Goal: Task Accomplishment & Management: Complete application form

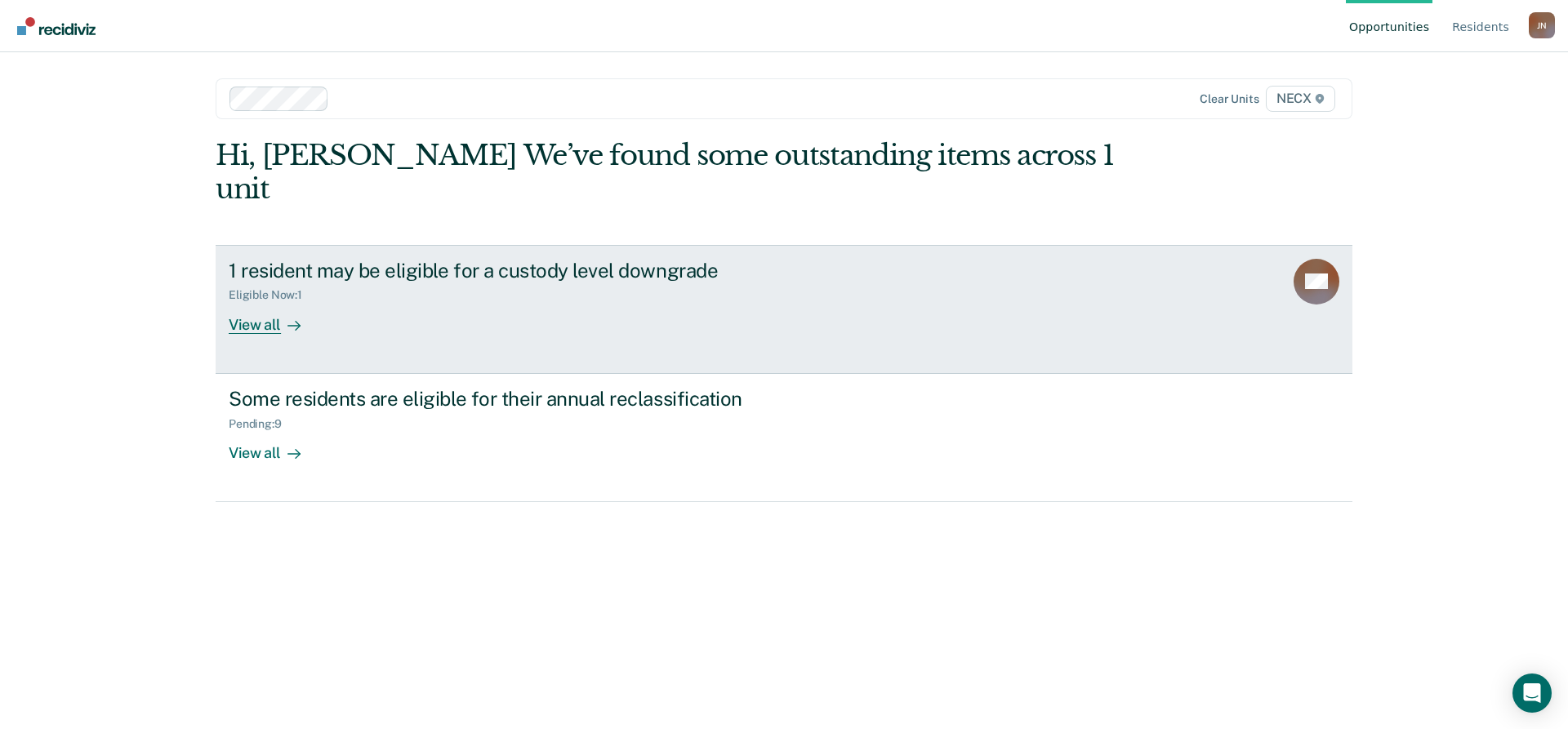
click at [446, 273] on div "1 resident may be eligible for a custody level downgrade Eligible Now : 1 View …" at bounding box center [535, 296] width 613 height 76
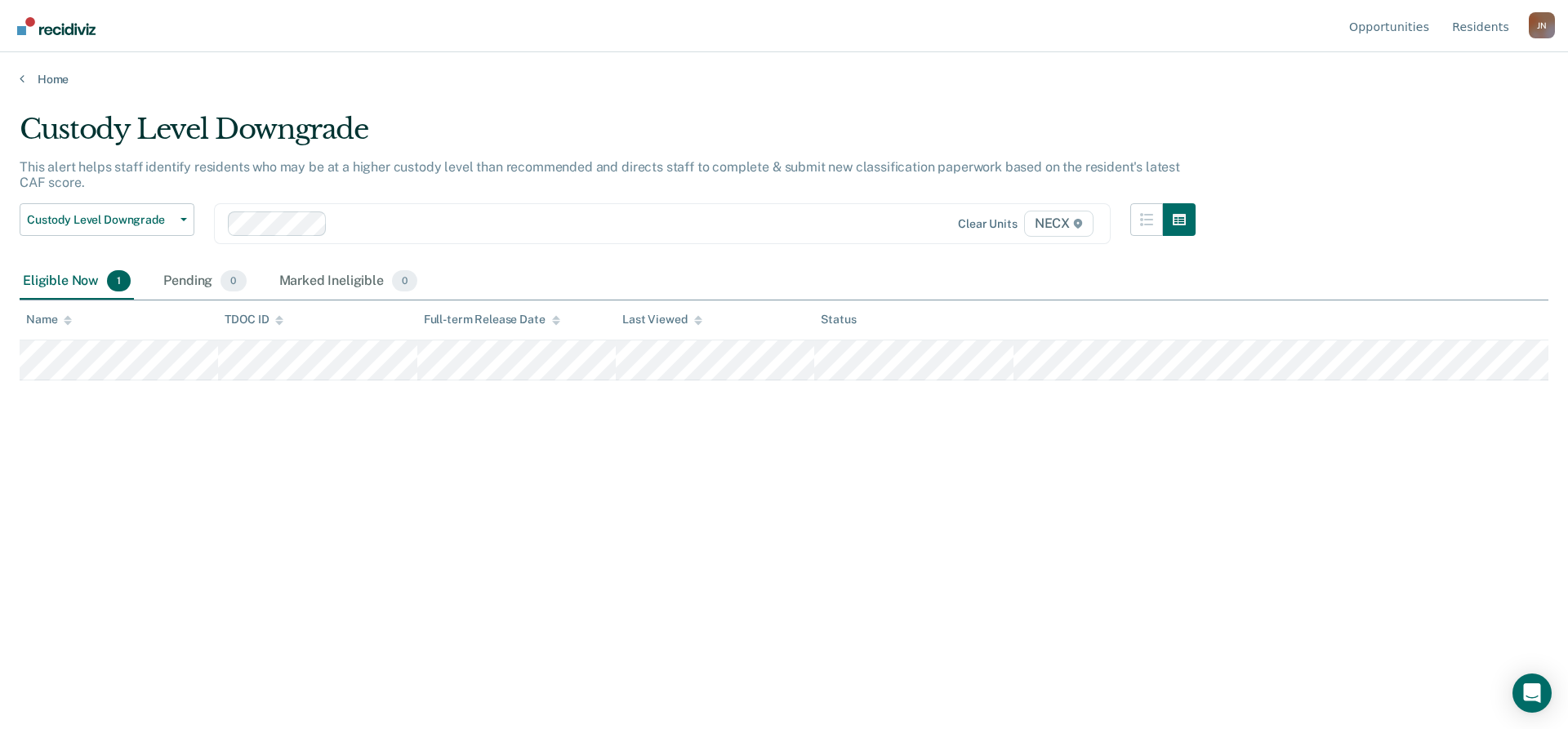
click at [1118, 463] on div "Custody Level Downgrade This alert helps staff identify residents who may be at…" at bounding box center [784, 359] width 1529 height 494
click at [1195, 575] on div "Custody Level Downgrade This alert helps staff identify residents who may be at…" at bounding box center [784, 359] width 1529 height 494
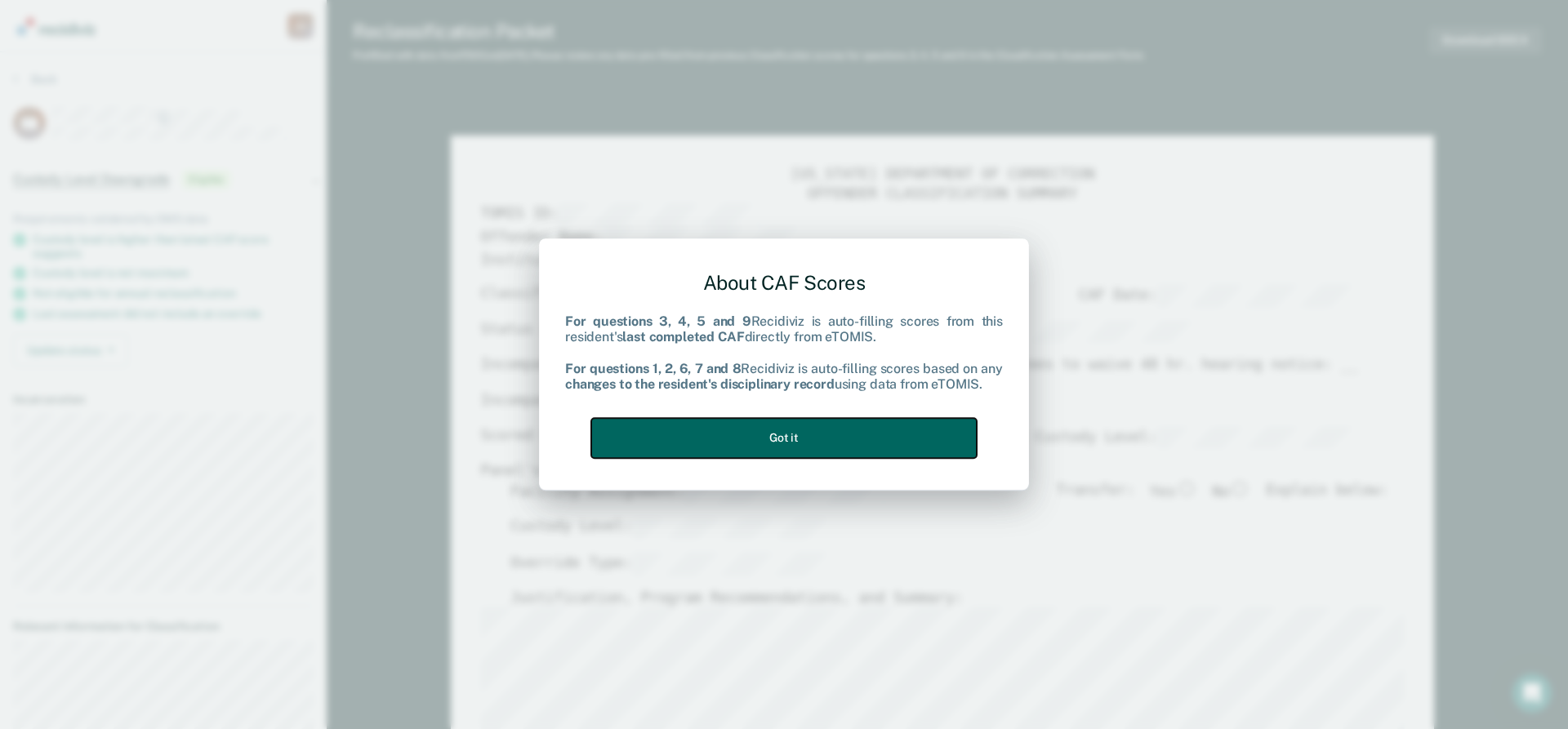
click at [785, 441] on button "Got it" at bounding box center [784, 438] width 386 height 40
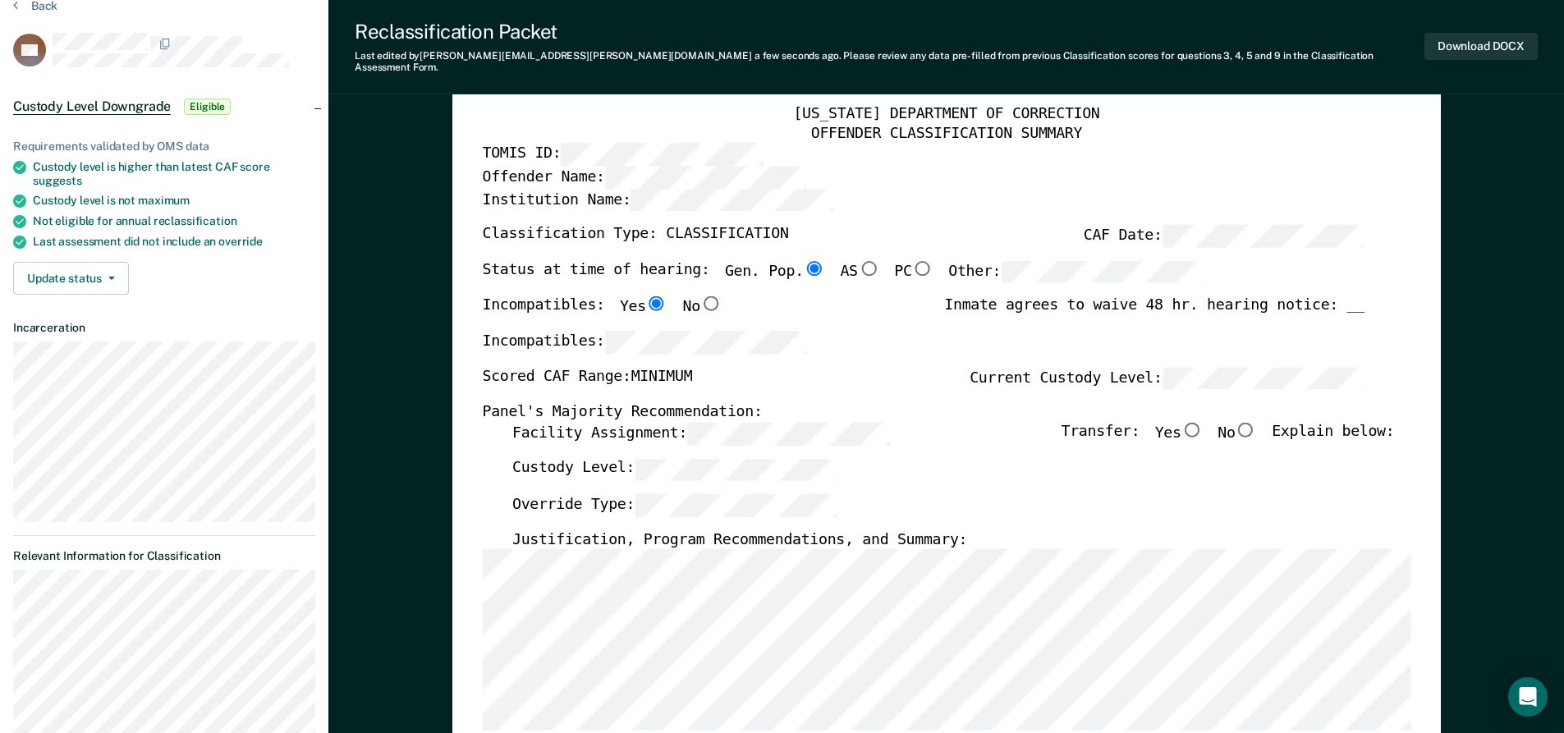
scroll to position [164, 0]
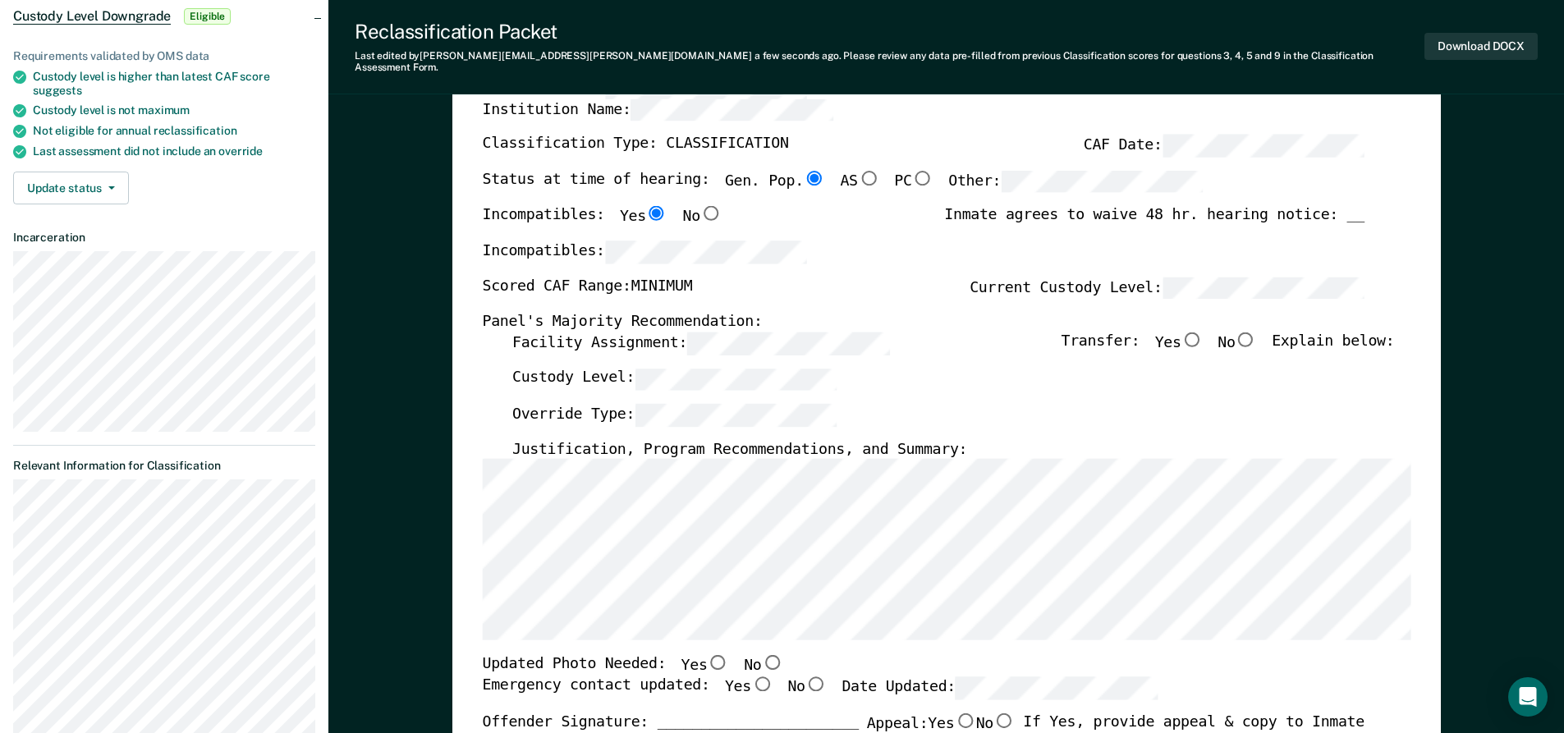
click at [1255, 332] on input "No" at bounding box center [1245, 339] width 21 height 15
type textarea "x"
radio input "true"
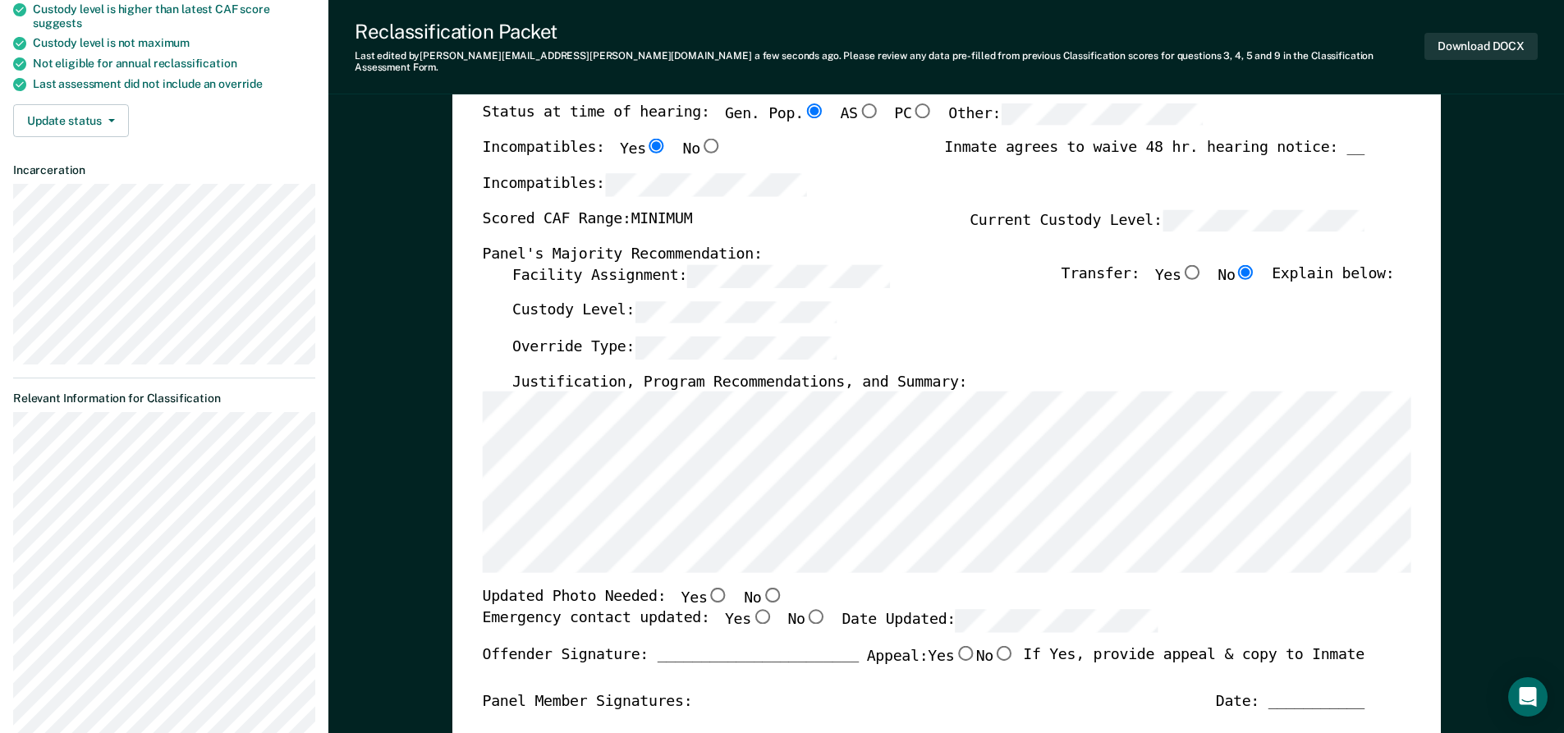
scroll to position [328, 0]
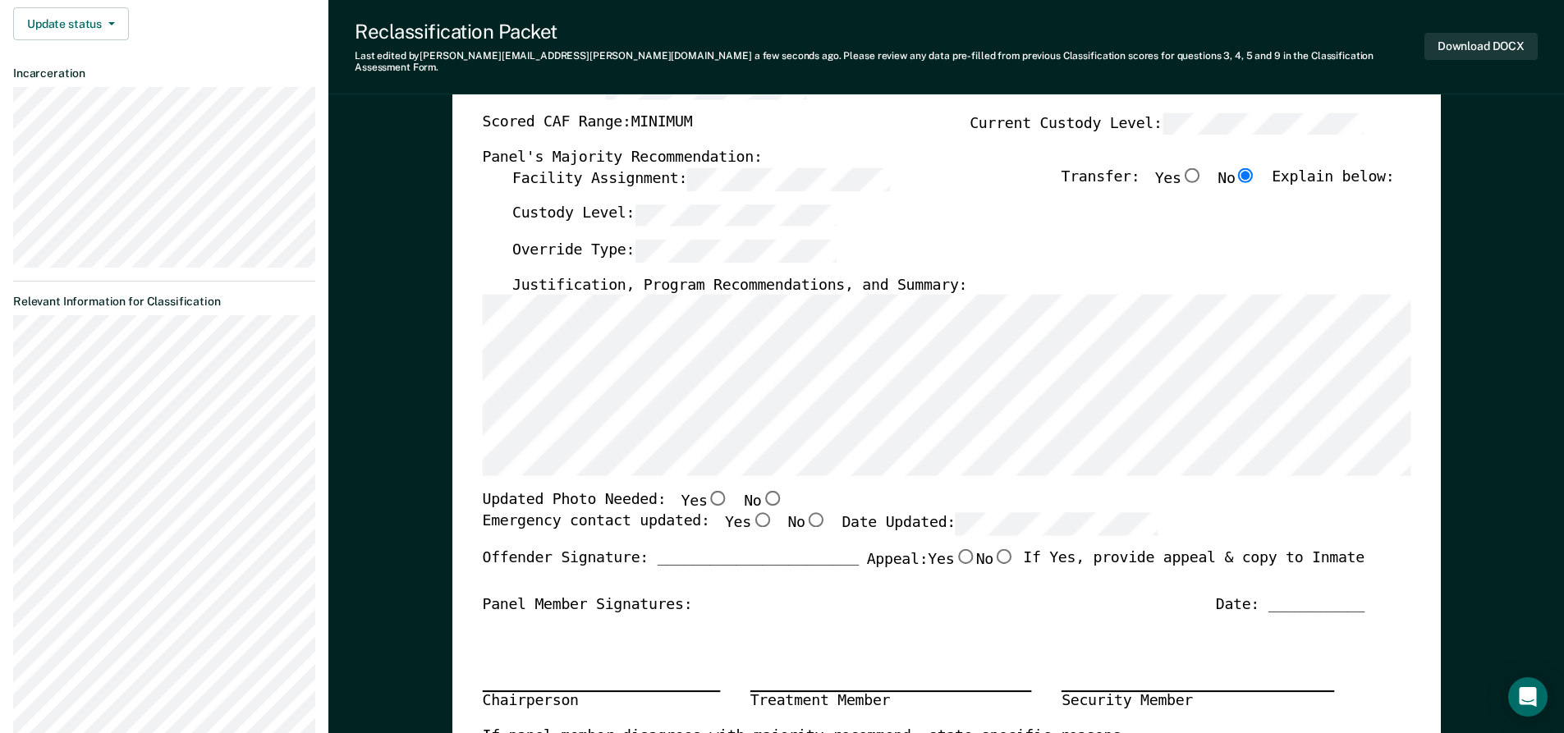
click at [761, 491] on input "No" at bounding box center [771, 498] width 21 height 15
type textarea "x"
radio input "true"
click at [761, 491] on input "No" at bounding box center [771, 498] width 21 height 15
click at [750, 512] on input "Yes" at bounding box center [760, 519] width 21 height 15
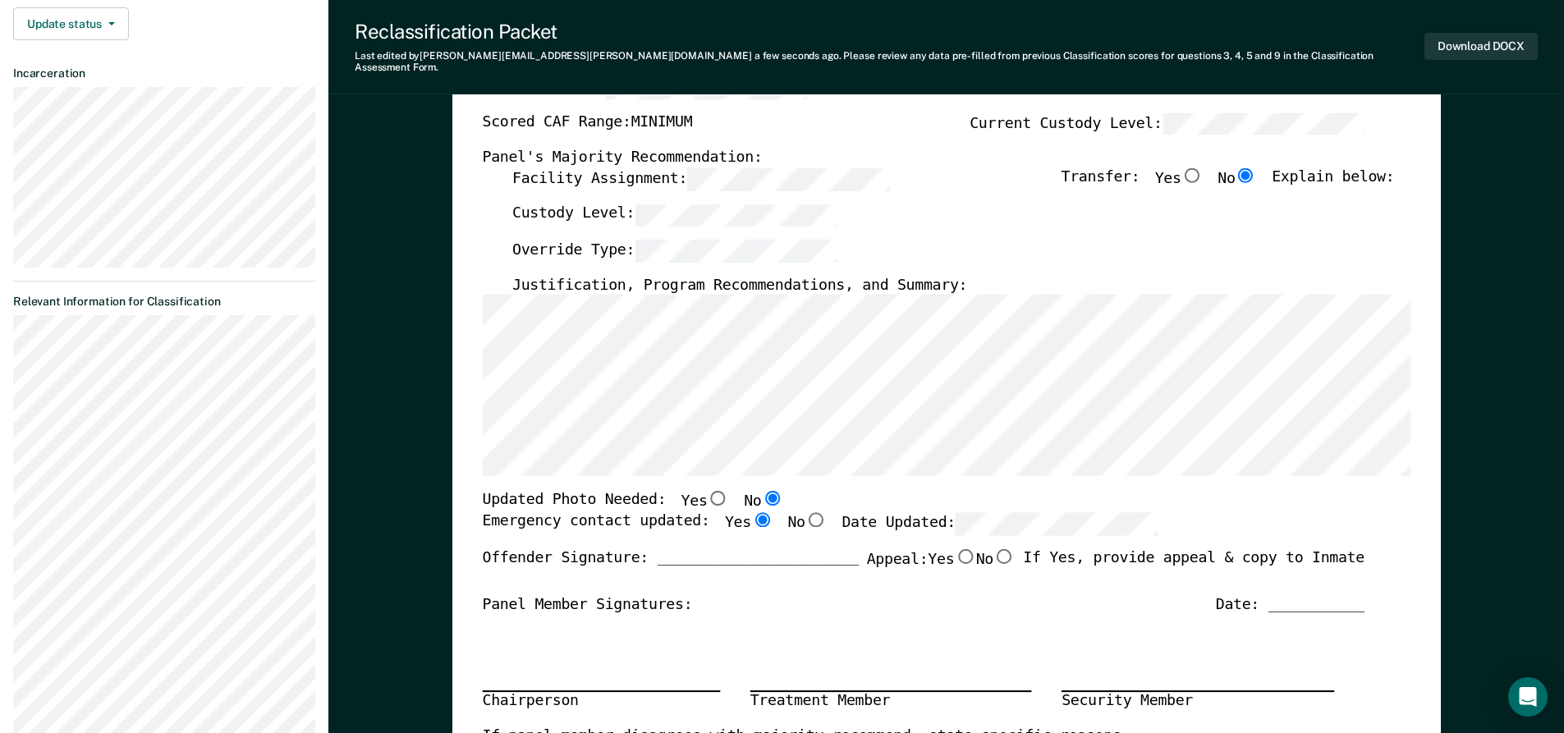
type textarea "x"
radio input "true"
click at [1474, 37] on button "Download DOCX" at bounding box center [1480, 46] width 113 height 27
type textarea "x"
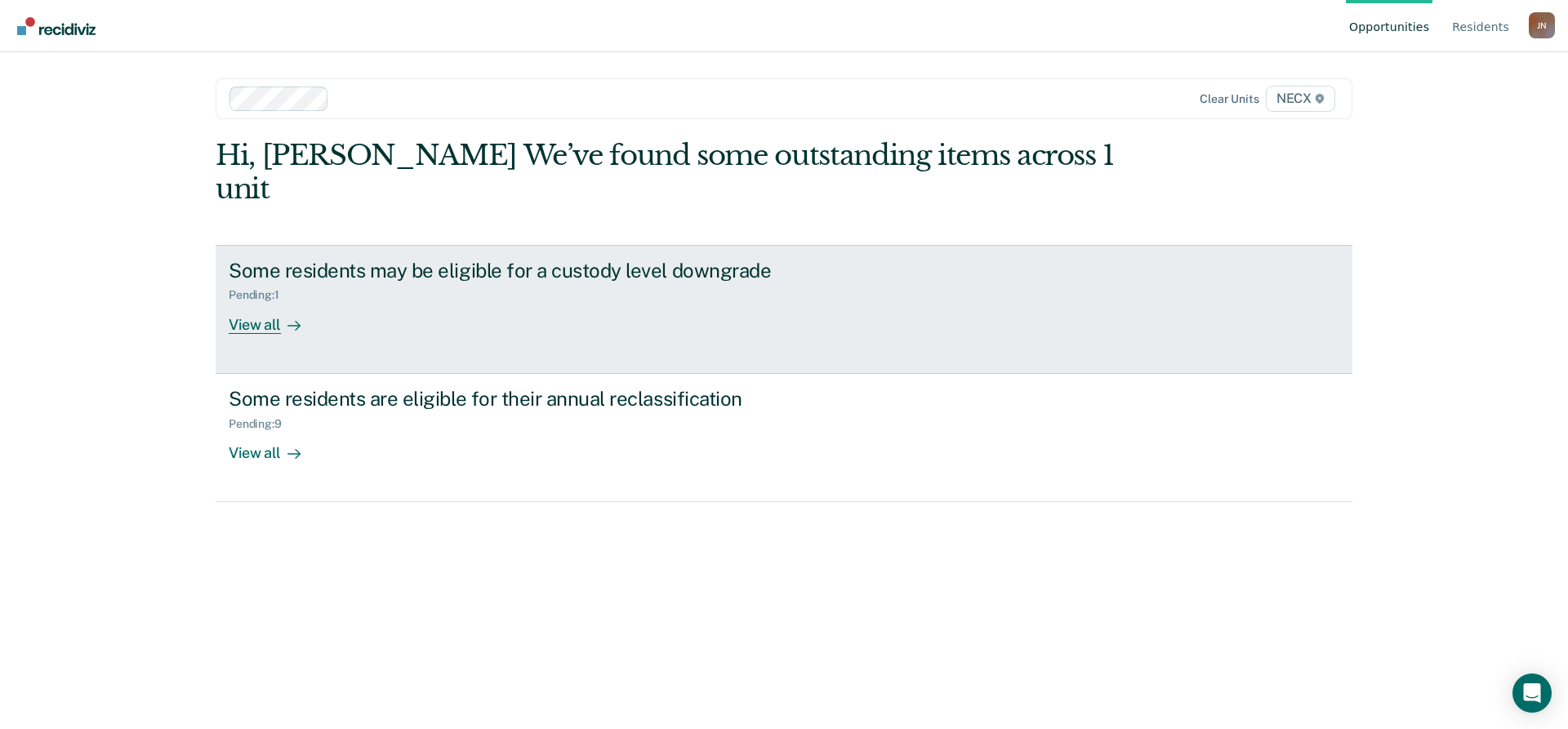
click at [503, 276] on div "Some residents may be eligible for a custody level downgrade Pending : 1 View a…" at bounding box center [535, 296] width 613 height 76
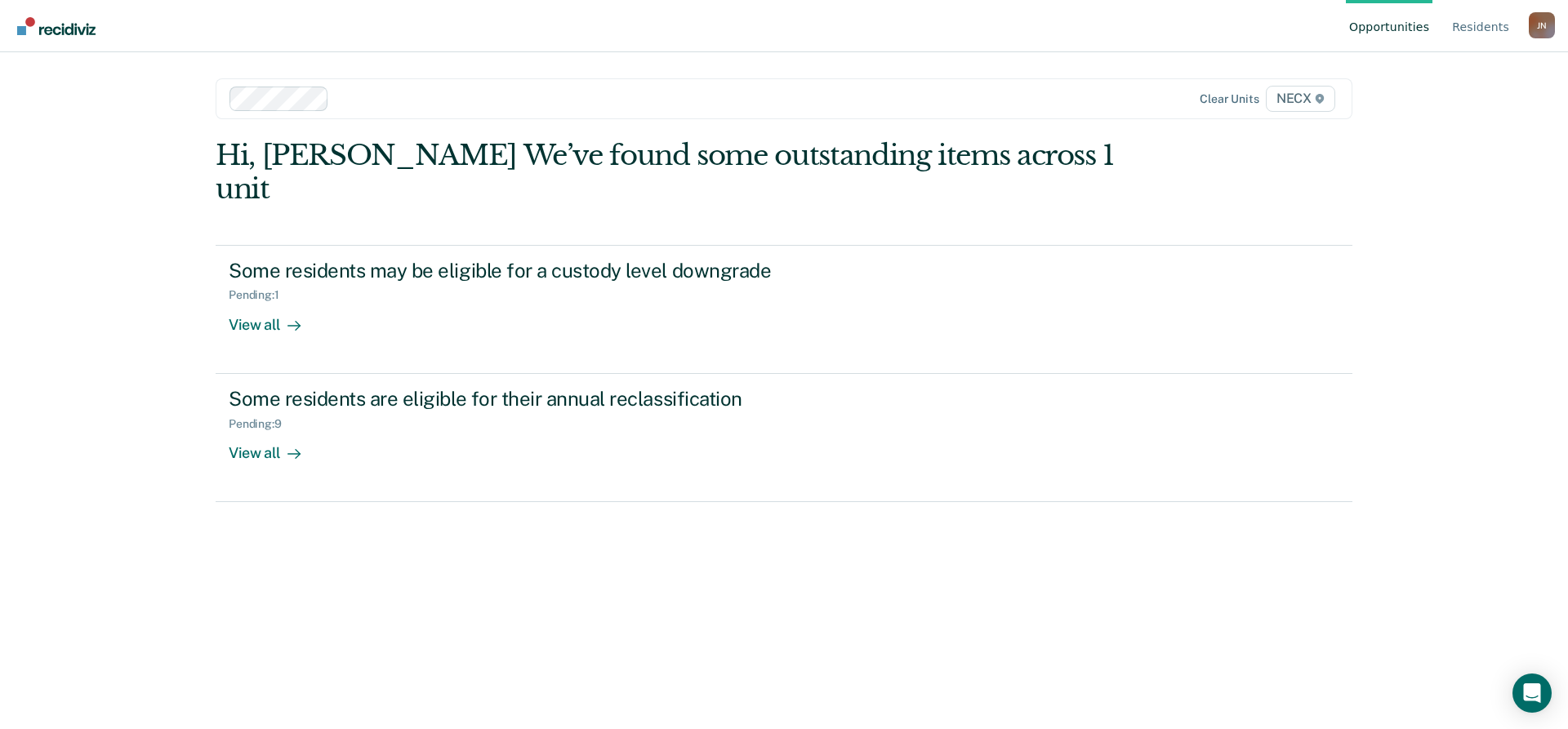
click at [743, 116] on div "Clear units NECX" at bounding box center [784, 98] width 1137 height 41
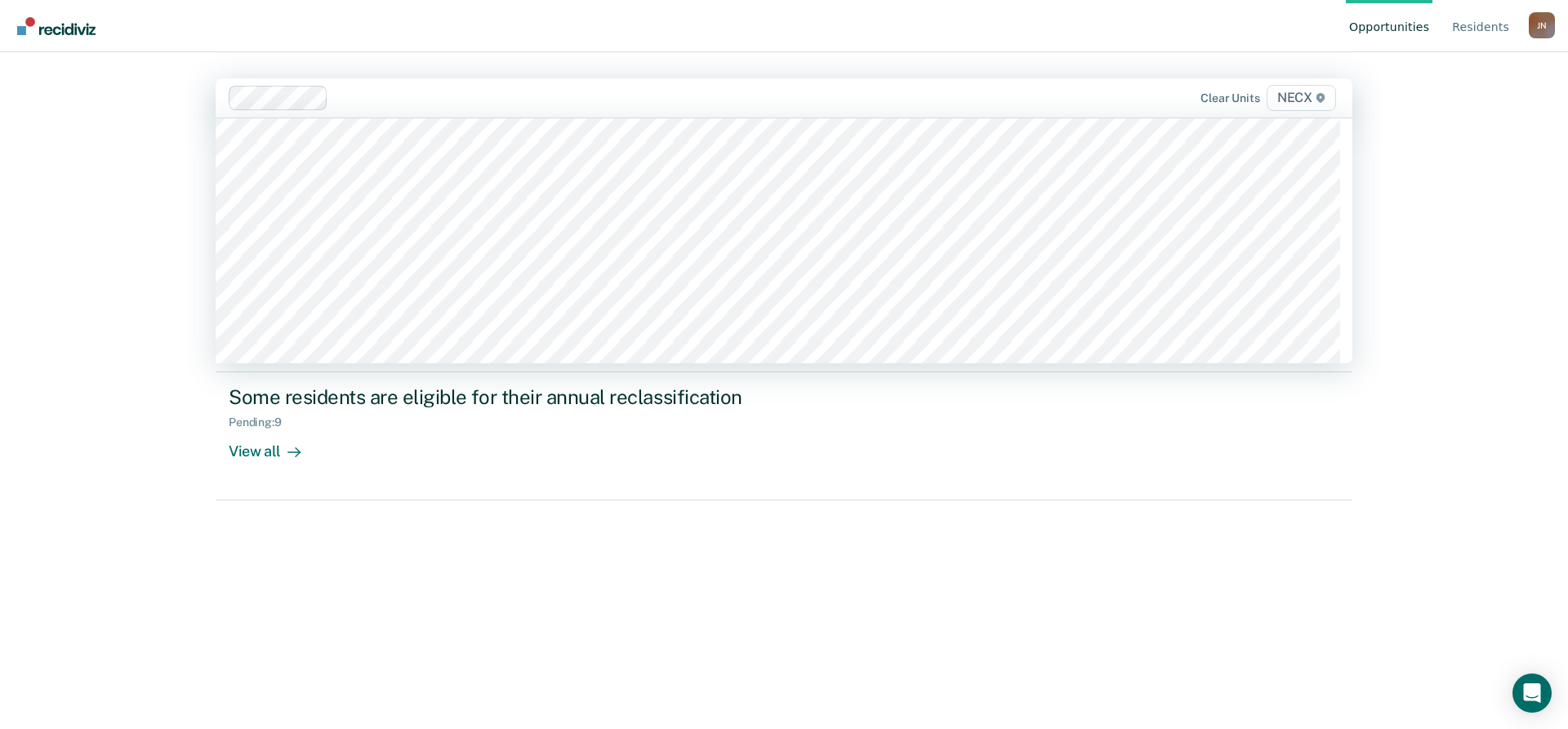
scroll to position [5471, 0]
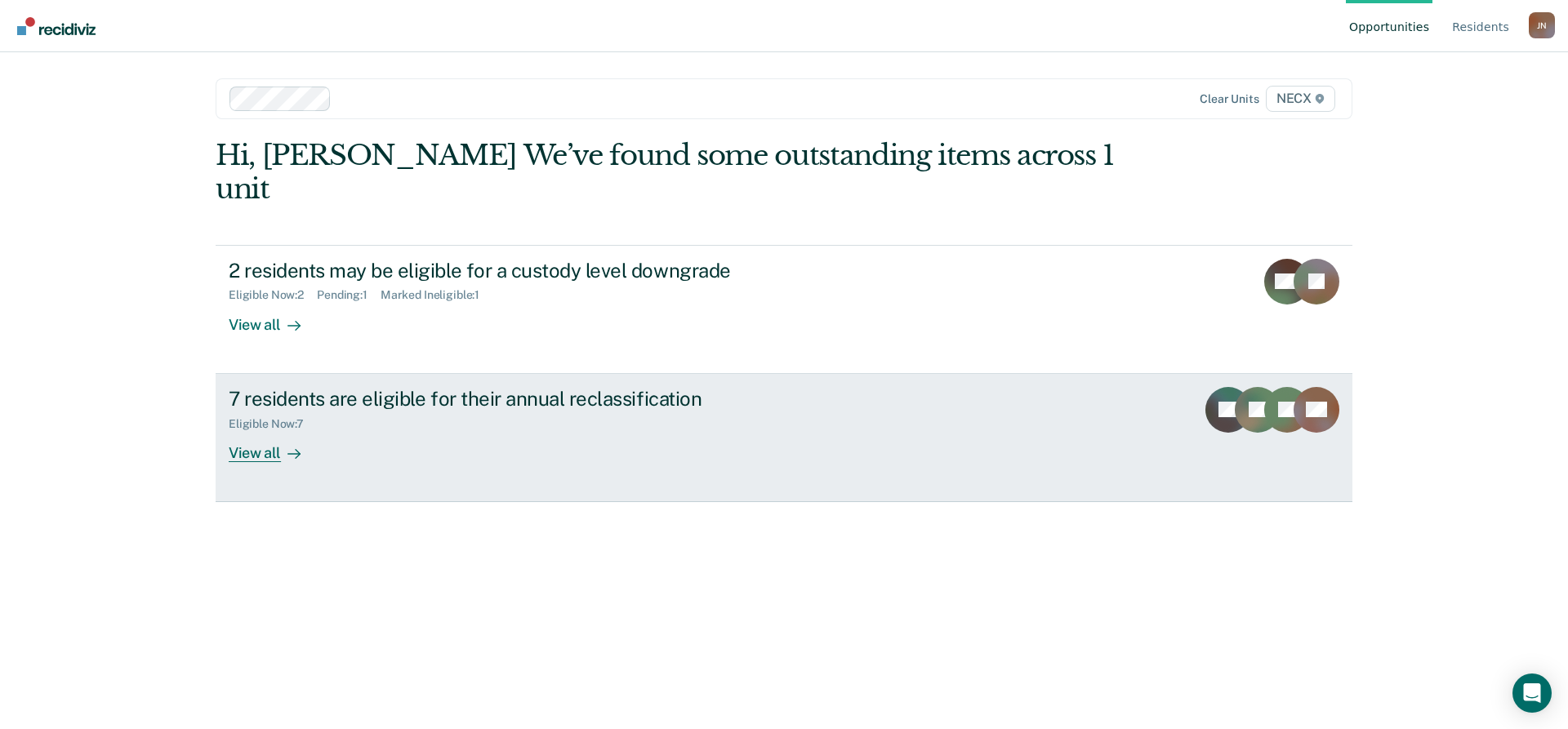
click at [697, 430] on link "7 residents are eligible for their annual reclassification Eligible Now : 7 Vie…" at bounding box center [784, 438] width 1137 height 128
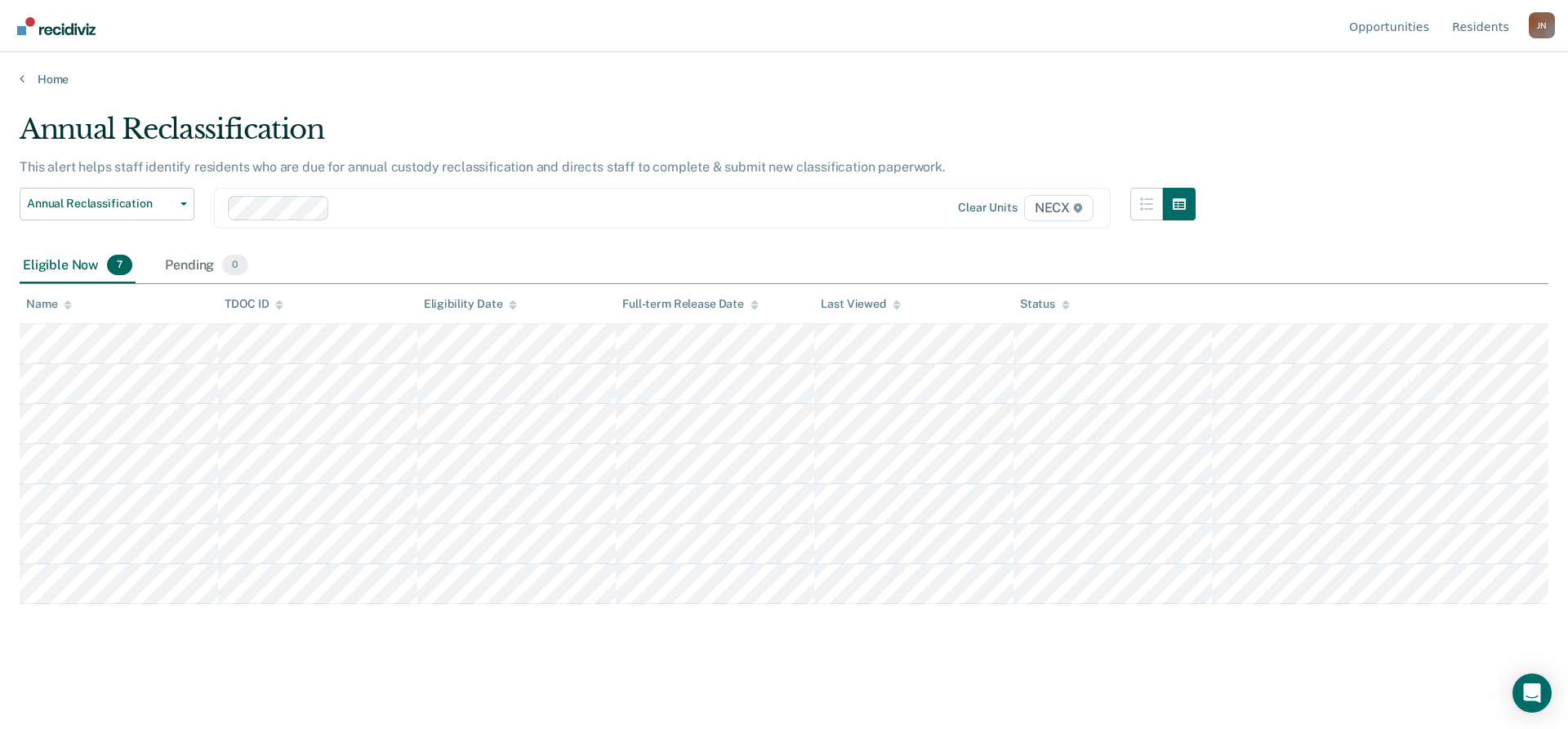
click at [1147, 25] on nav "Opportunities Resident s Justin T. Nave J N Profile How it works Log Out" at bounding box center [784, 26] width 1542 height 52
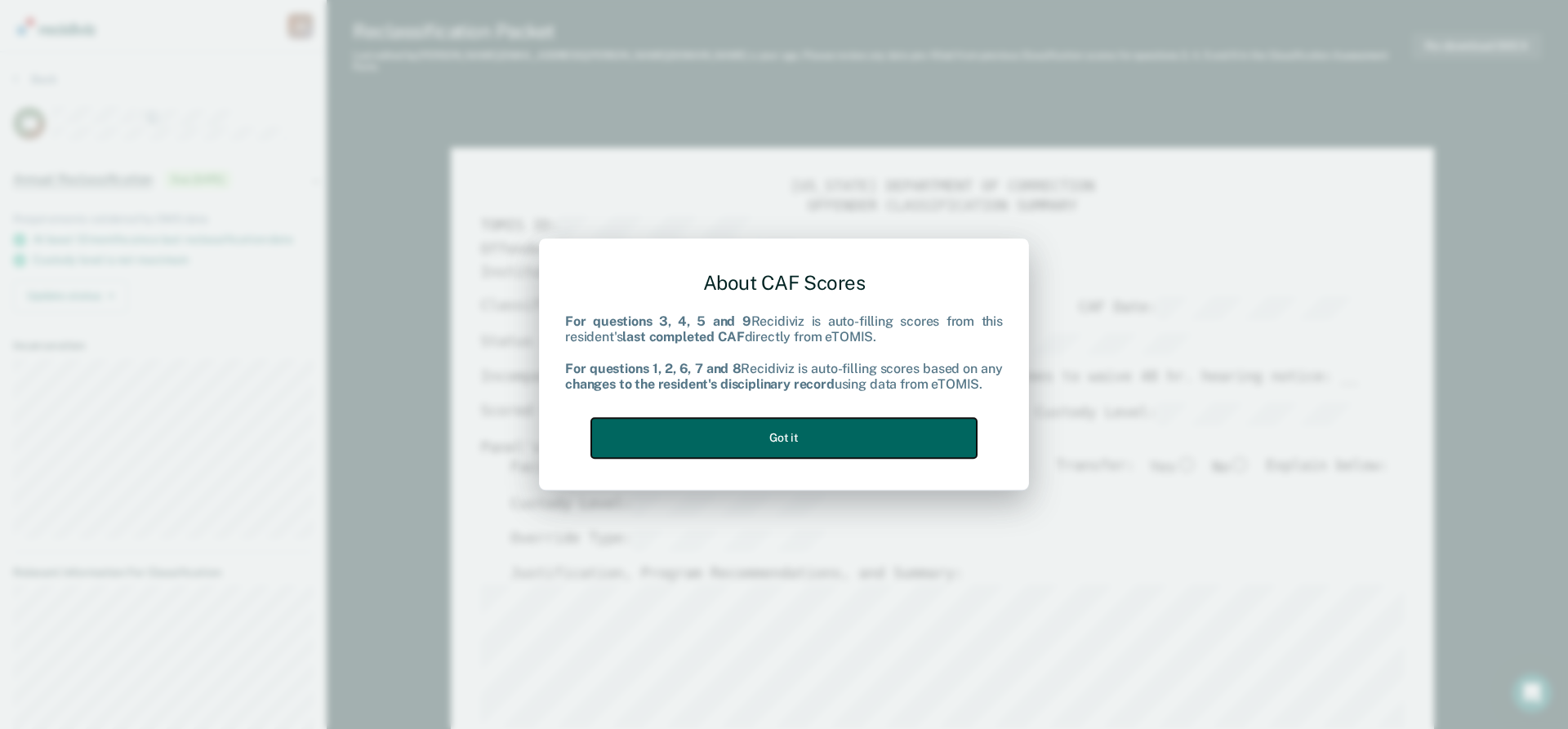
click at [940, 438] on button "Got it" at bounding box center [784, 438] width 386 height 40
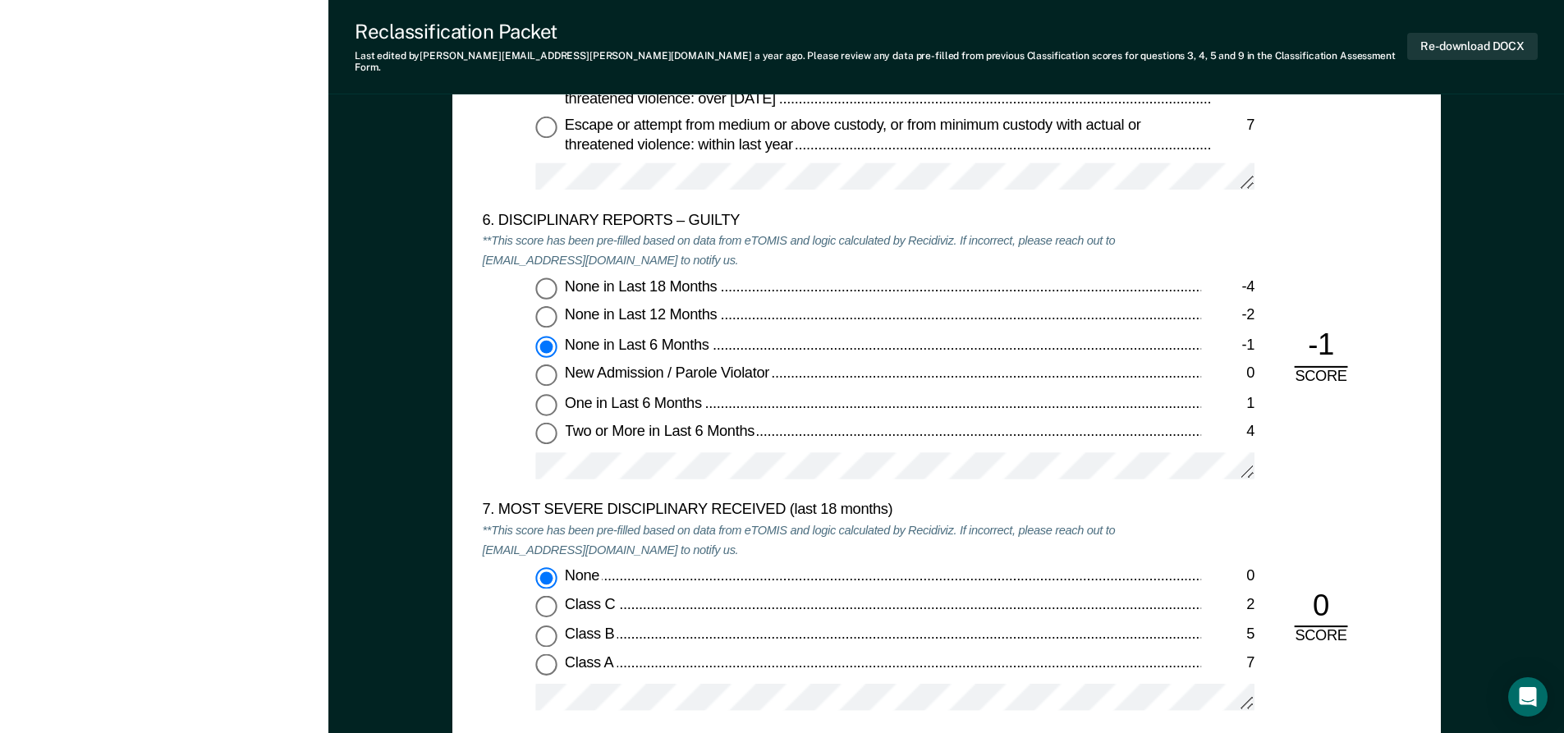
scroll to position [2874, 0]
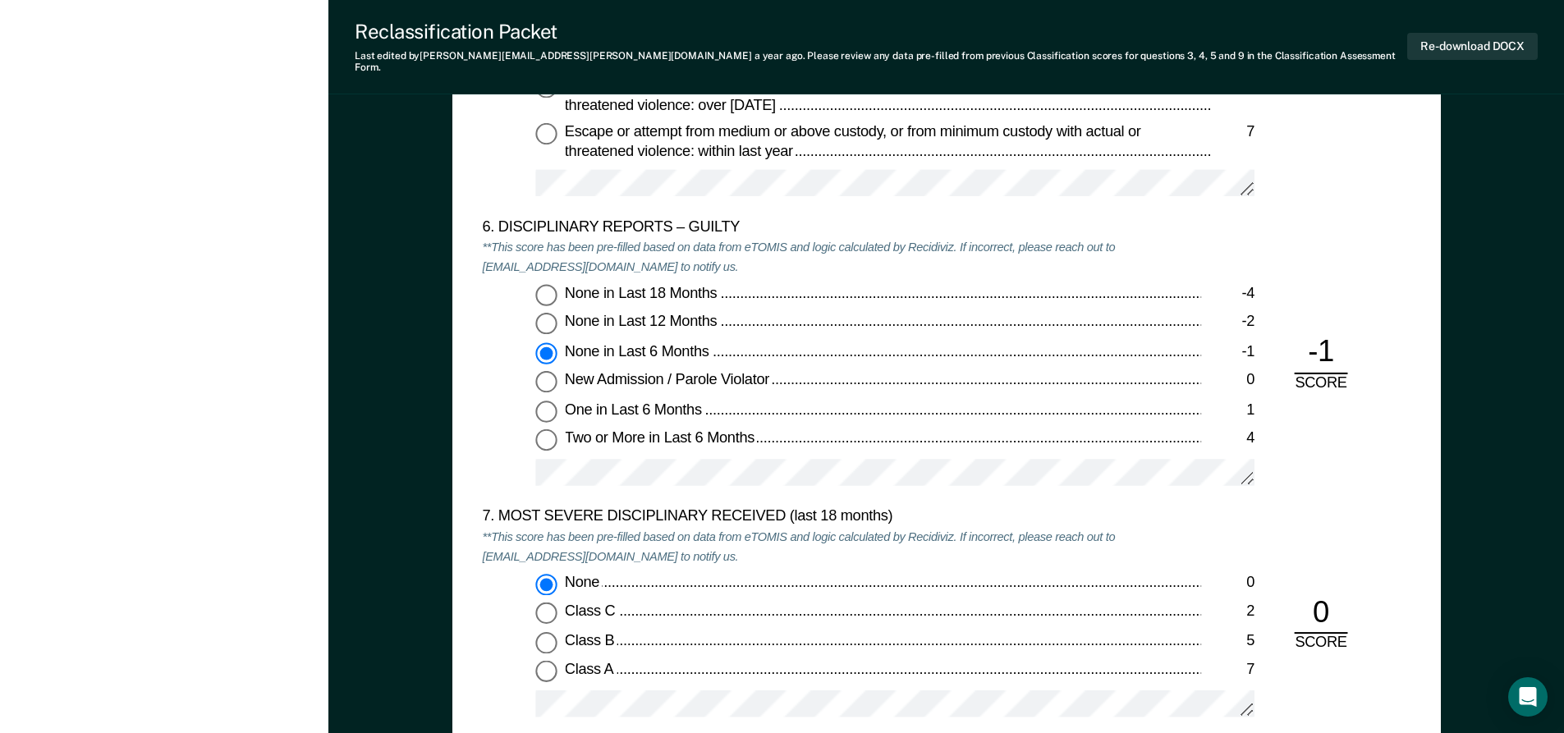
click at [548, 314] on input "None in Last 12 Months -2" at bounding box center [545, 324] width 21 height 21
type textarea "x"
radio input "true"
radio input "false"
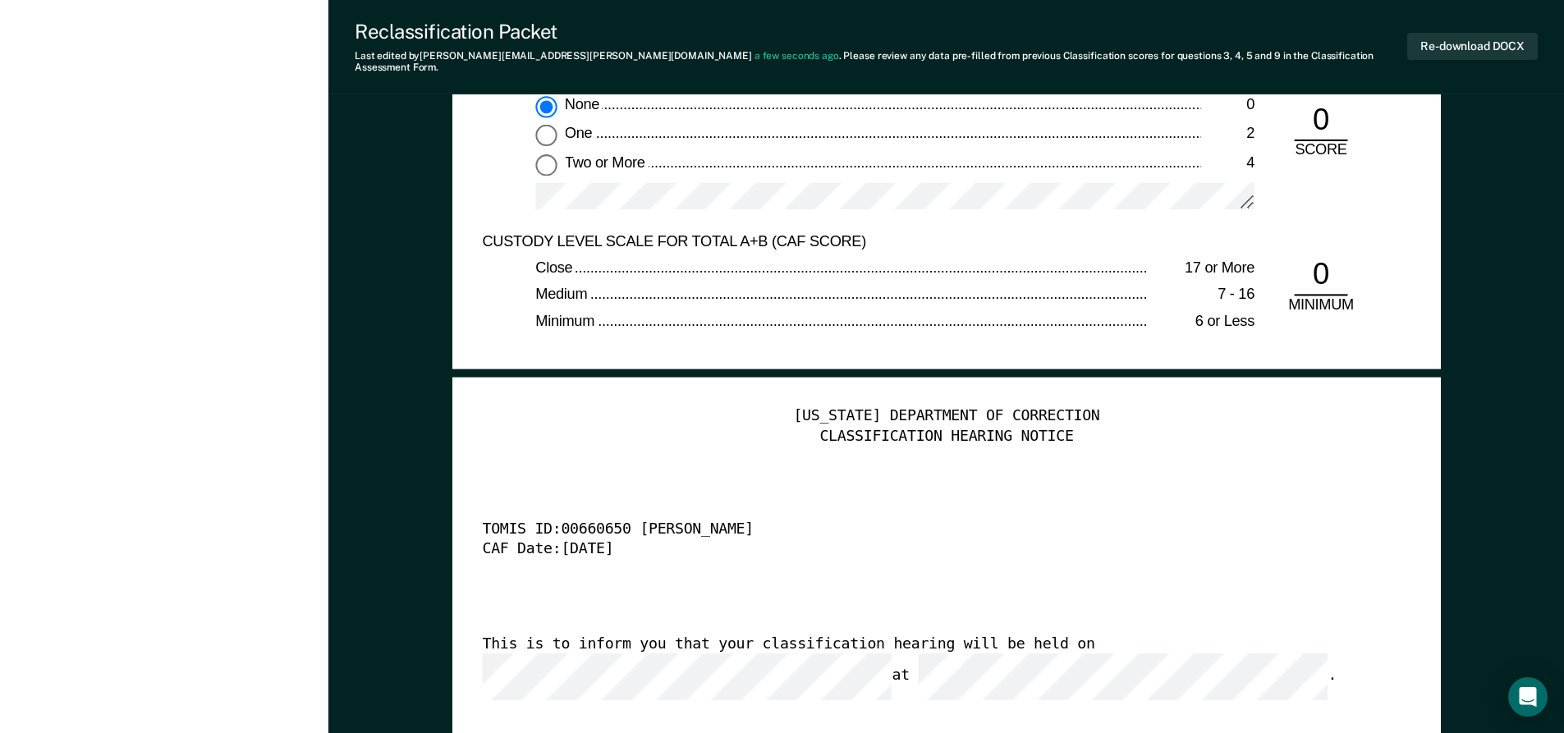
scroll to position [3613, 0]
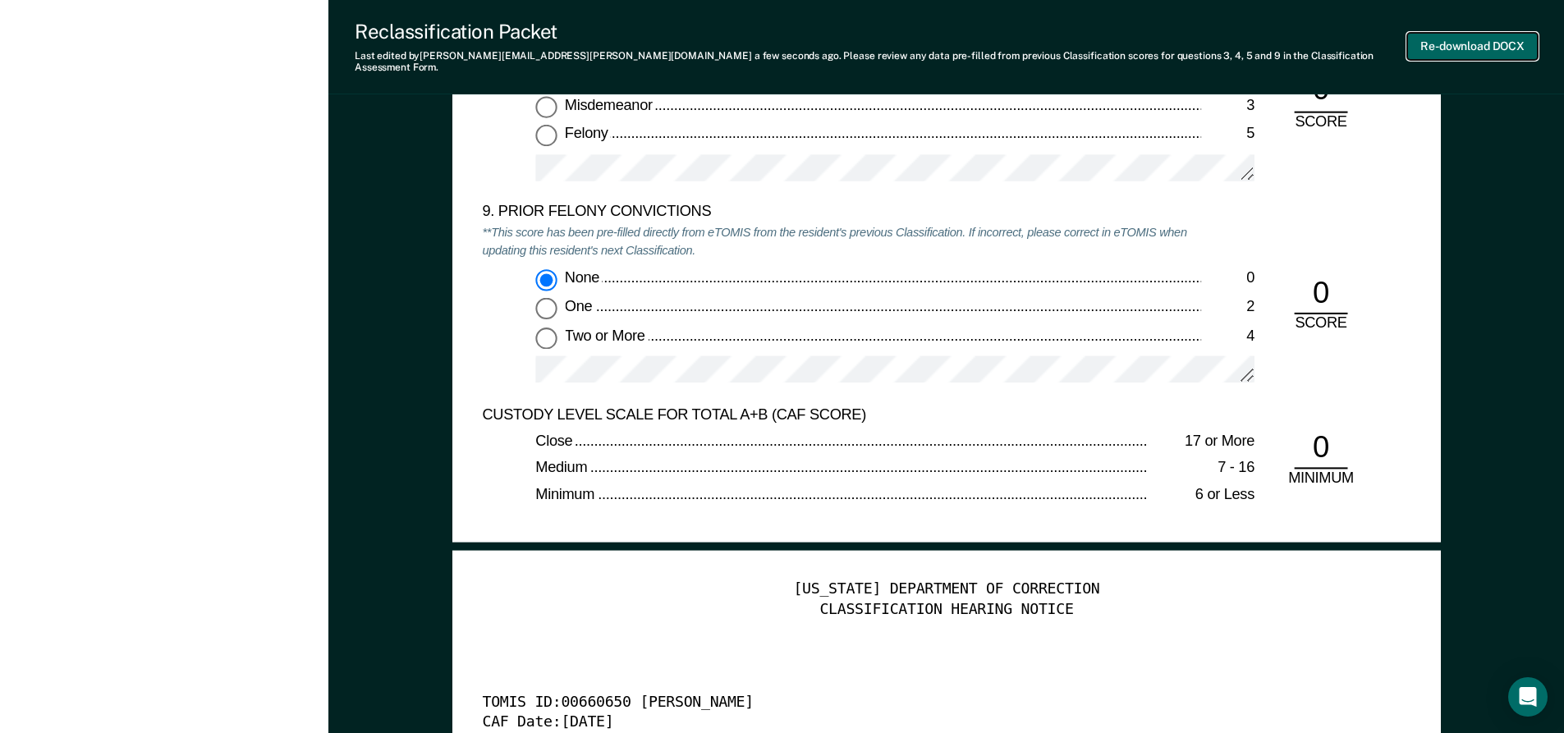
click at [1481, 36] on button "Re-download DOCX" at bounding box center [1472, 46] width 131 height 27
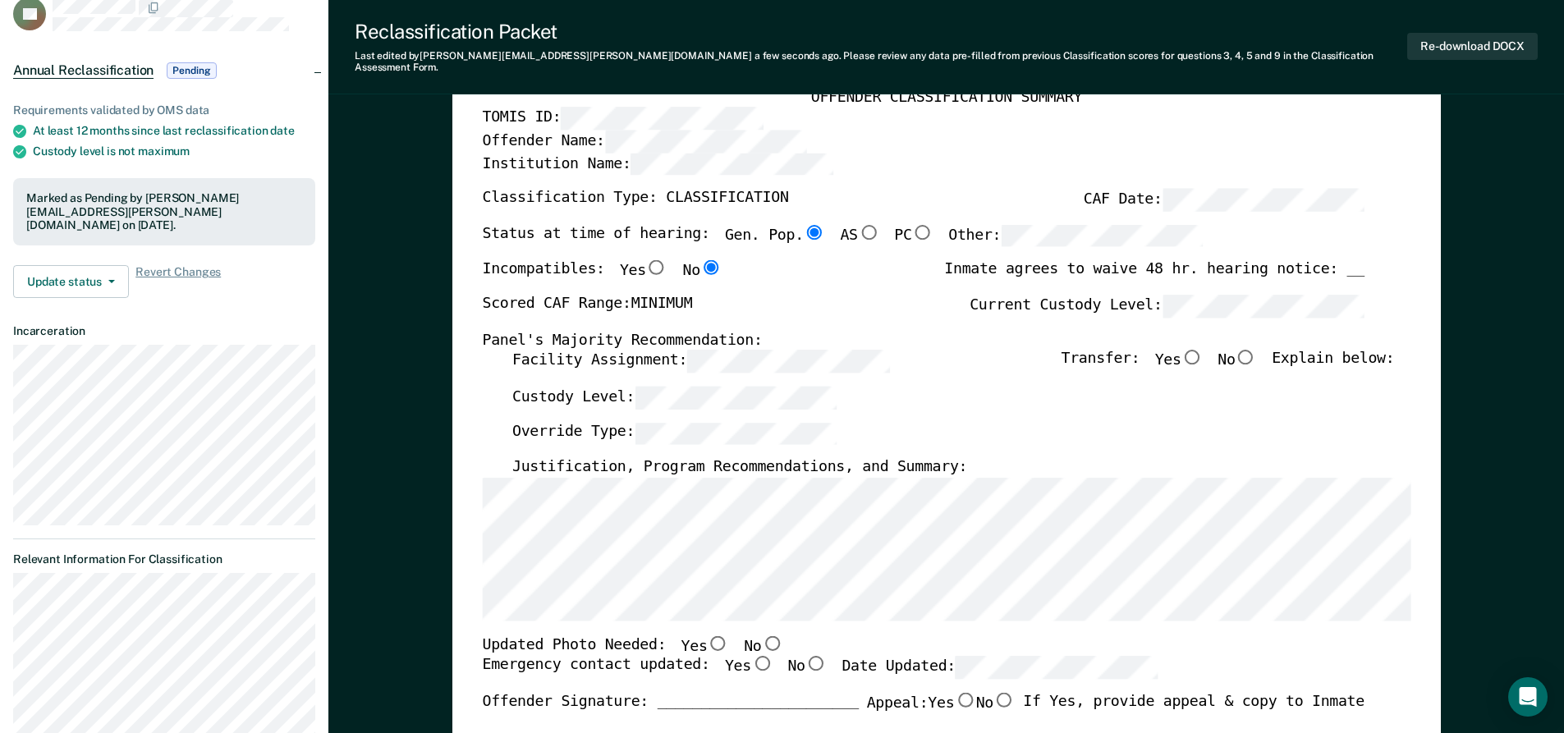
scroll to position [82, 0]
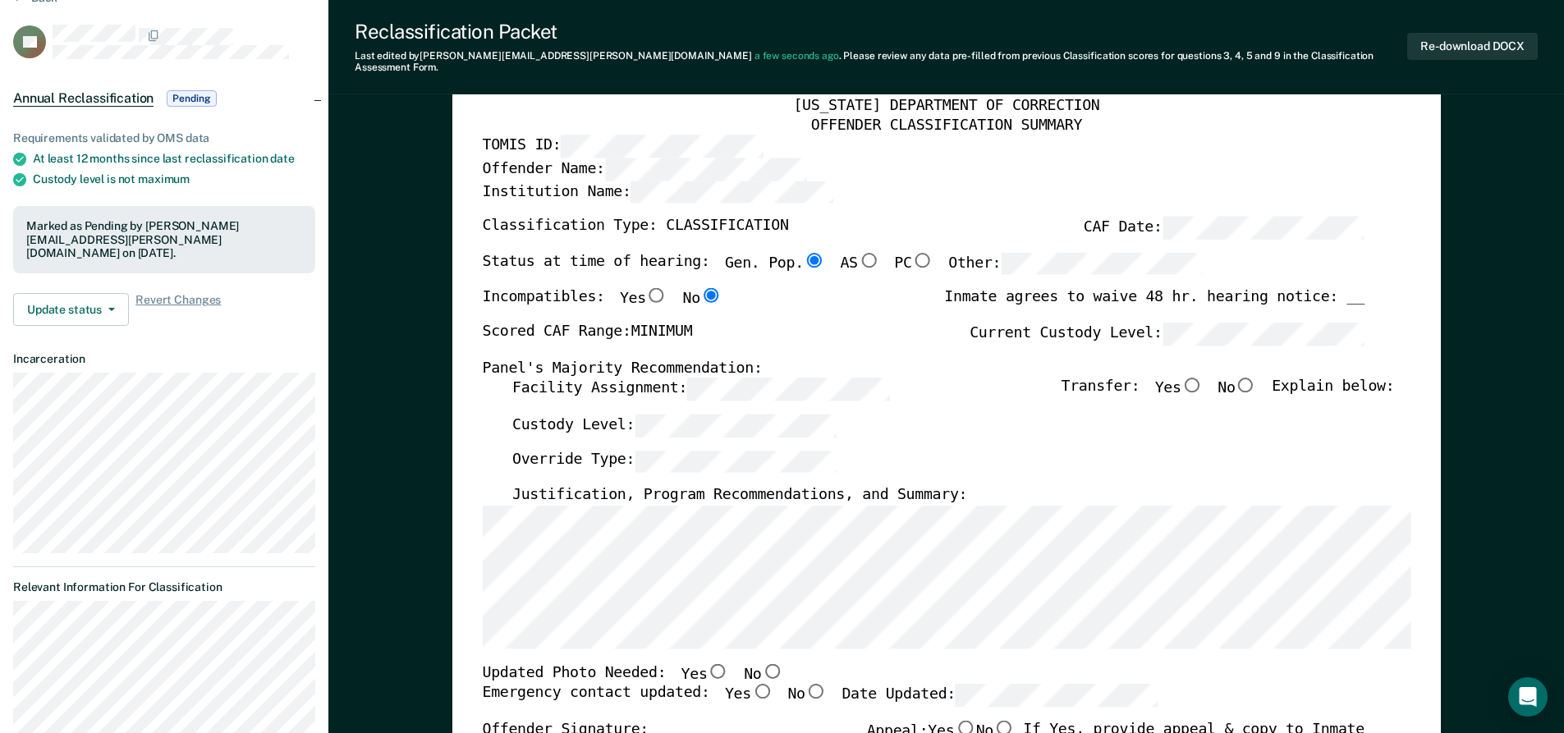
click at [1256, 378] on input "No" at bounding box center [1245, 385] width 21 height 15
type textarea "x"
radio input "true"
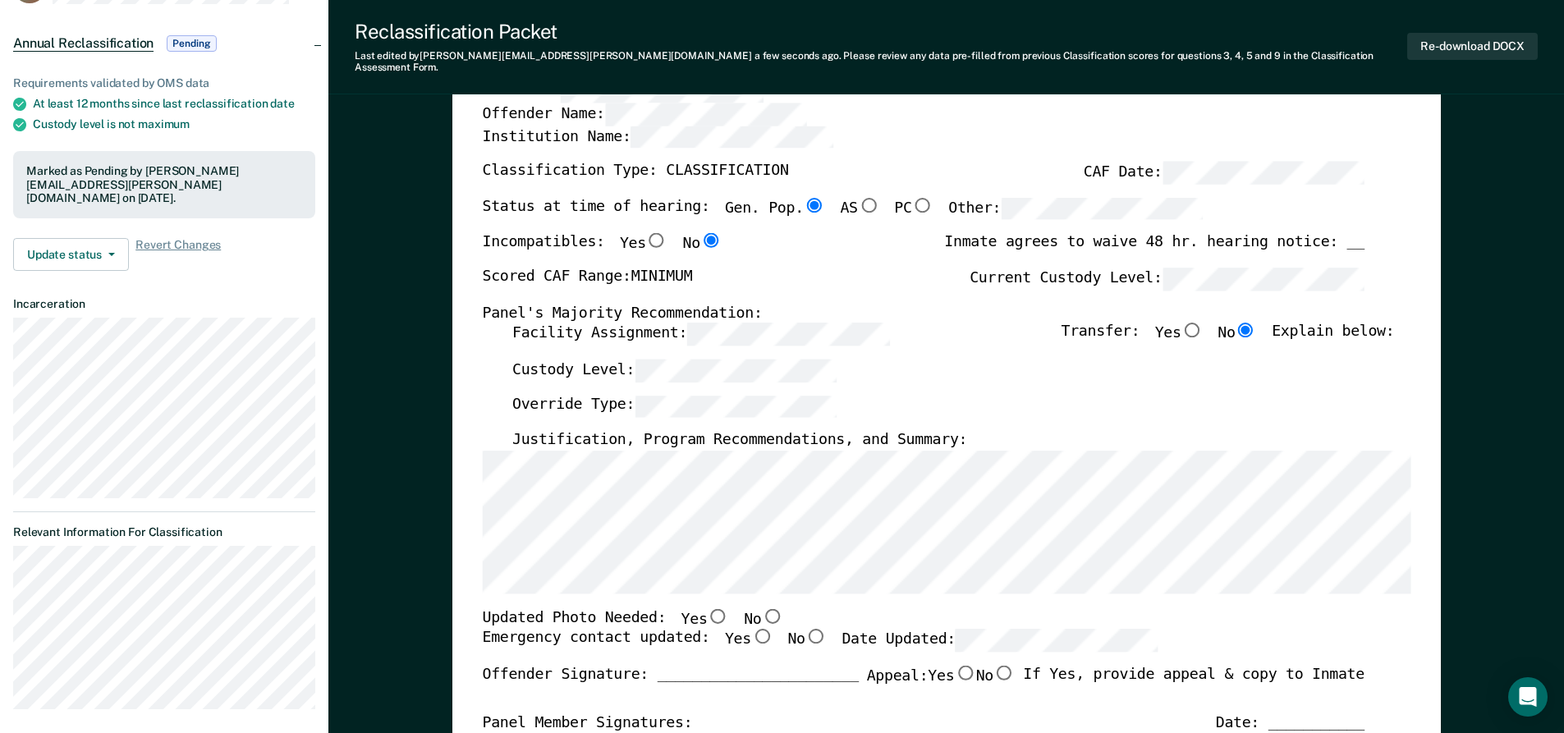
scroll to position [328, 0]
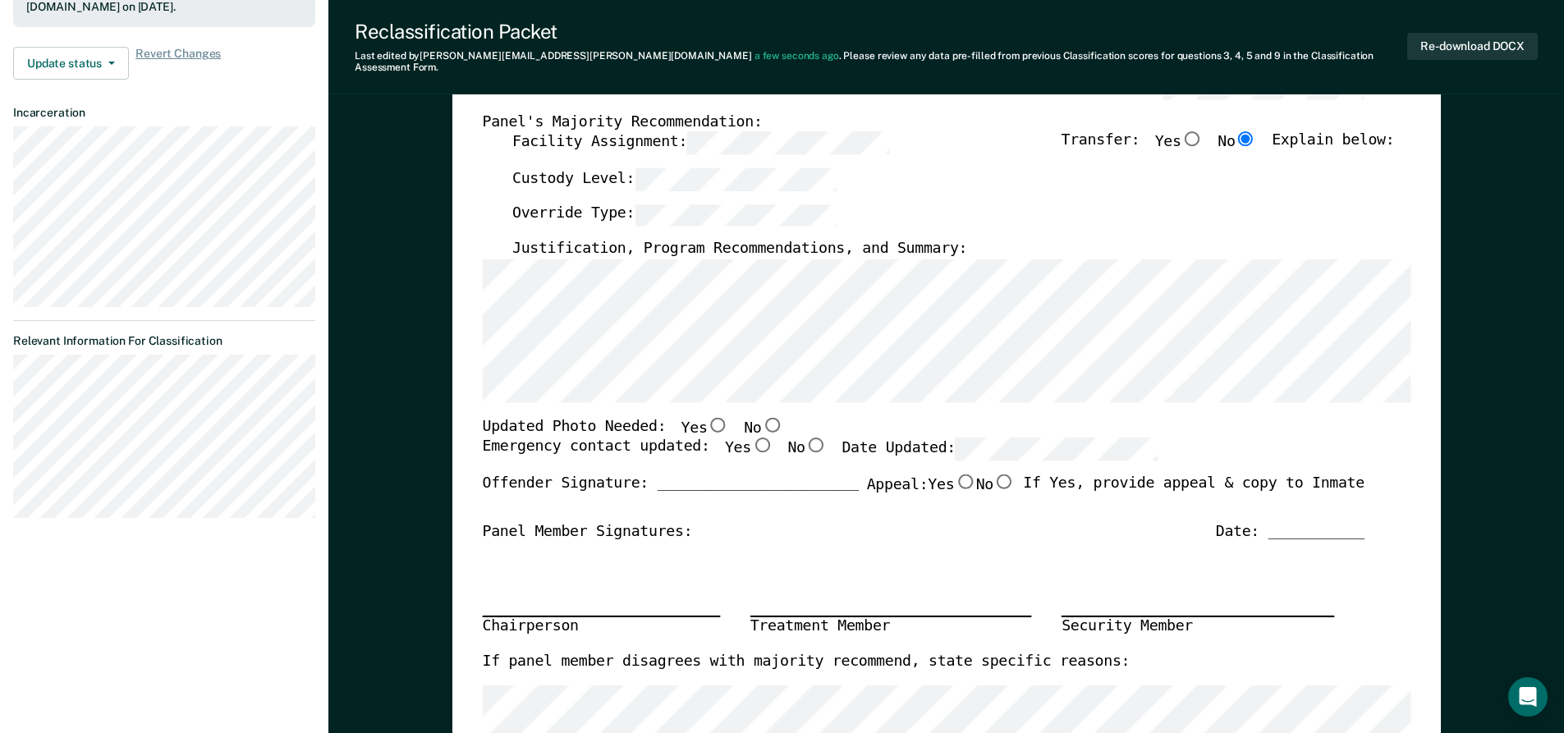
click at [750, 438] on input "Yes" at bounding box center [760, 445] width 21 height 15
type textarea "x"
radio input "true"
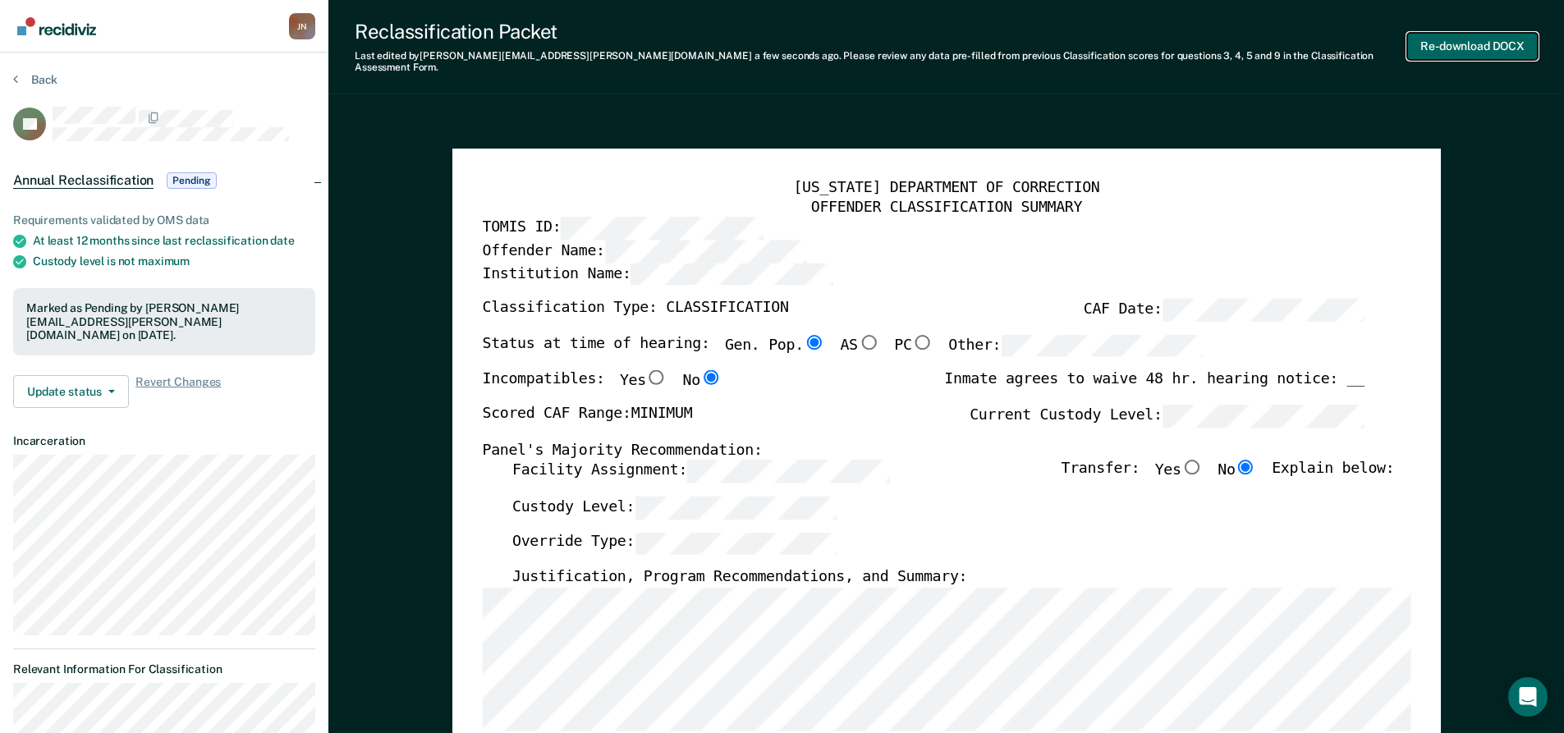
click at [1489, 37] on button "Re-download DOCX" at bounding box center [1472, 46] width 131 height 27
click at [21, 78] on button "Back" at bounding box center [35, 79] width 44 height 15
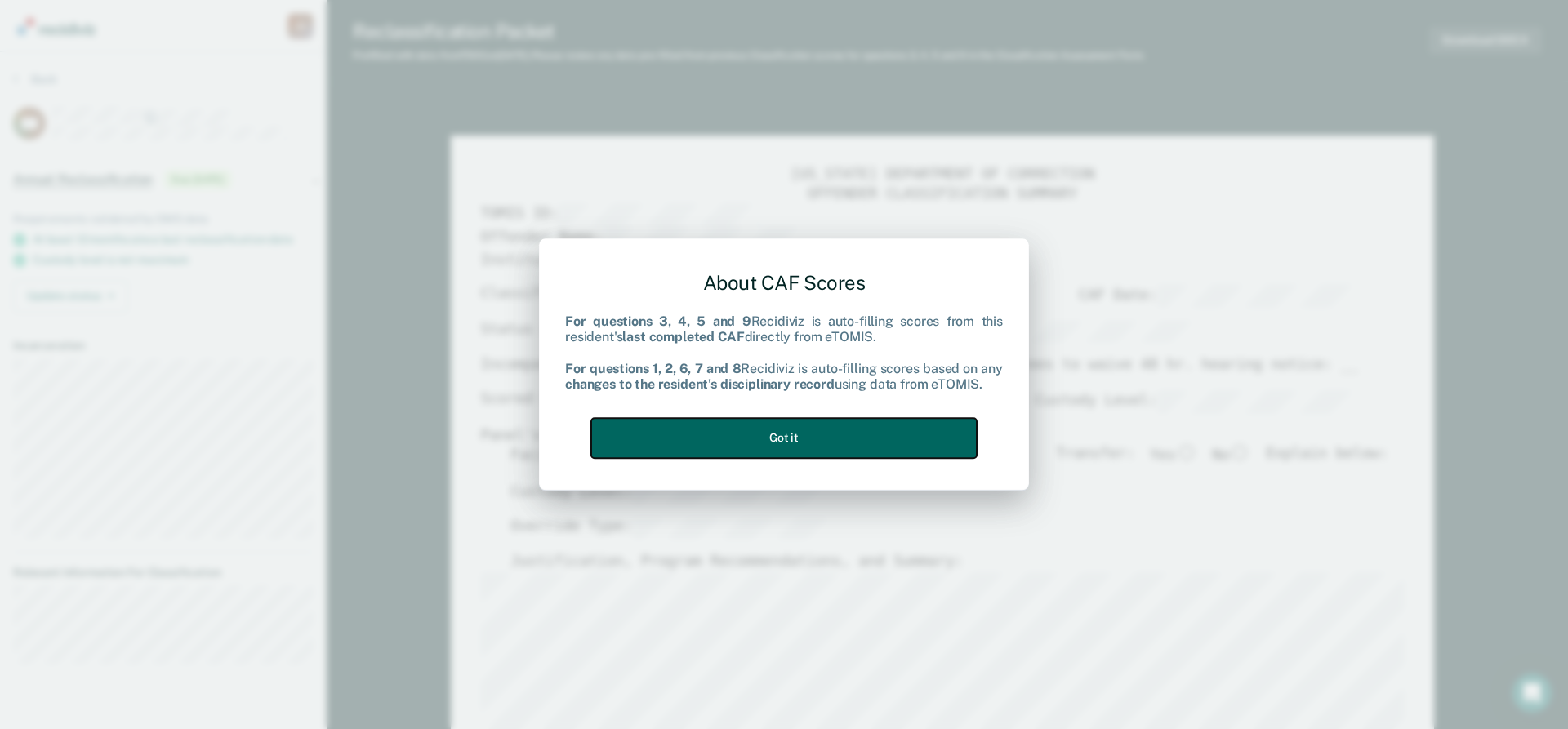
click at [797, 442] on button "Got it" at bounding box center [784, 438] width 386 height 40
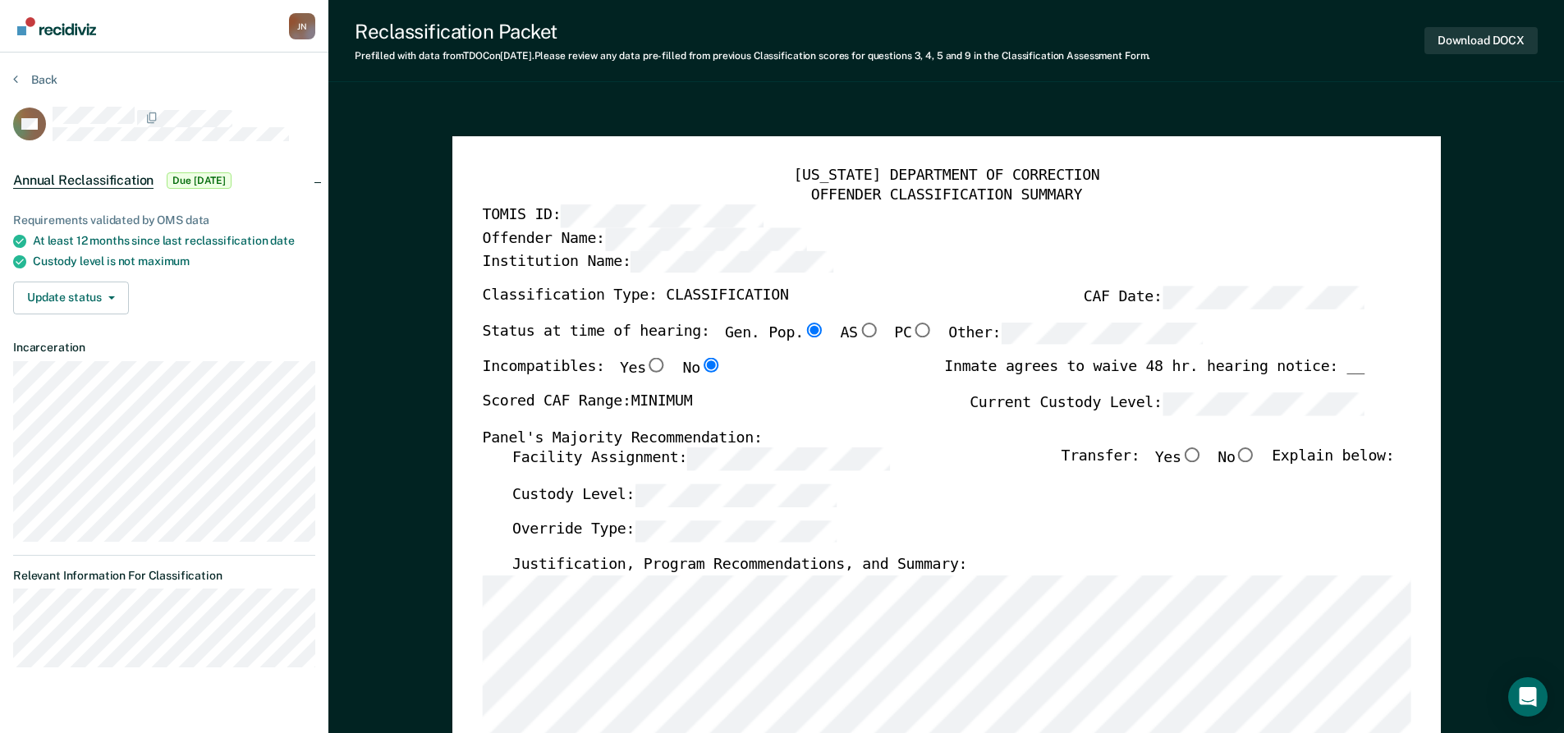
click at [1256, 456] on input "No" at bounding box center [1245, 455] width 21 height 15
type textarea "x"
radio input "true"
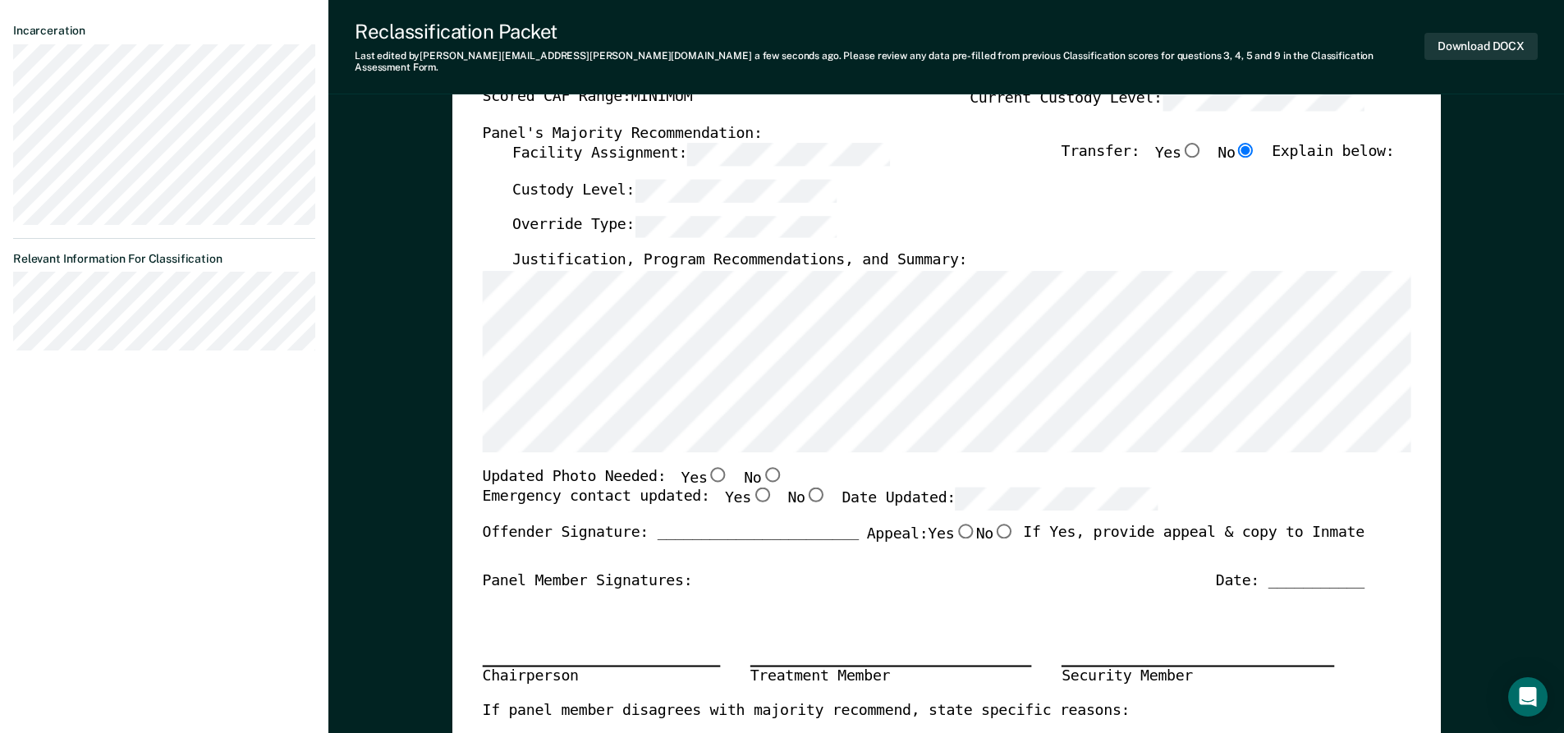
scroll to position [328, 0]
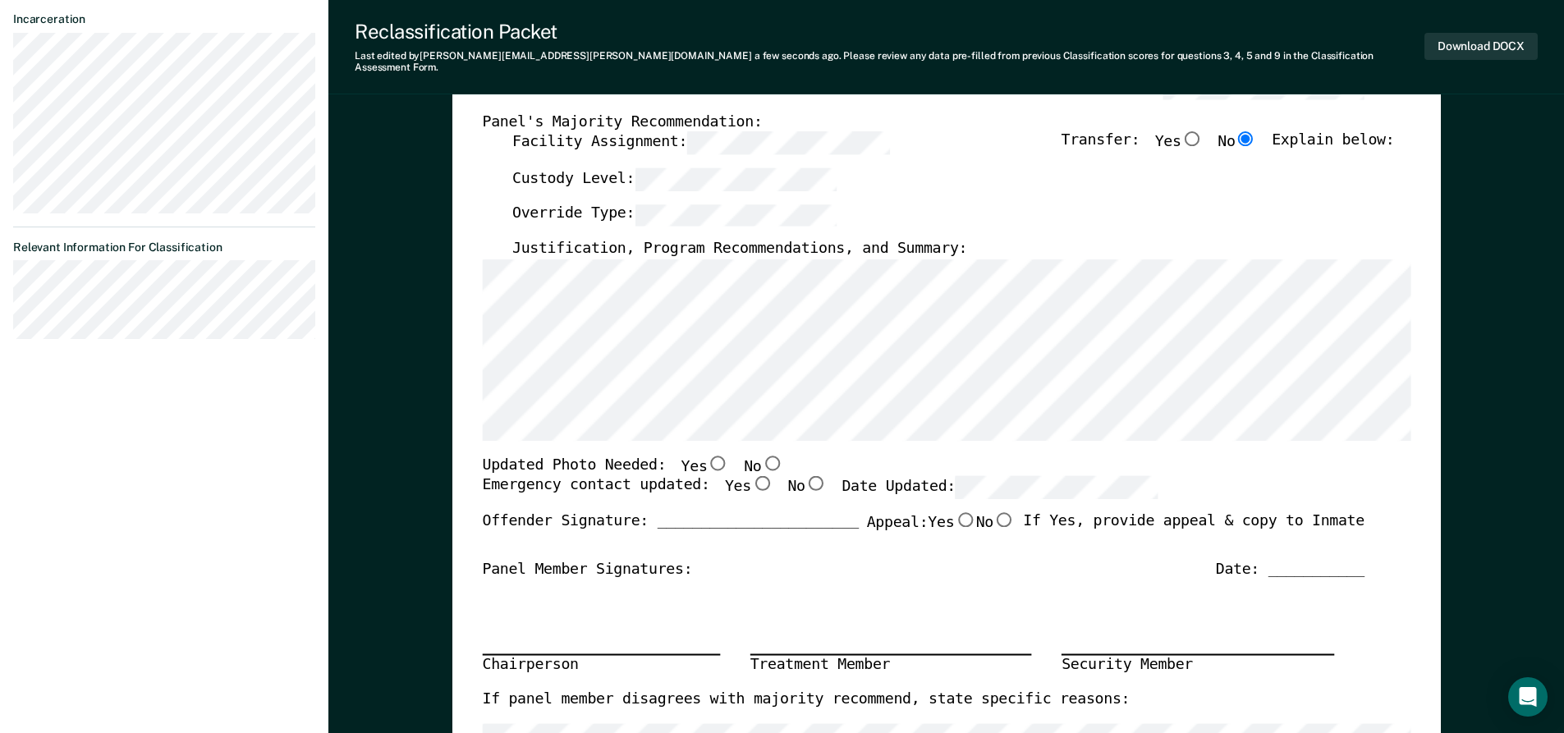
click at [750, 476] on input "Yes" at bounding box center [760, 483] width 21 height 15
type textarea "x"
radio input "true"
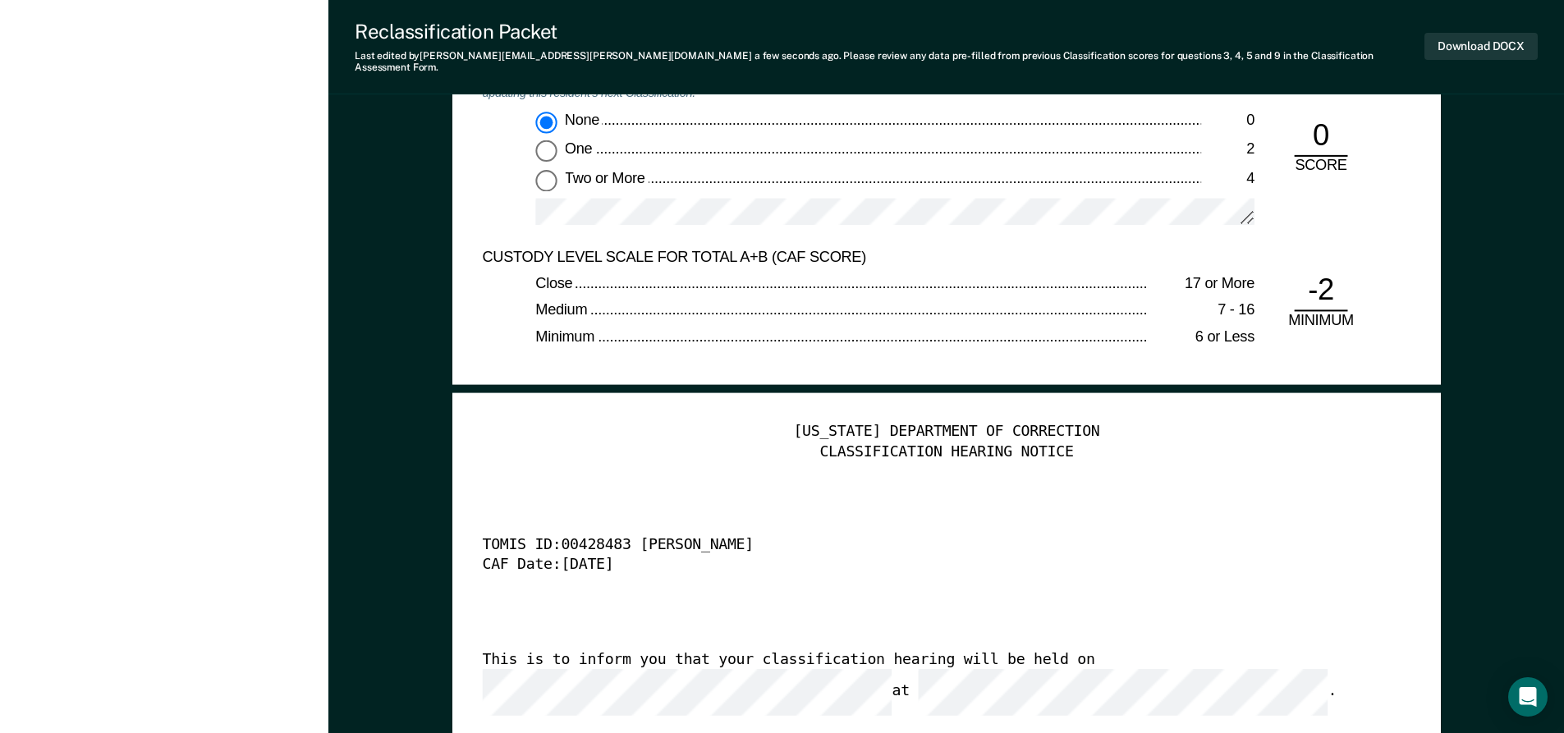
scroll to position [3530, 0]
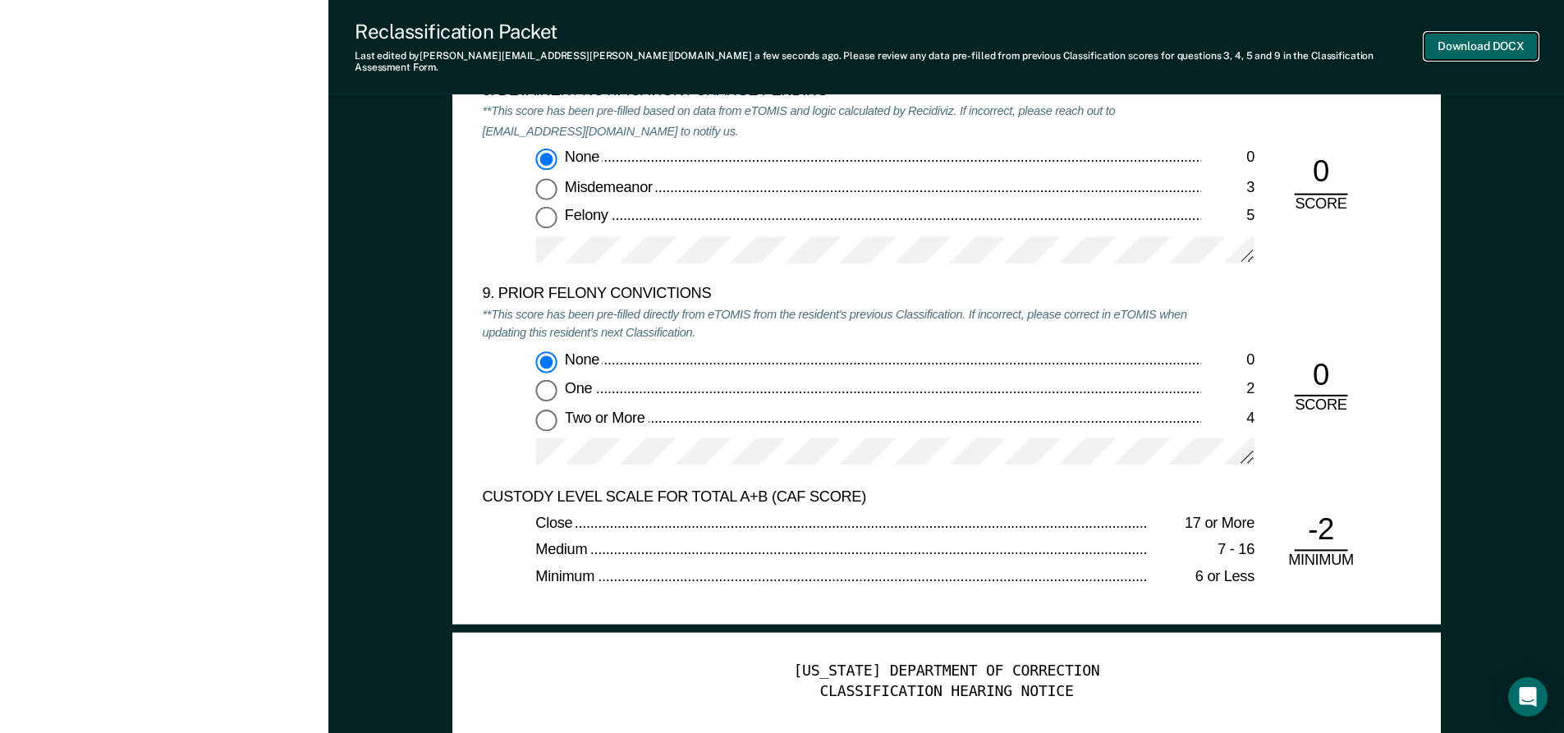
click at [1484, 39] on button "Download DOCX" at bounding box center [1480, 46] width 113 height 27
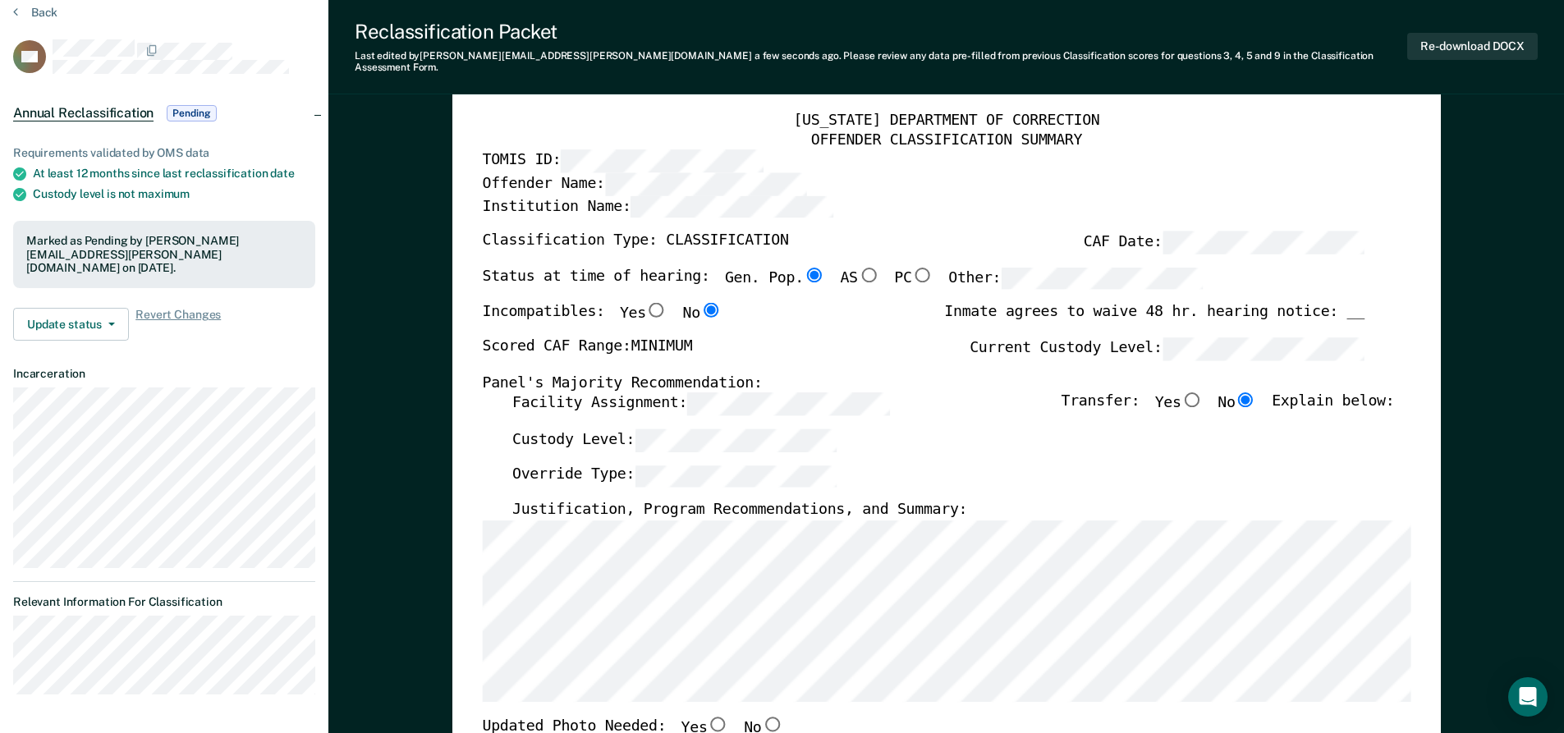
scroll to position [0, 0]
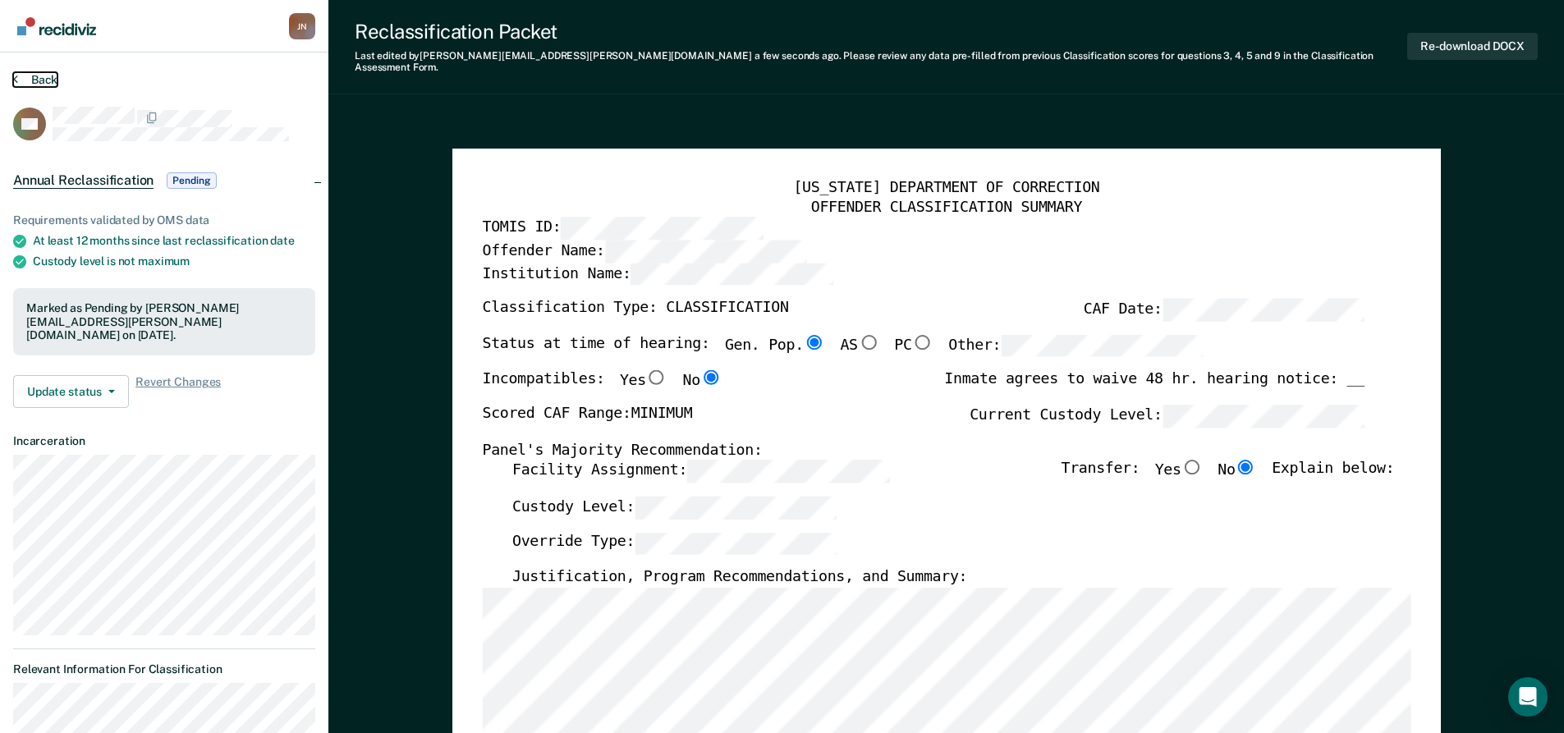
click at [36, 73] on button "Back" at bounding box center [35, 79] width 44 height 15
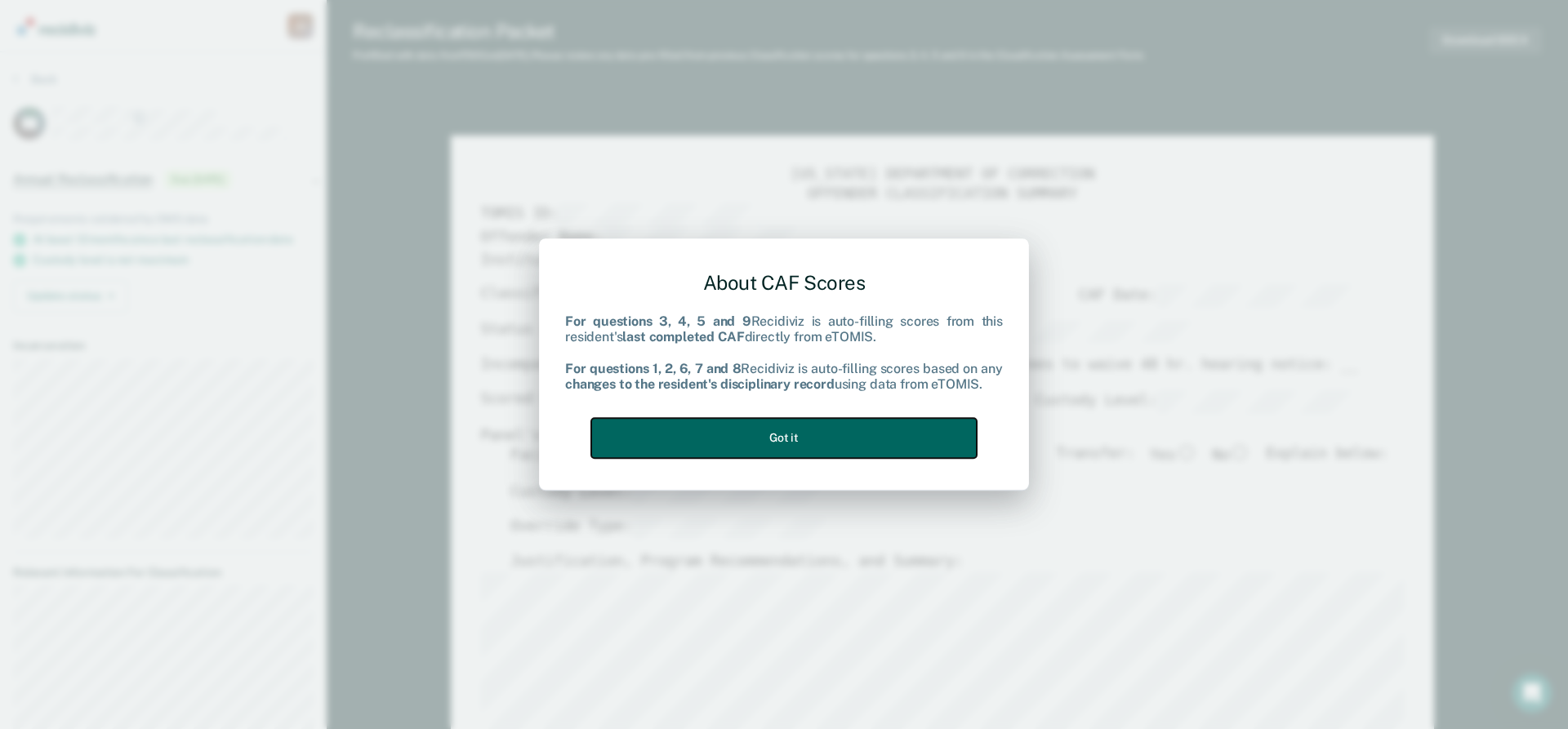
click at [899, 441] on button "Got it" at bounding box center [784, 438] width 386 height 40
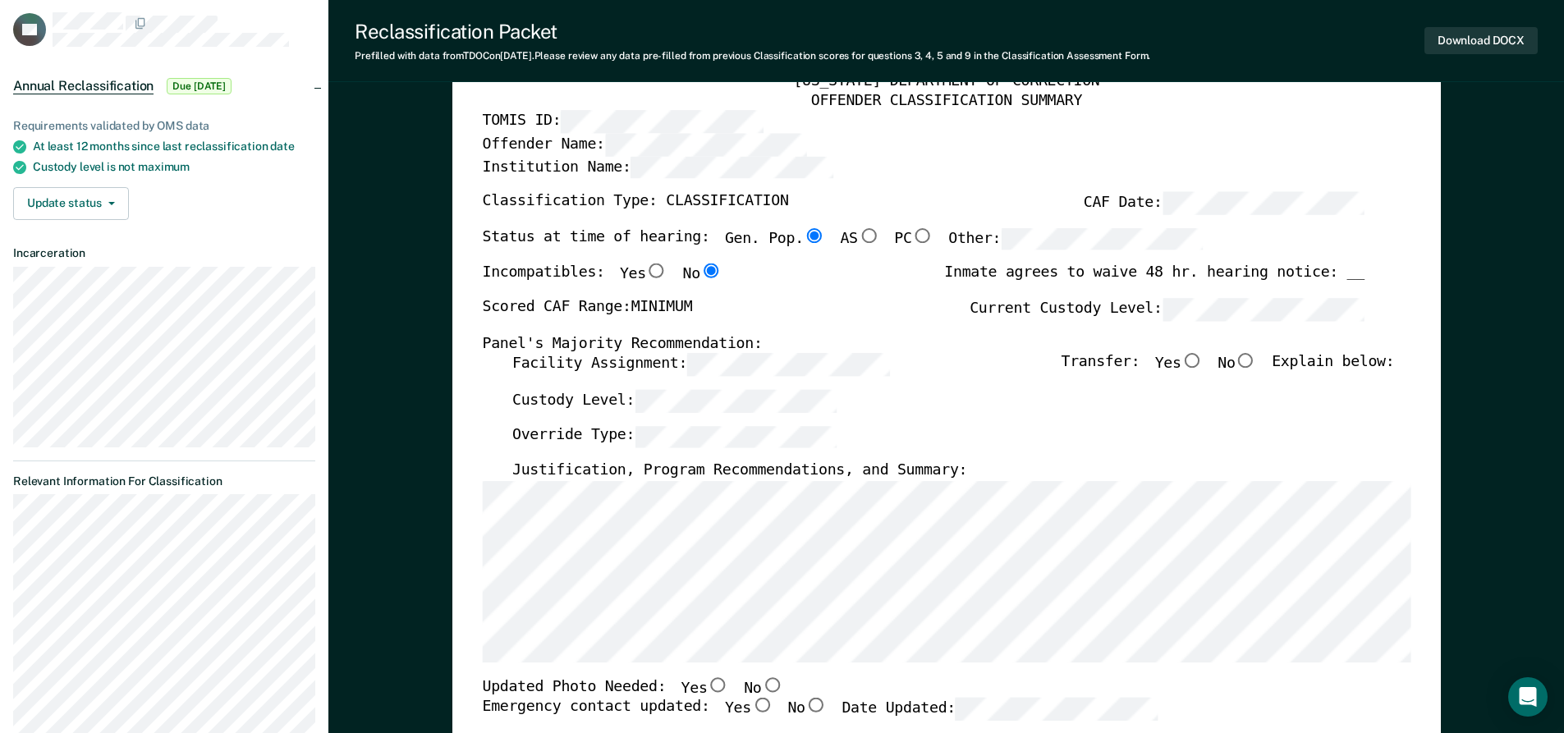
scroll to position [164, 0]
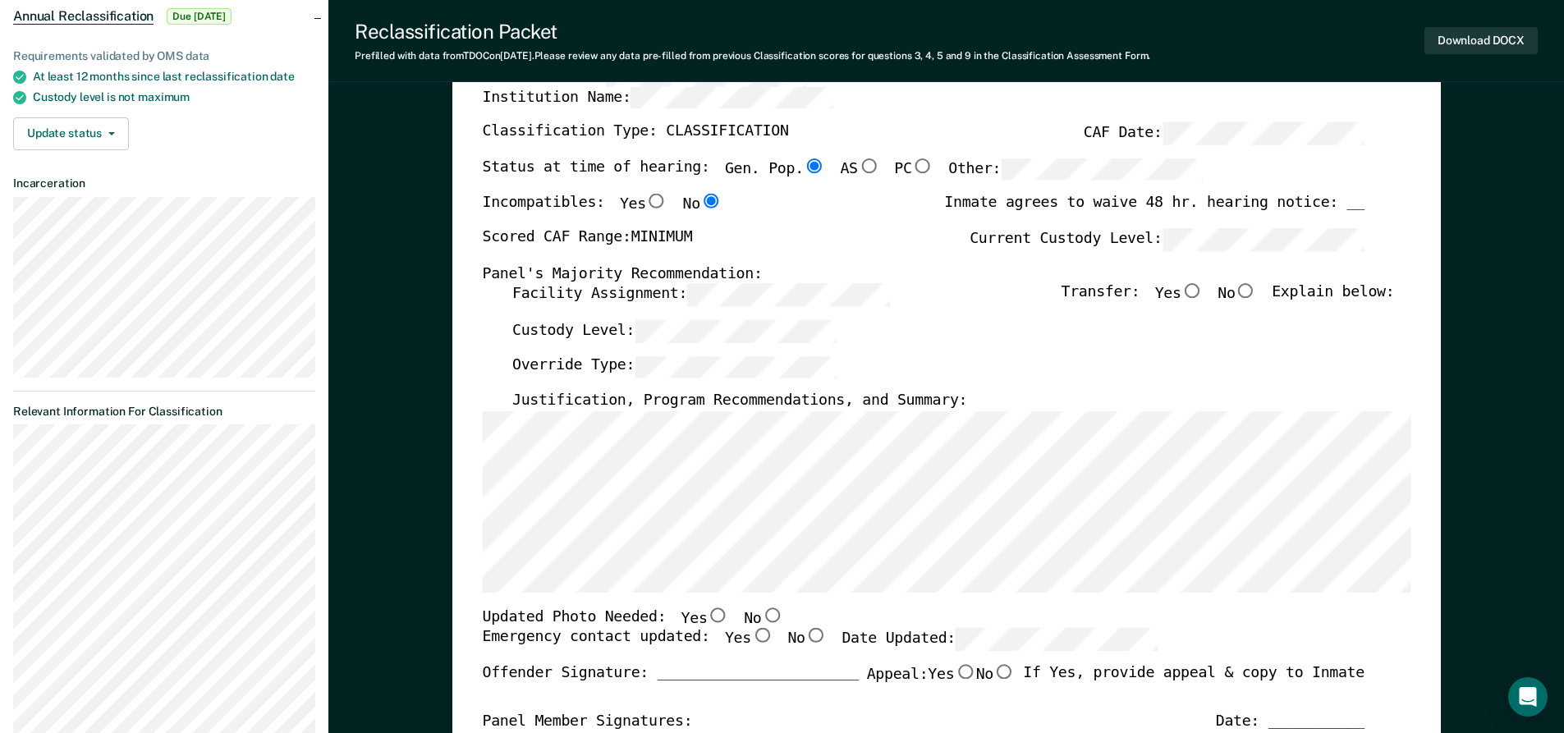
click at [1256, 296] on input "No" at bounding box center [1245, 291] width 21 height 15
type textarea "x"
radio input "true"
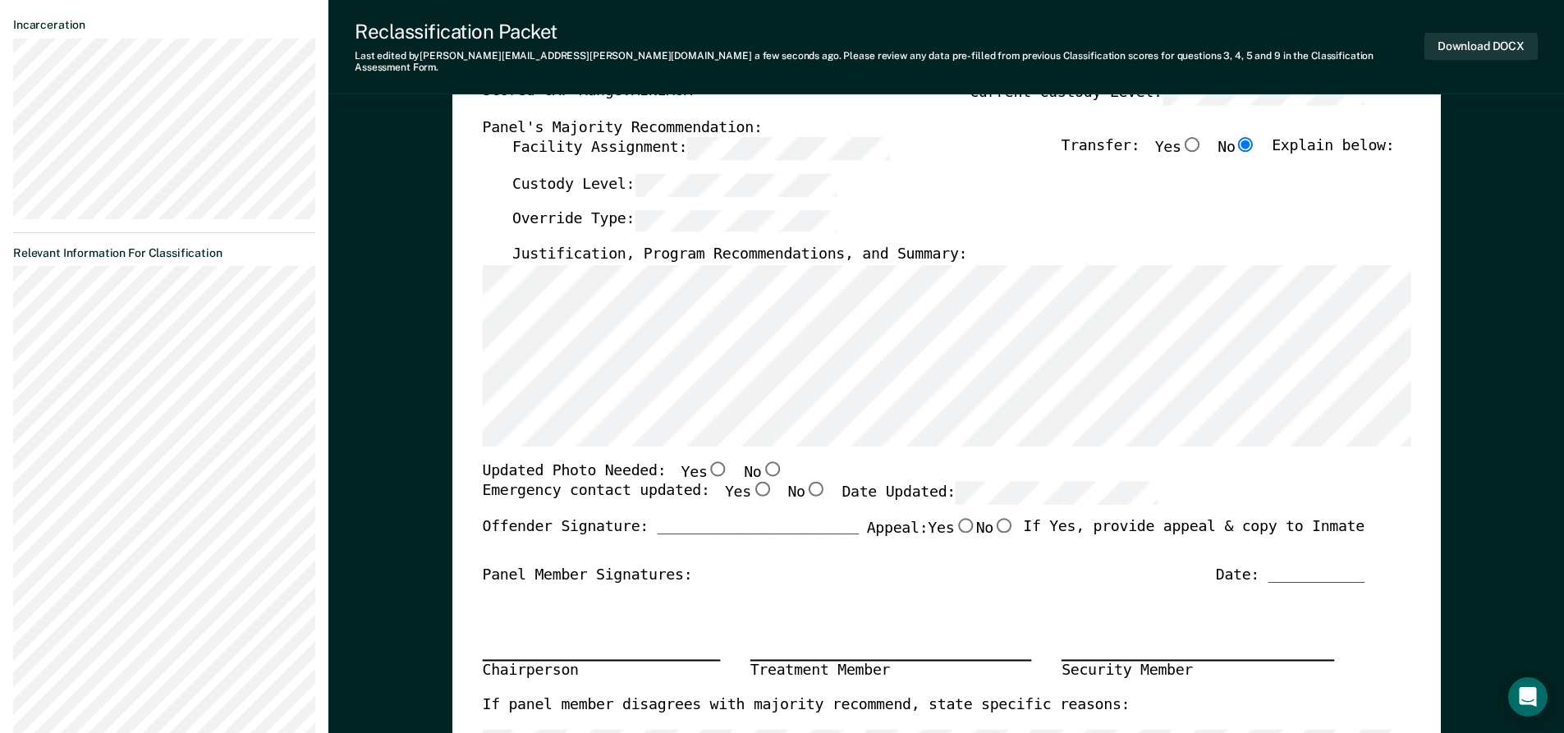
scroll to position [328, 0]
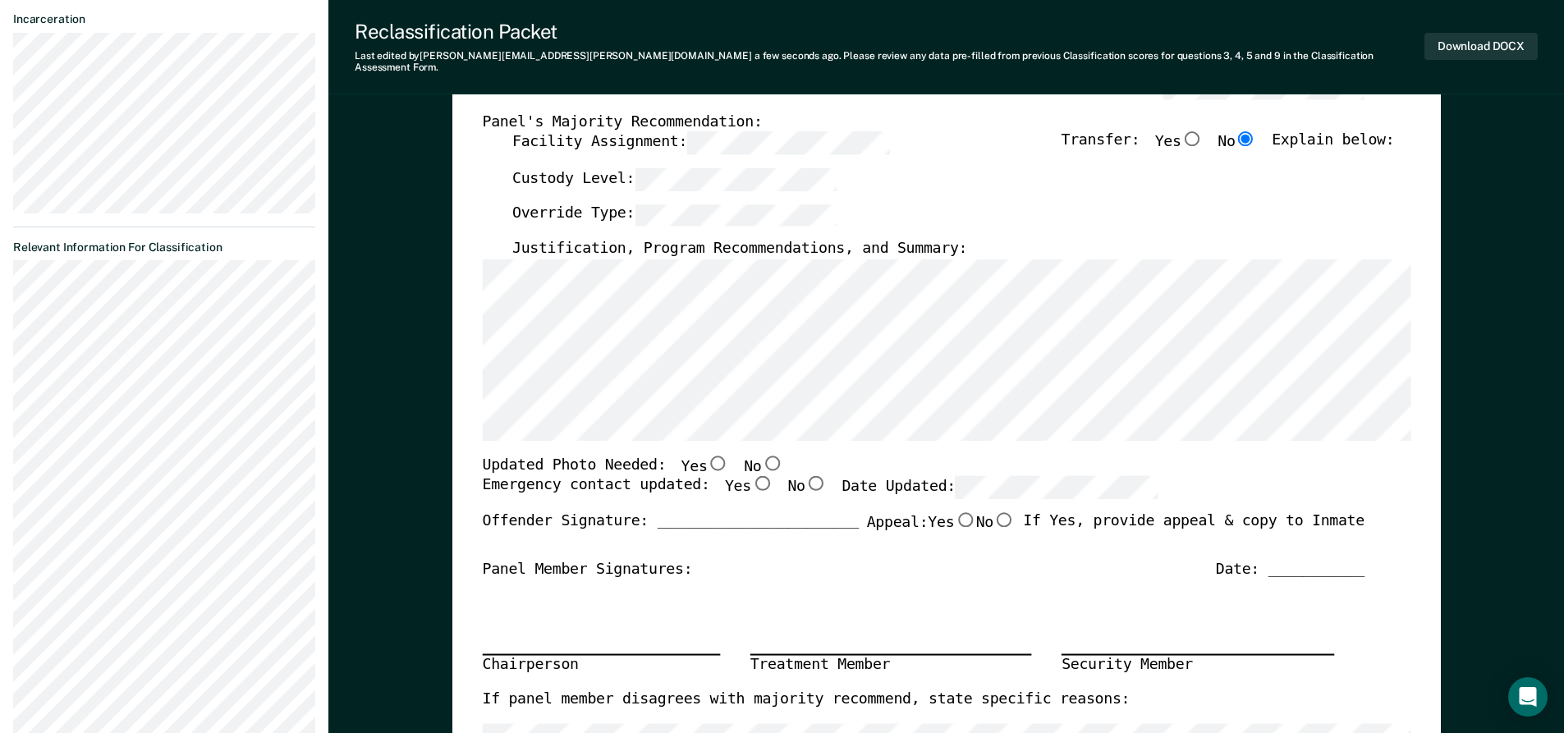
click at [750, 476] on input "Yes" at bounding box center [760, 483] width 21 height 15
type textarea "x"
radio input "true"
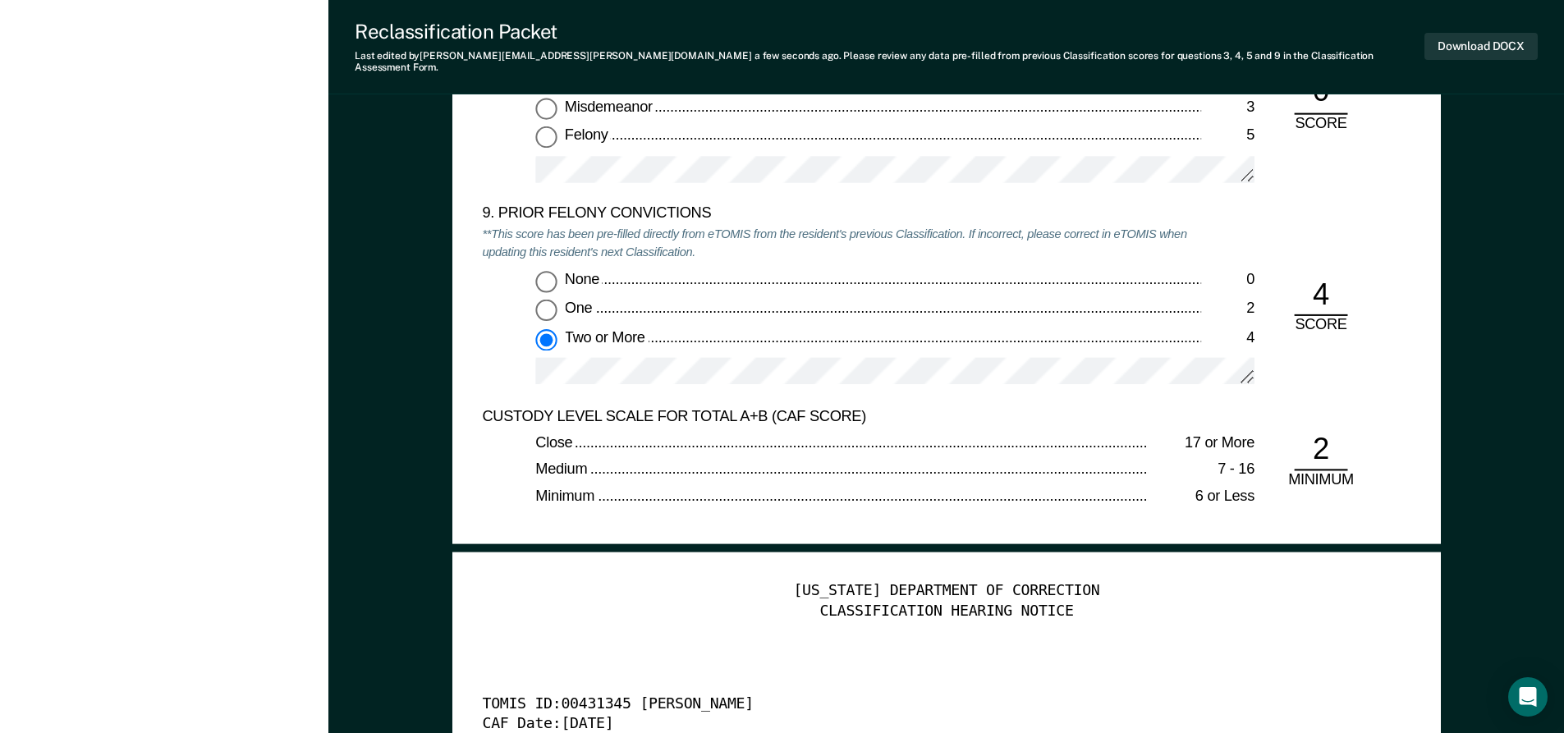
scroll to position [3613, 0]
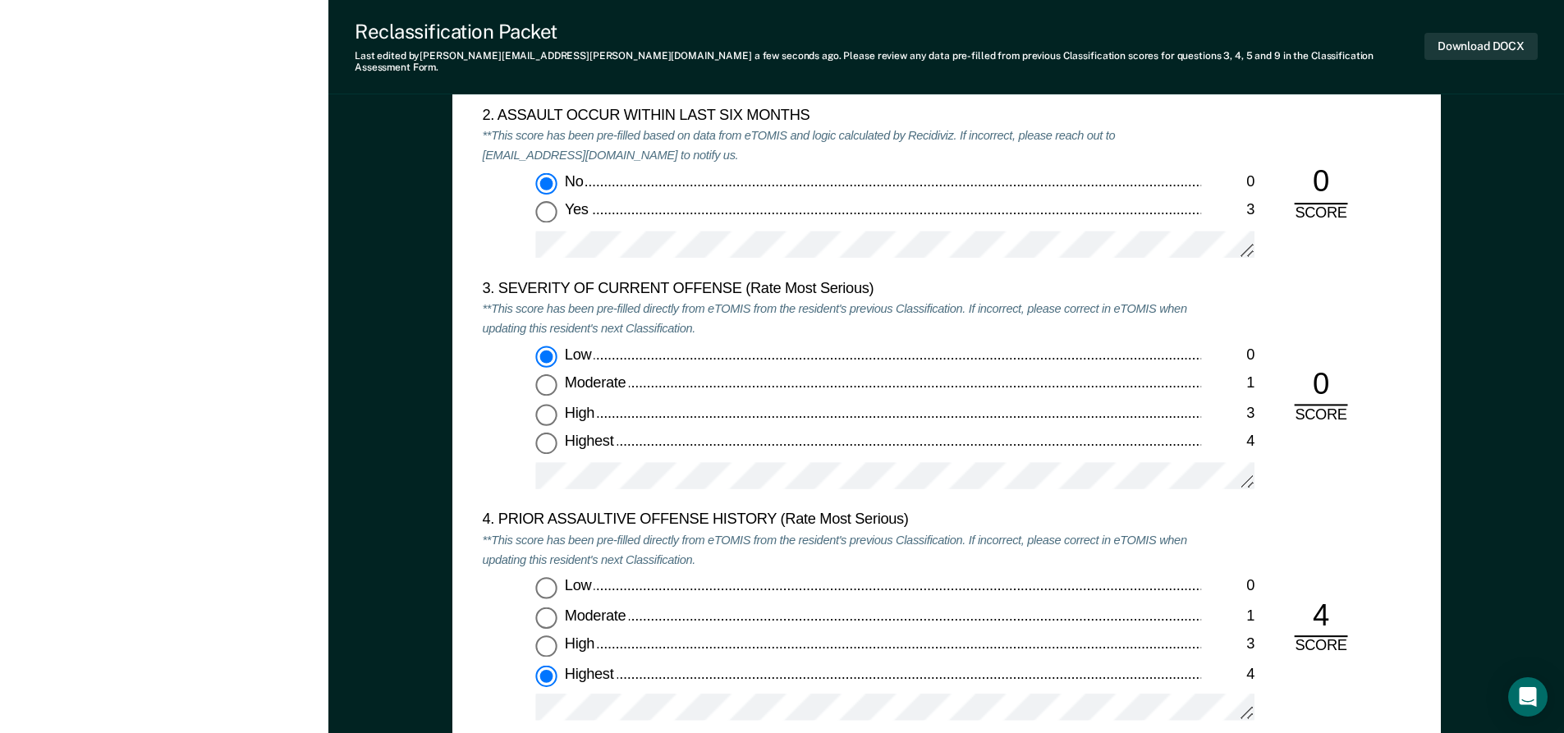
scroll to position [1888, 0]
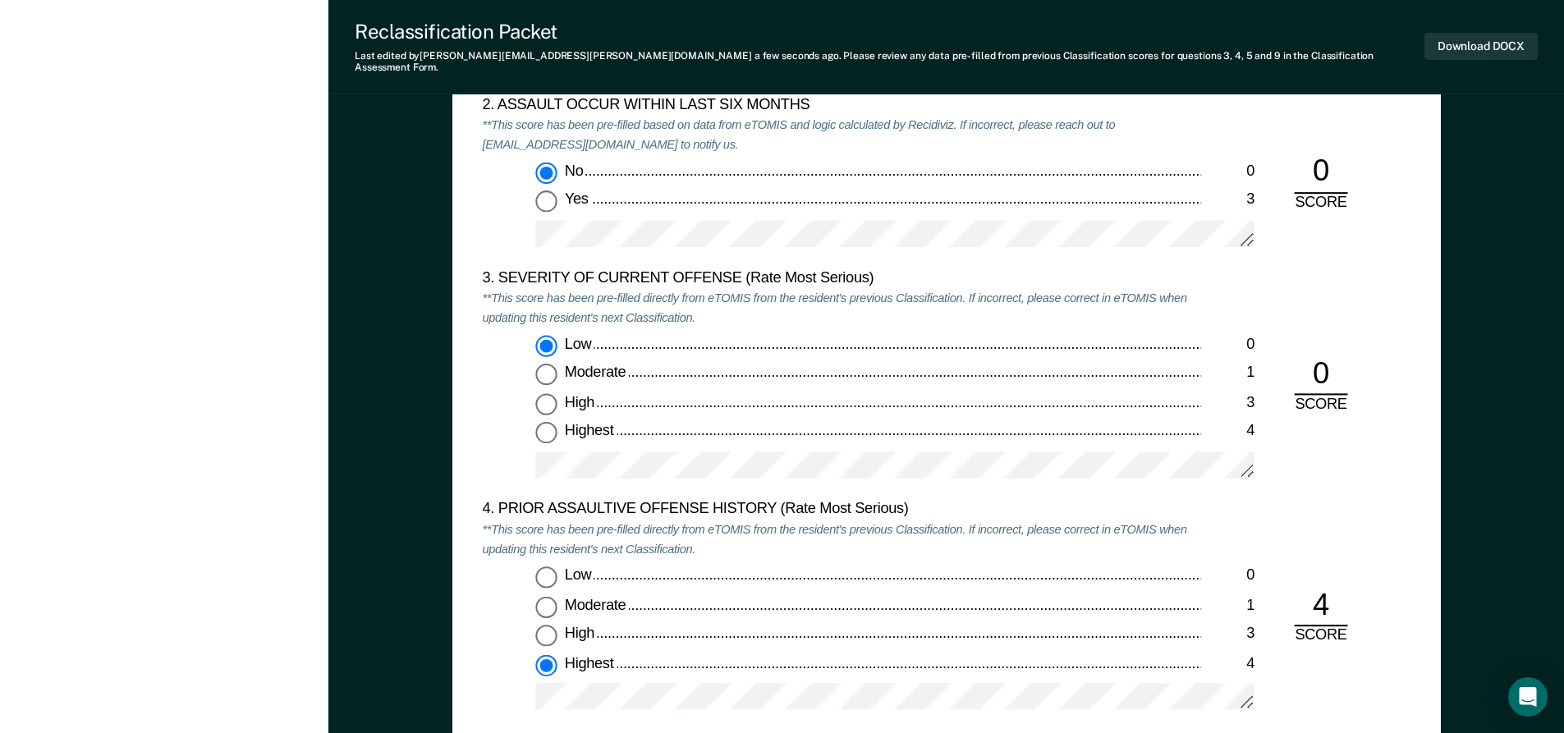
click at [1337, 29] on div "Reclassification Packet Last edited by Justin.T.Nave@tn.gov a few seconds ago .…" at bounding box center [946, 47] width 1236 height 94
click at [544, 422] on input "Highest 4" at bounding box center [545, 432] width 21 height 21
type textarea "x"
radio input "false"
radio input "true"
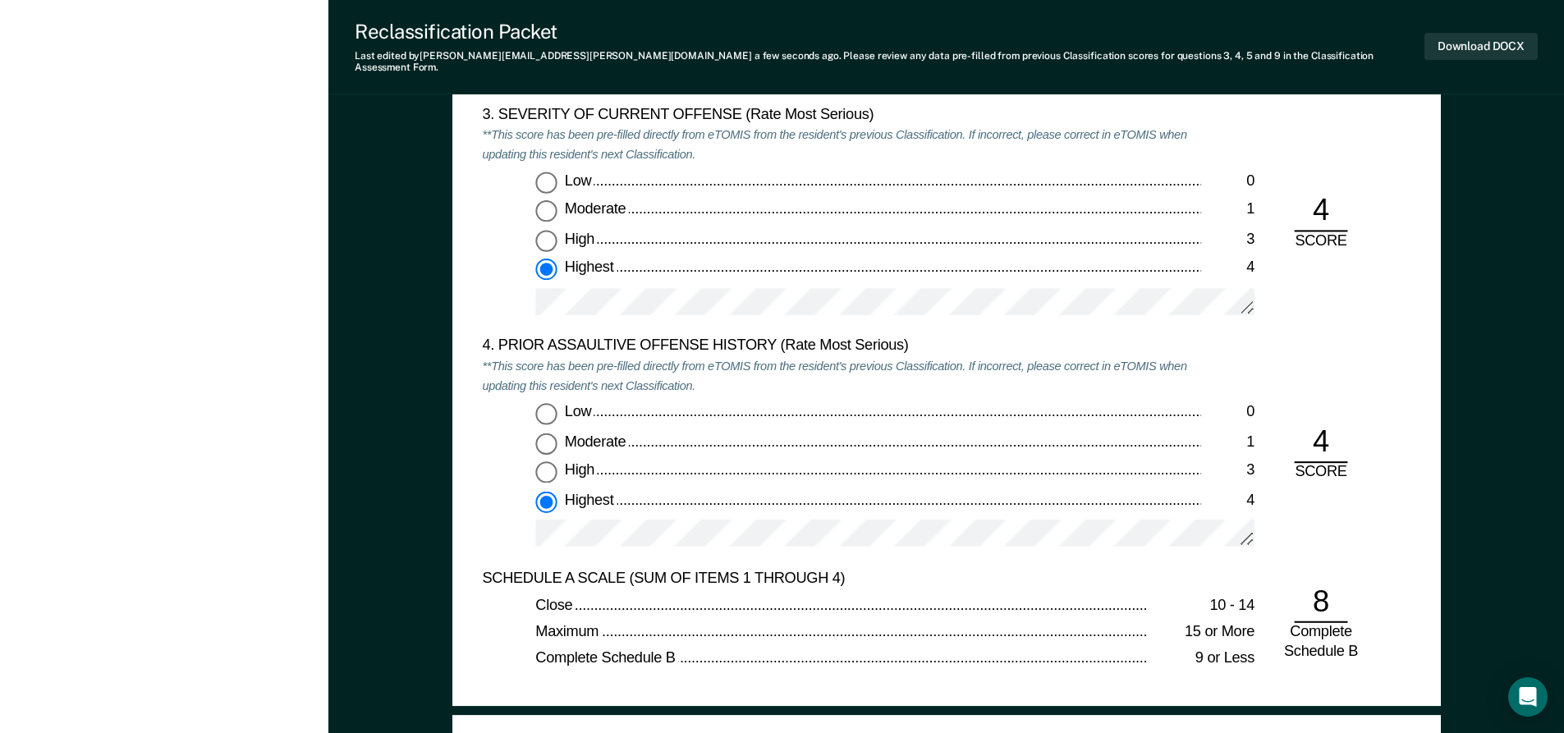
scroll to position [2053, 0]
click at [550, 461] on input "High 3" at bounding box center [545, 471] width 21 height 21
type textarea "x"
radio input "true"
radio input "false"
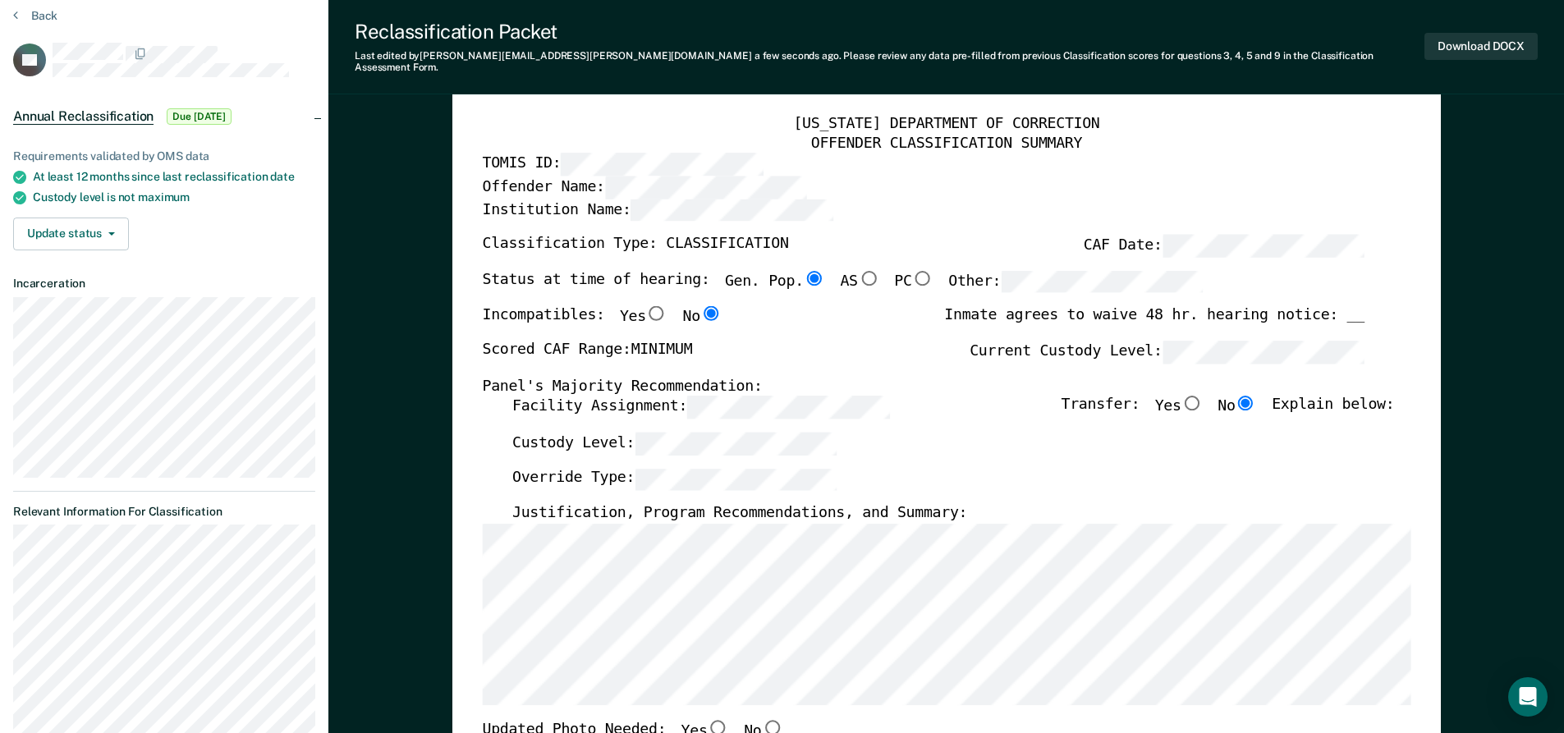
scroll to position [82, 0]
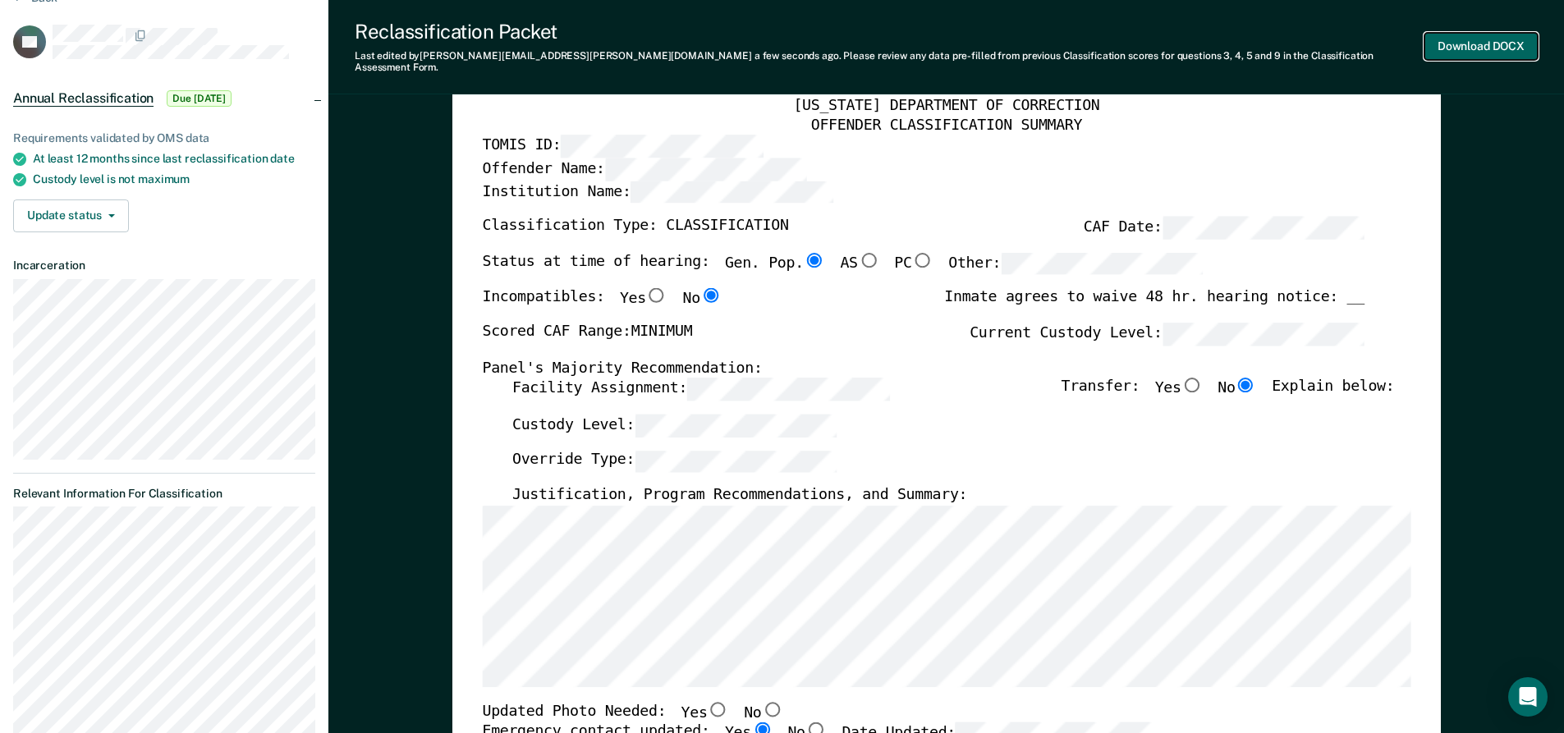
click at [1473, 42] on button "Download DOCX" at bounding box center [1480, 46] width 113 height 27
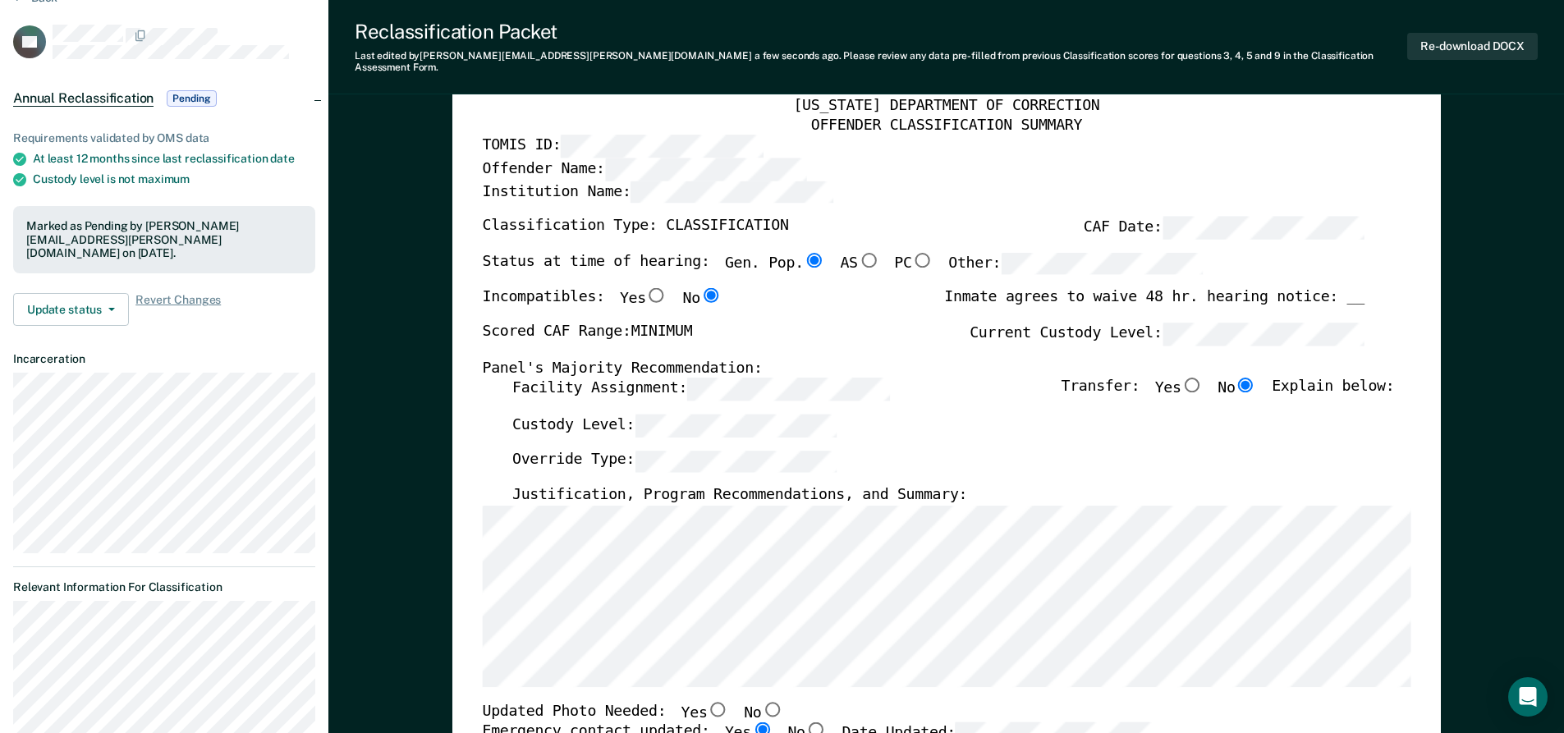
click at [1298, 57] on div "Reclassification Packet Last edited by Justin.T.Nave@tn.gov a few seconds ago .…" at bounding box center [946, 47] width 1236 height 94
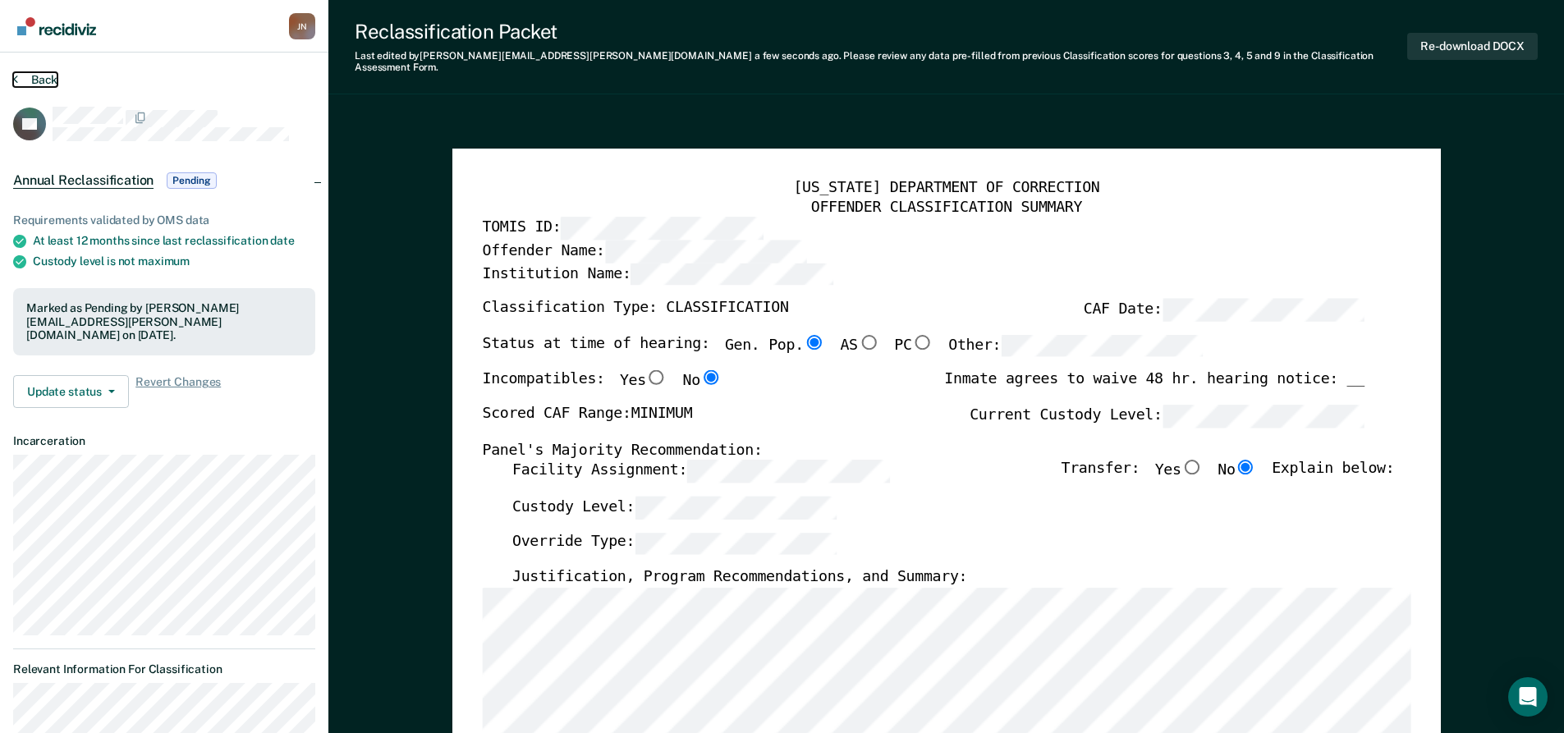
click at [32, 74] on button "Back" at bounding box center [35, 79] width 44 height 15
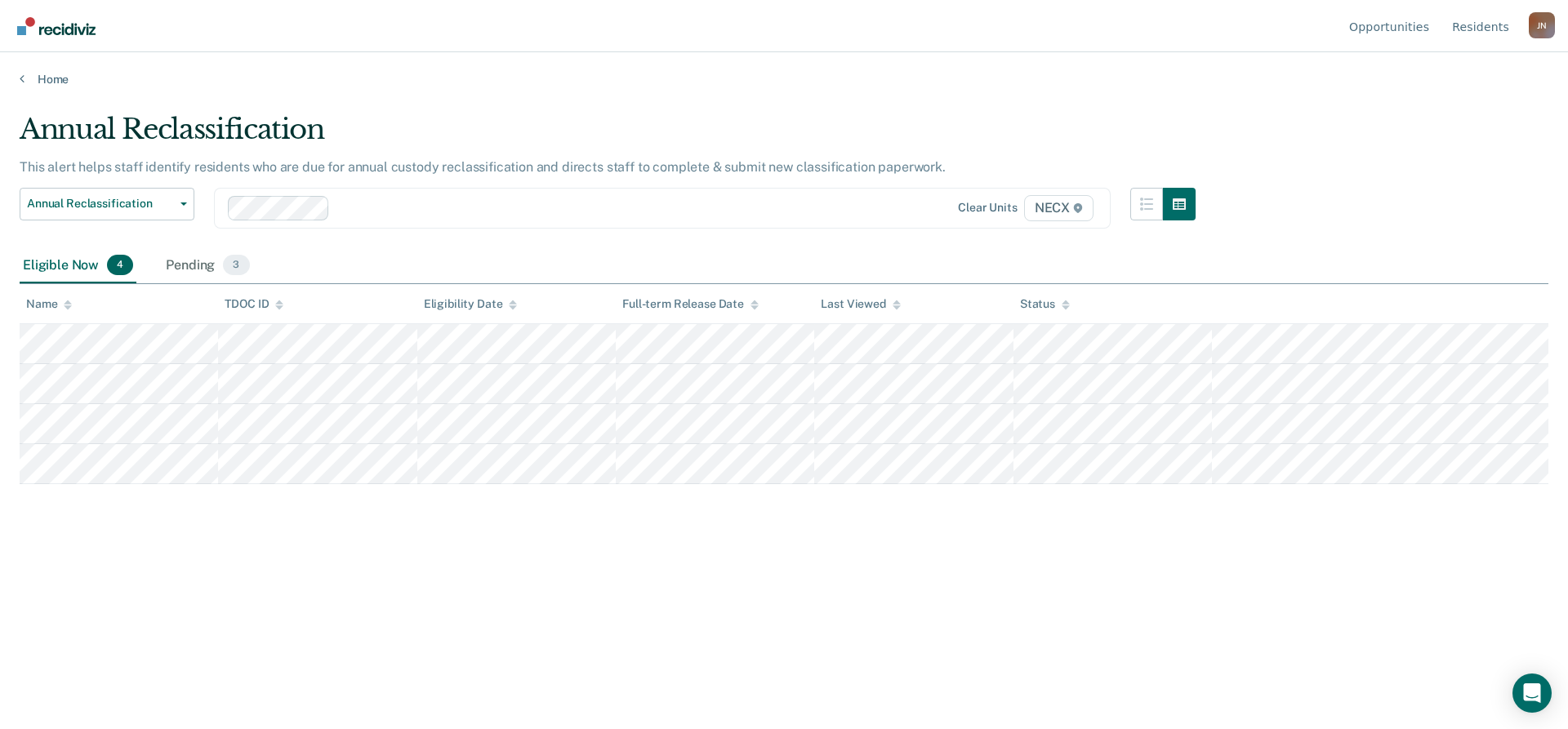
click at [1217, 139] on div "Annual Reclassification This alert helps staff identify residents who are due f…" at bounding box center [784, 359] width 1529 height 494
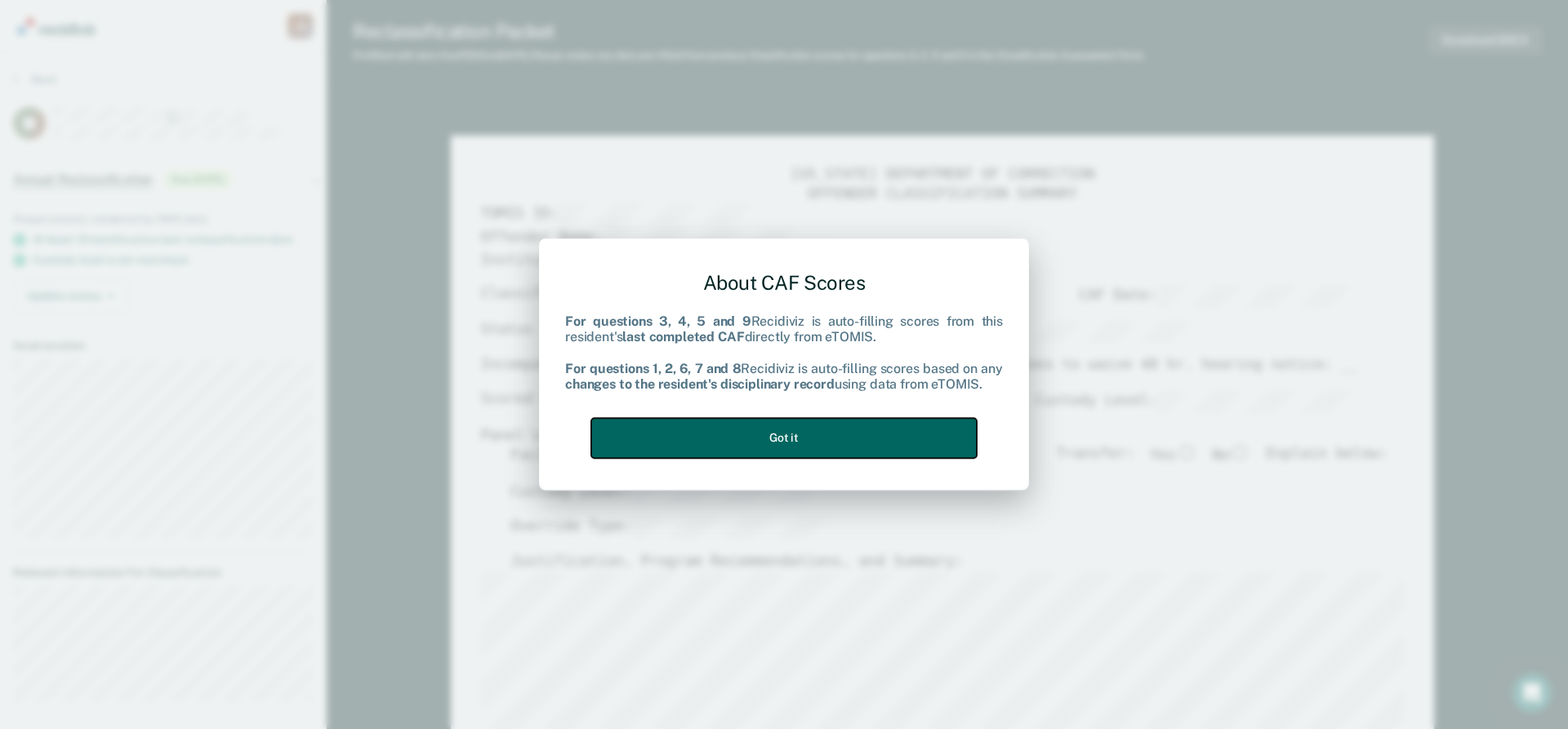
click at [862, 439] on button "Got it" at bounding box center [784, 438] width 386 height 40
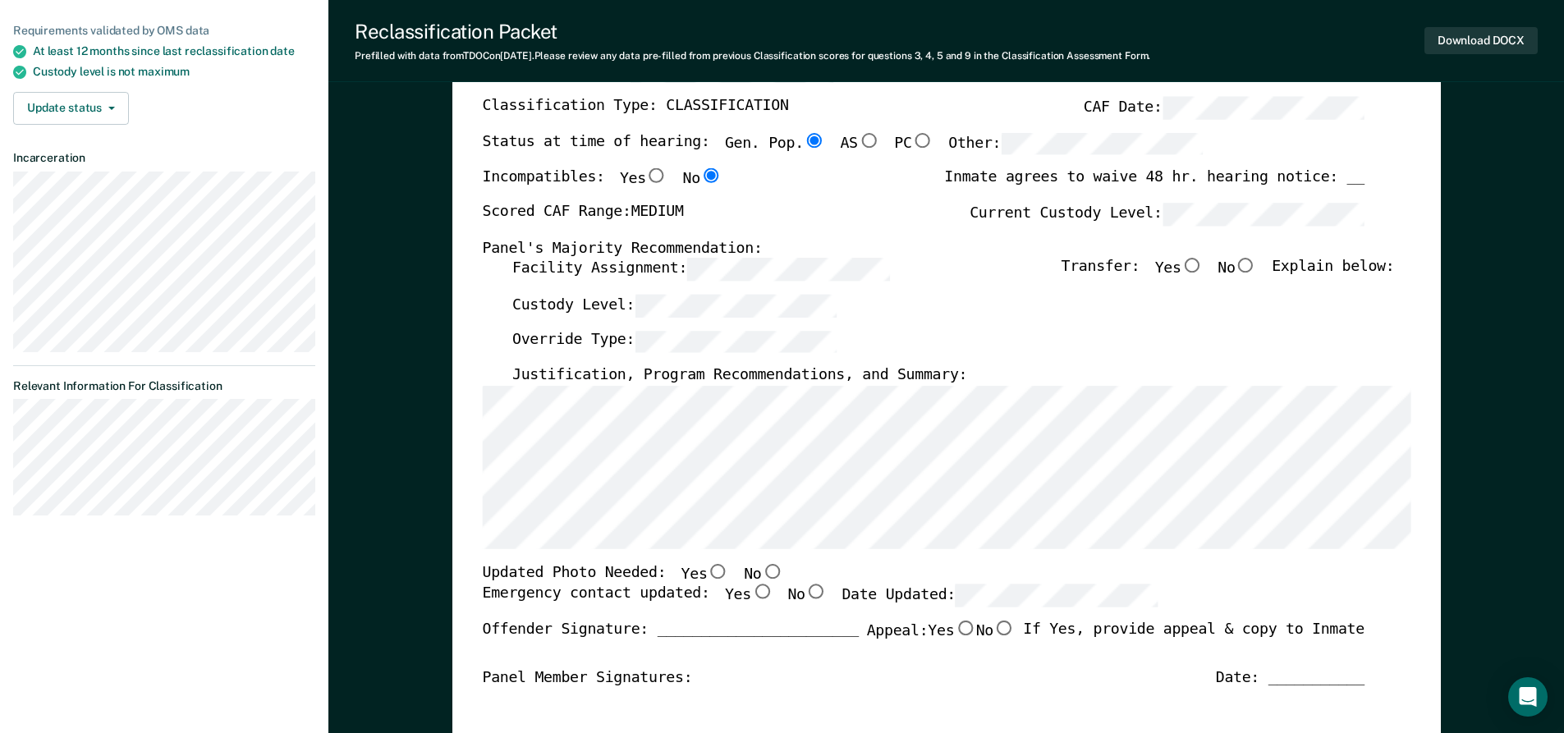
scroll to position [246, 0]
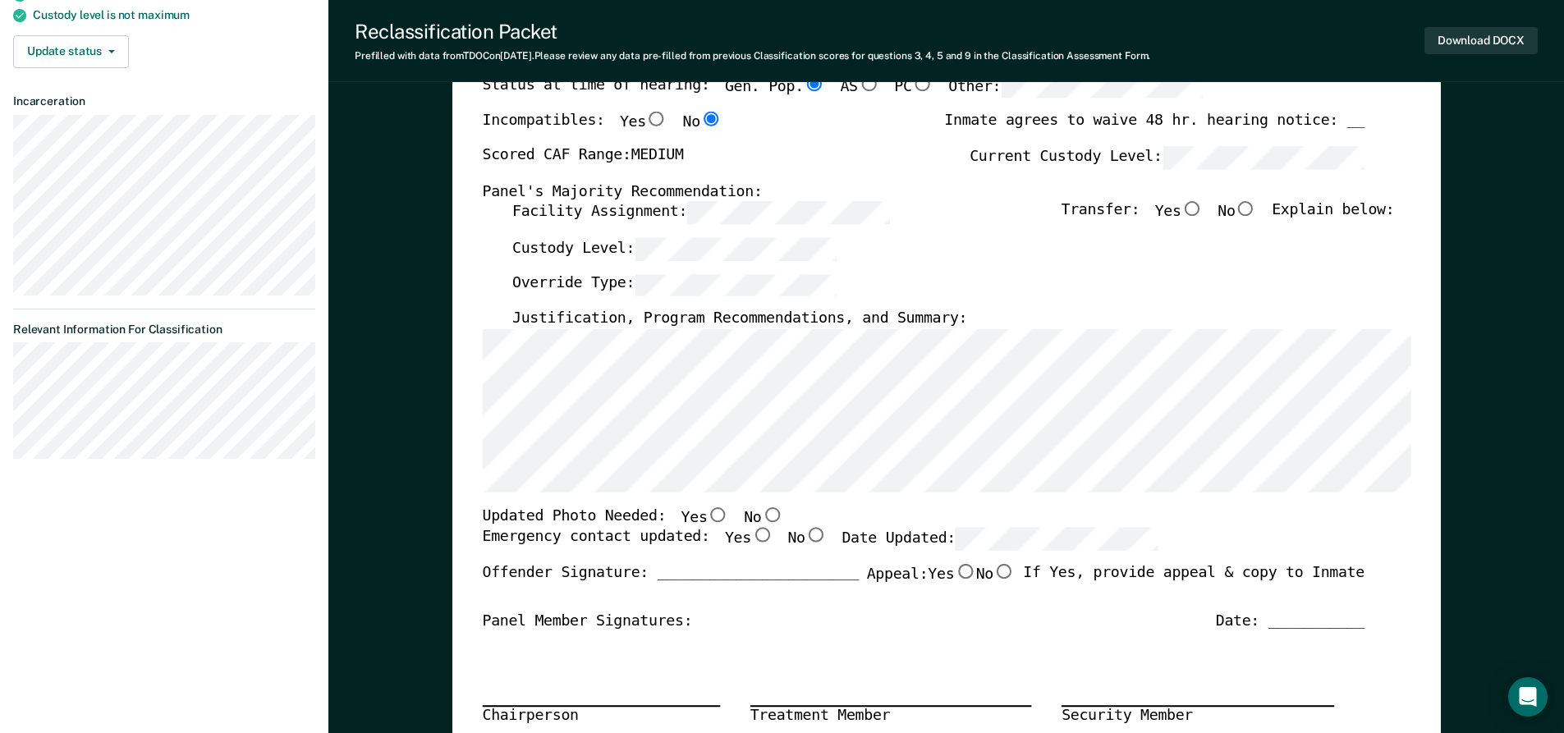
click at [1256, 216] on input "No" at bounding box center [1245, 209] width 21 height 15
type textarea "x"
radio input "true"
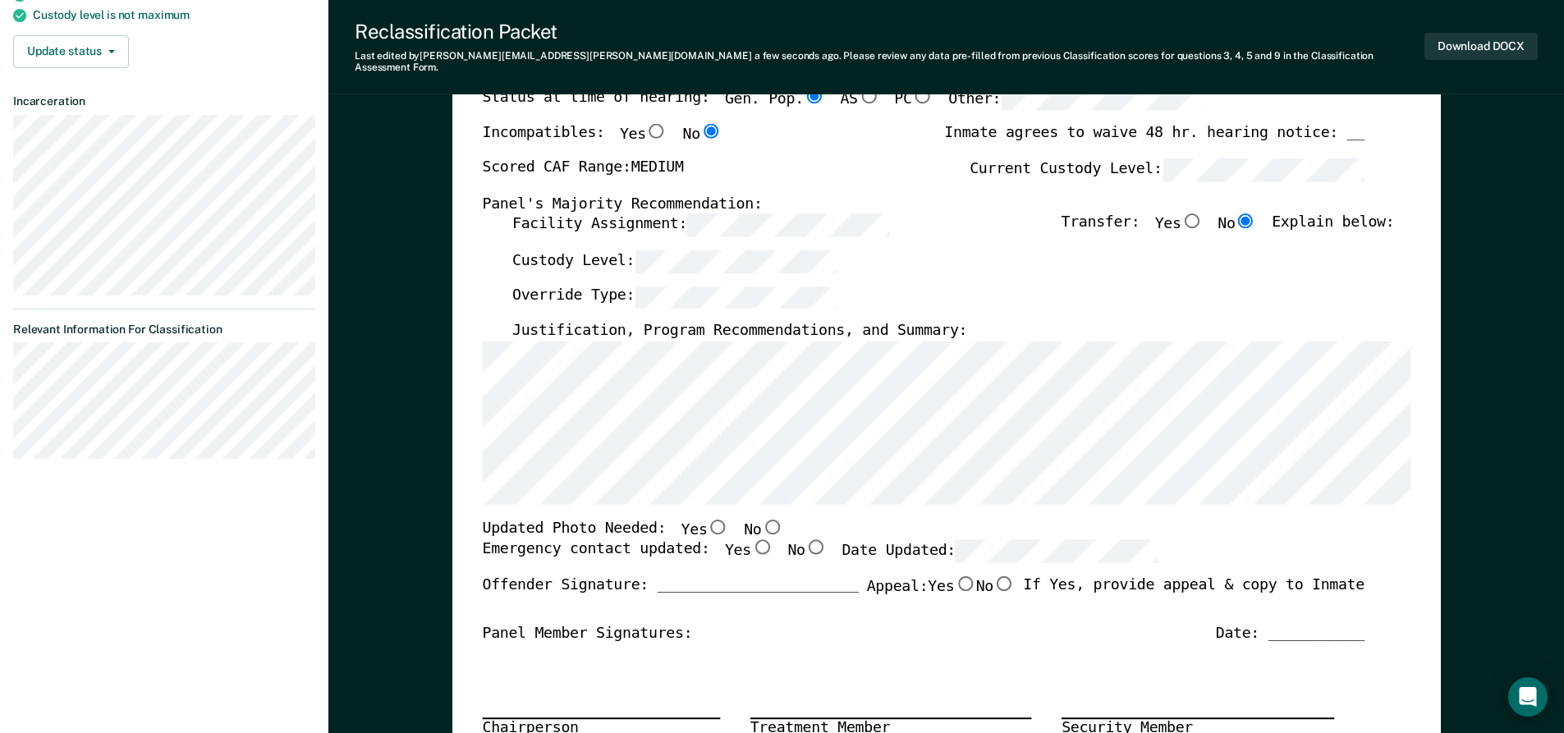
click at [750, 540] on input "Yes" at bounding box center [760, 547] width 21 height 15
type textarea "x"
radio input "true"
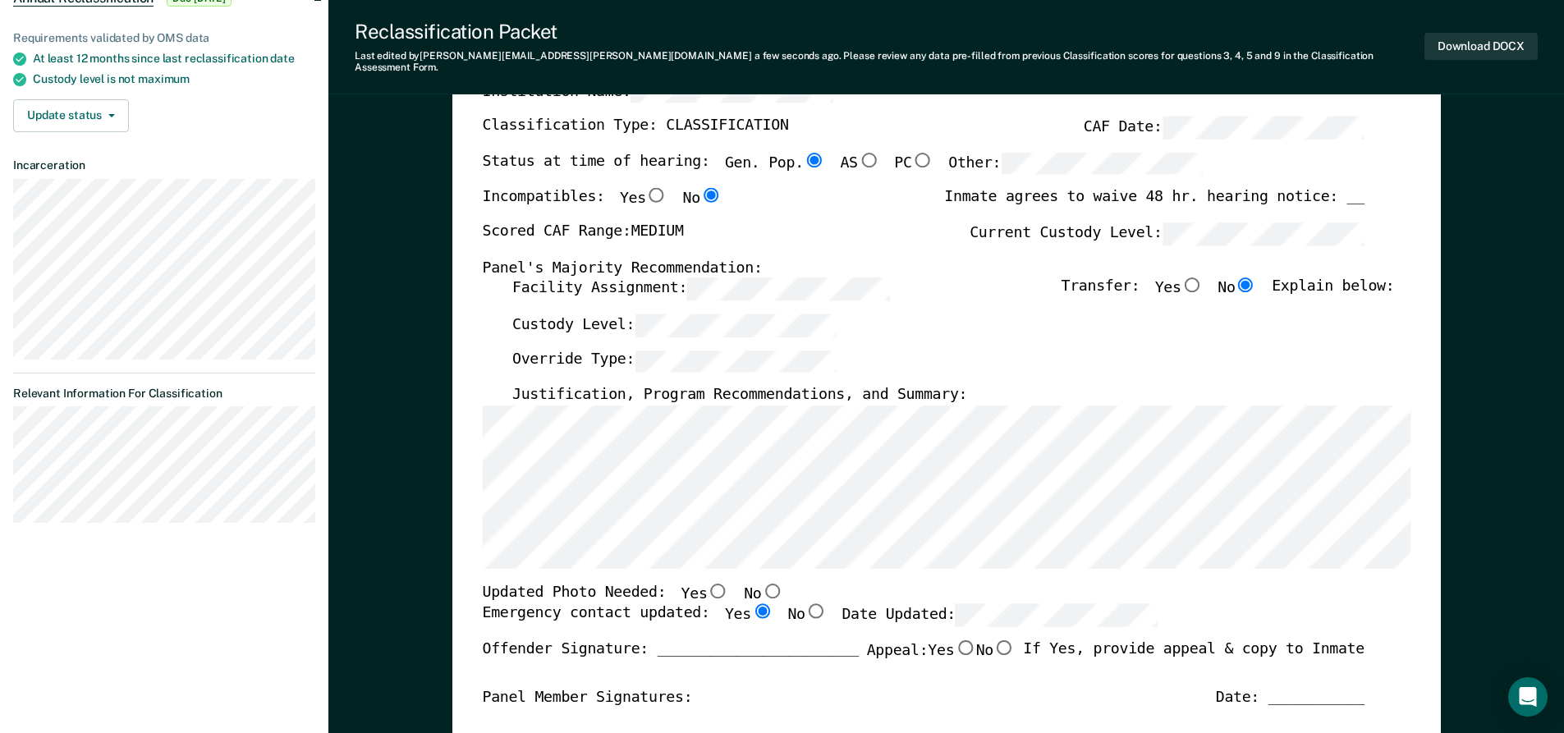
scroll to position [164, 0]
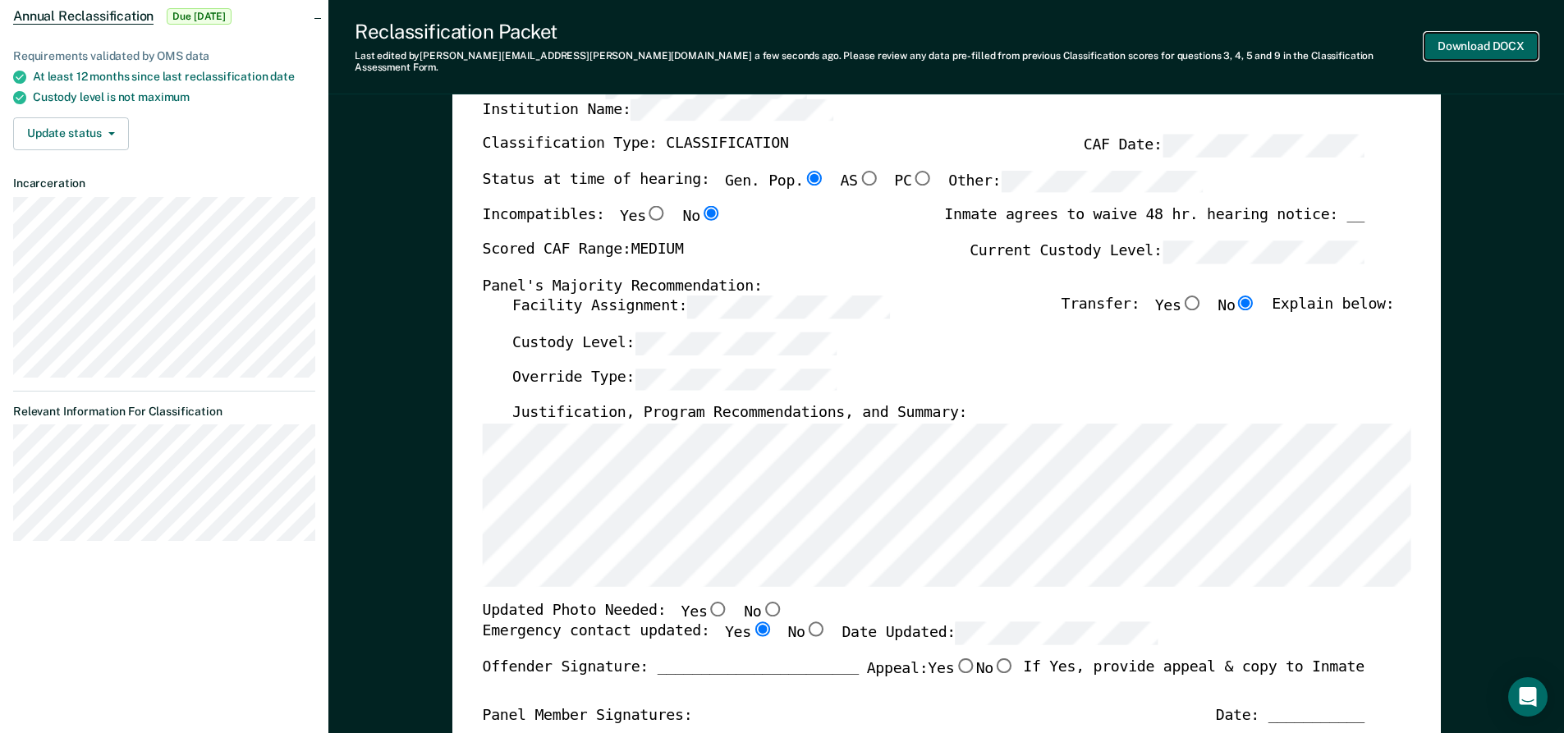
click at [1461, 40] on button "Download DOCX" at bounding box center [1480, 46] width 113 height 27
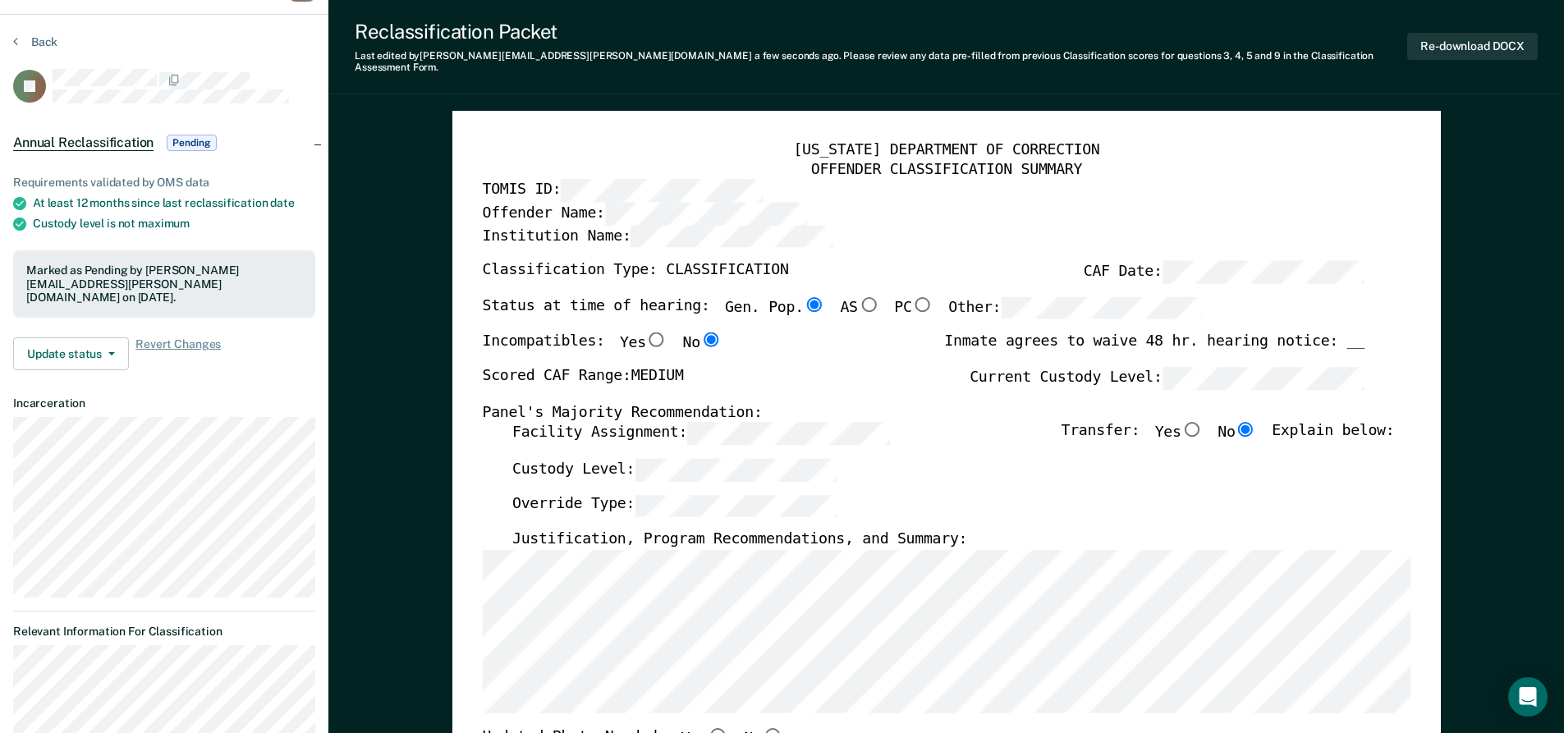
scroll to position [0, 0]
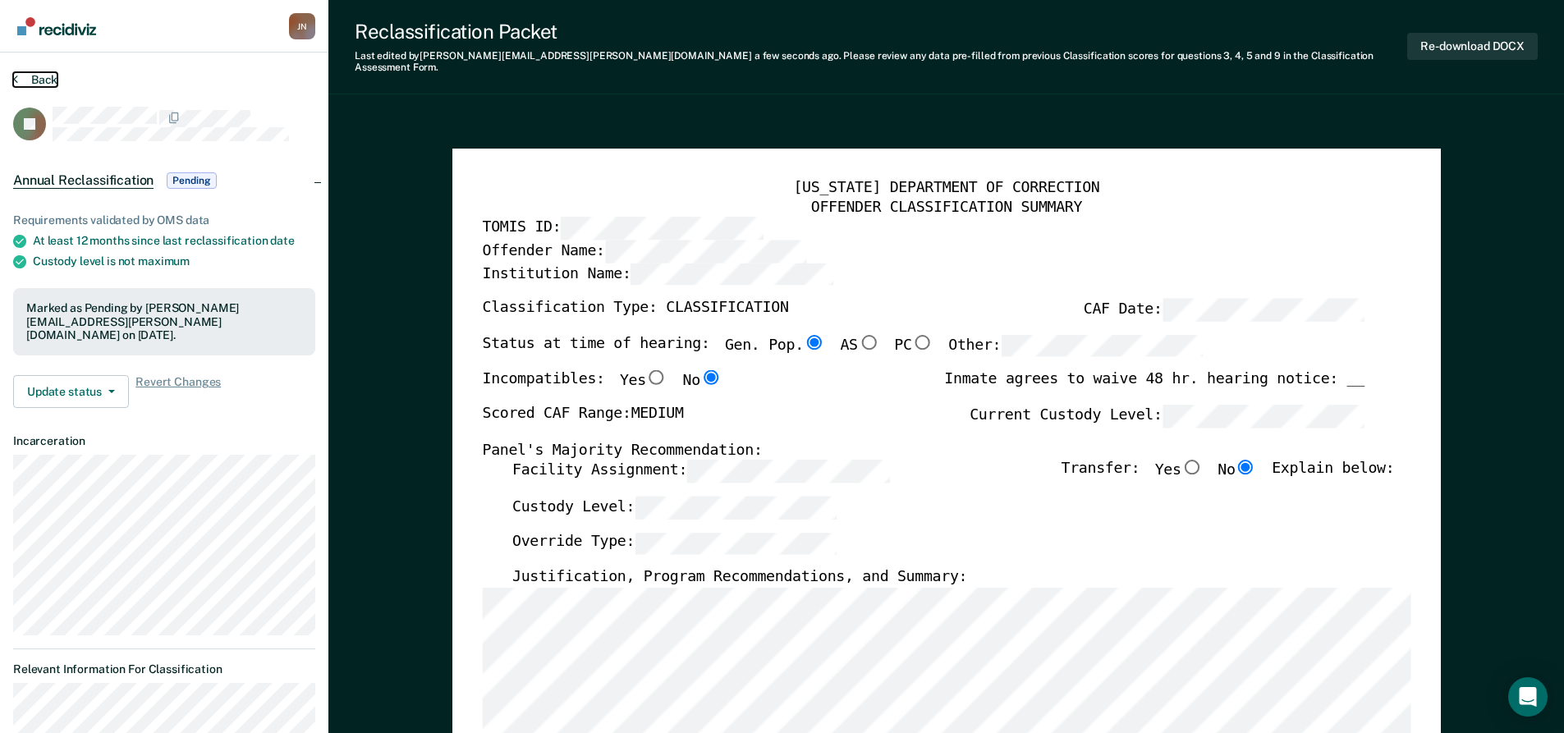
click at [45, 78] on button "Back" at bounding box center [35, 79] width 44 height 15
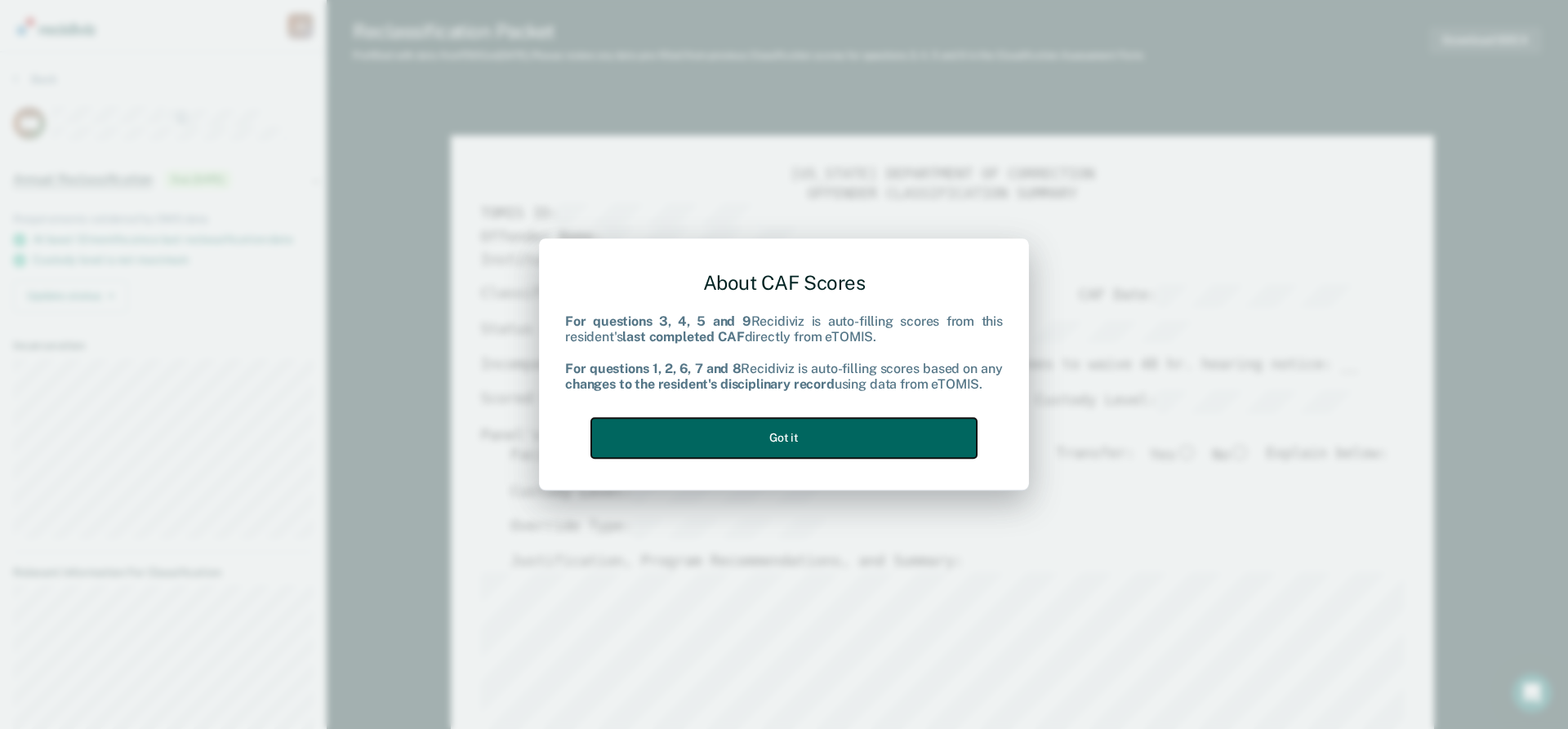
click at [920, 429] on button "Got it" at bounding box center [784, 438] width 386 height 40
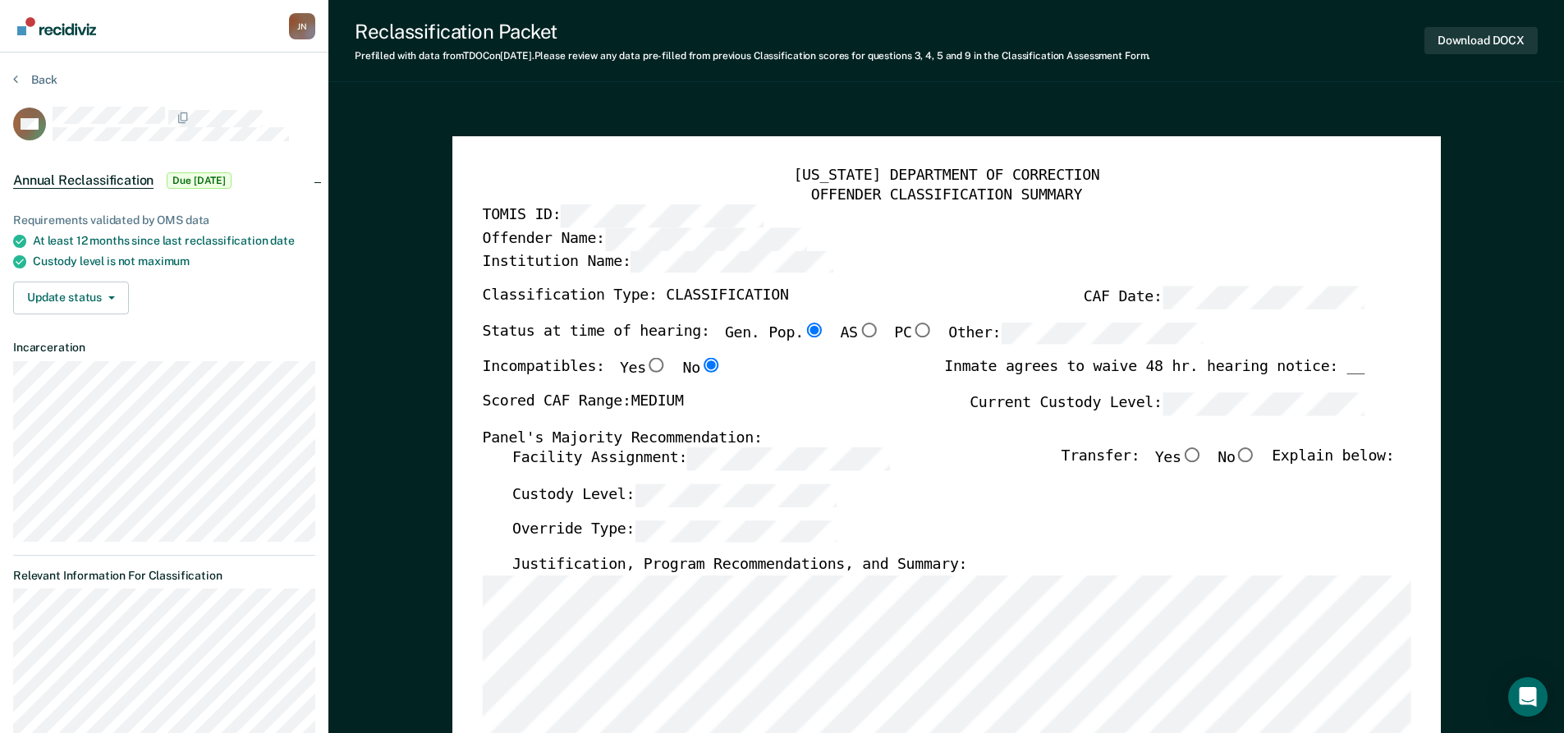
click at [1319, 241] on div "Offender Name:" at bounding box center [923, 239] width 882 height 23
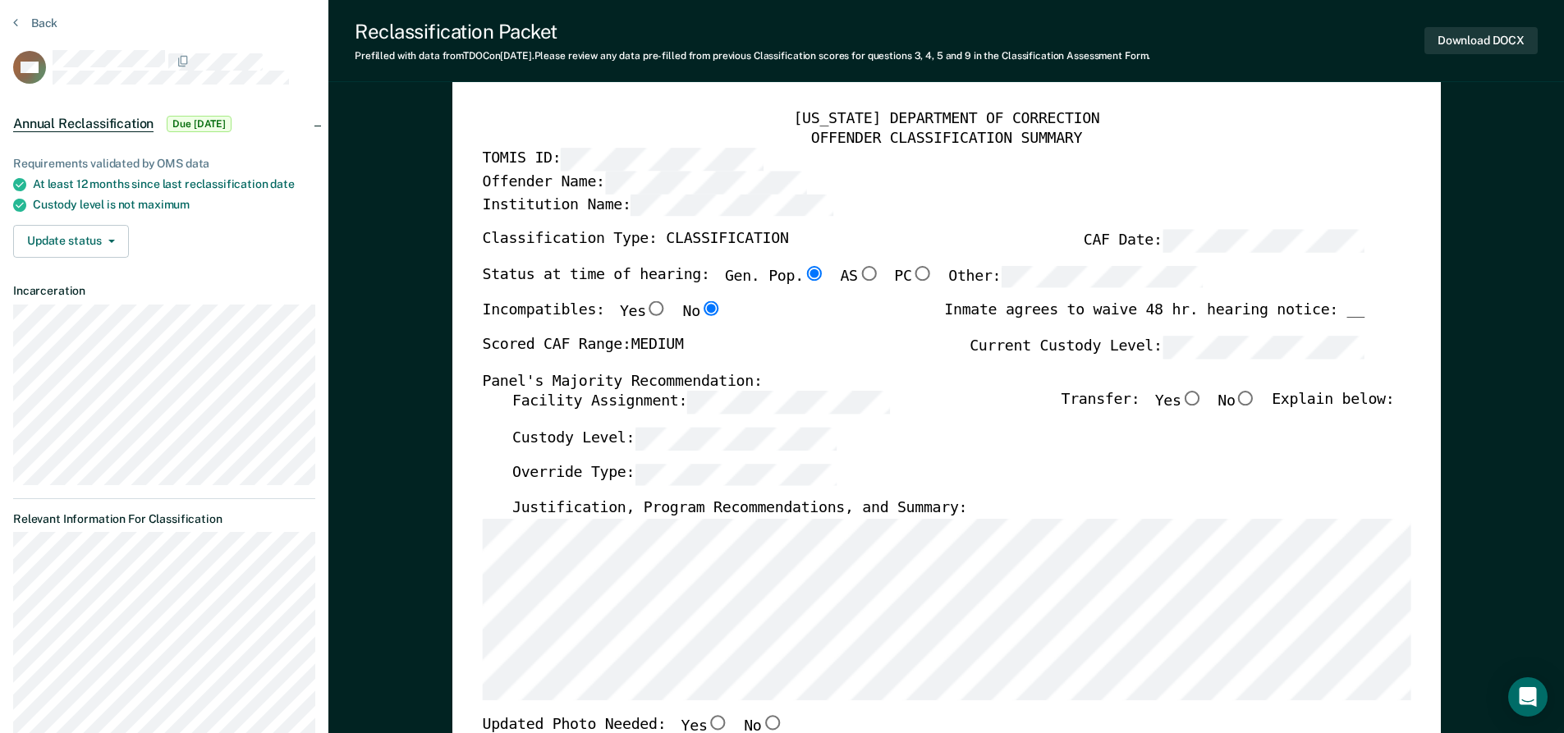
scroll to position [82, 0]
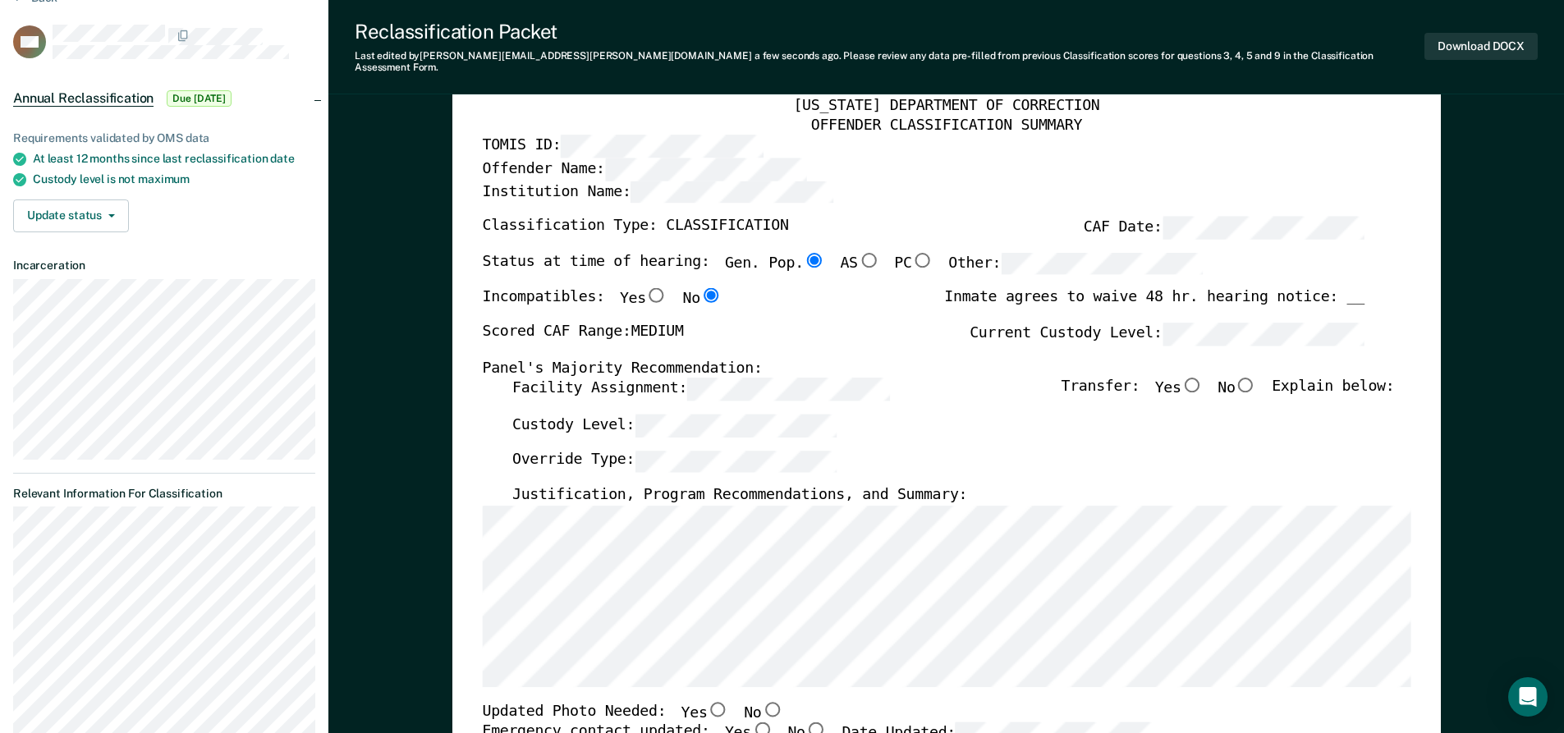
click at [1256, 378] on input "No" at bounding box center [1245, 385] width 21 height 15
type textarea "x"
radio input "true"
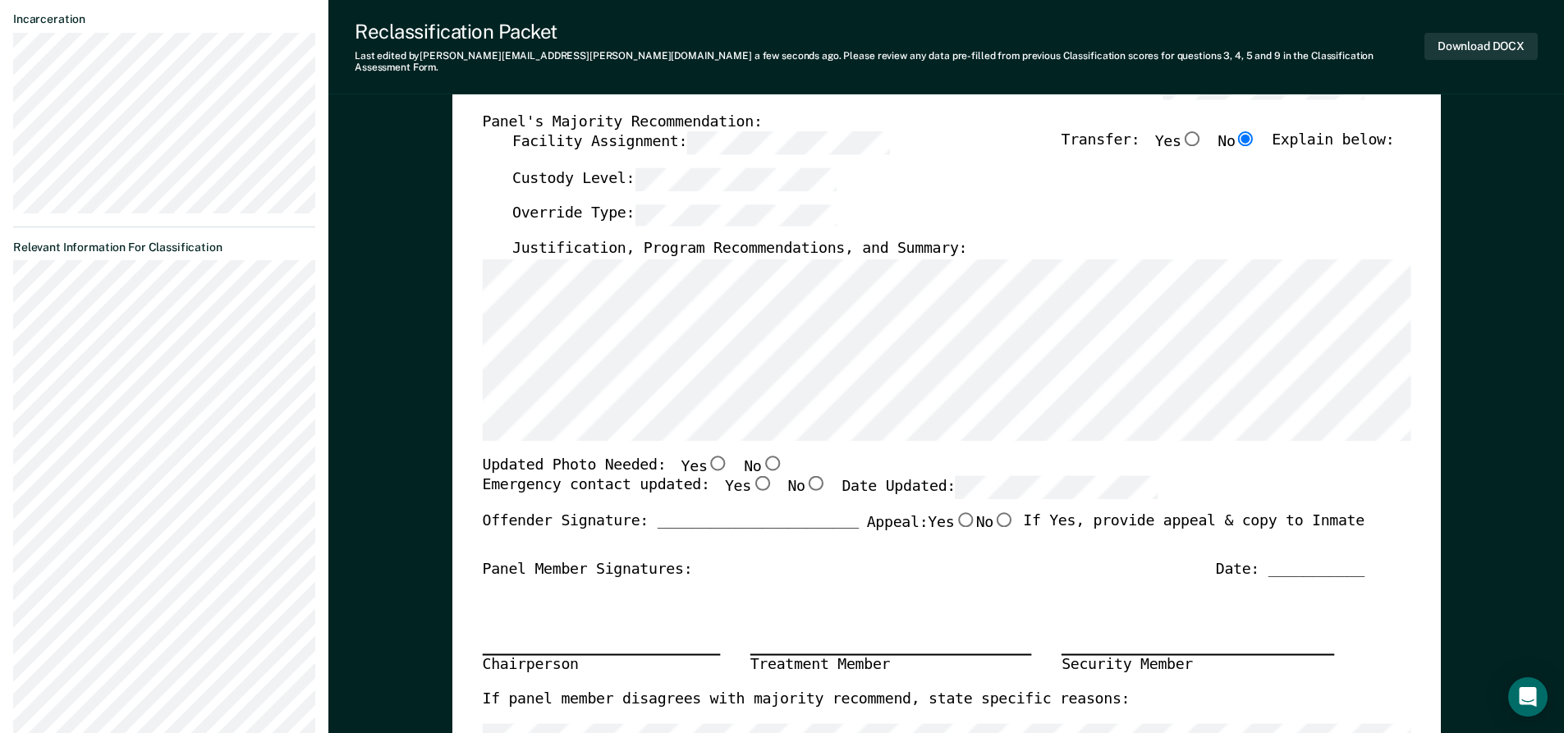
click at [750, 476] on input "Yes" at bounding box center [760, 483] width 21 height 15
type textarea "x"
radio input "true"
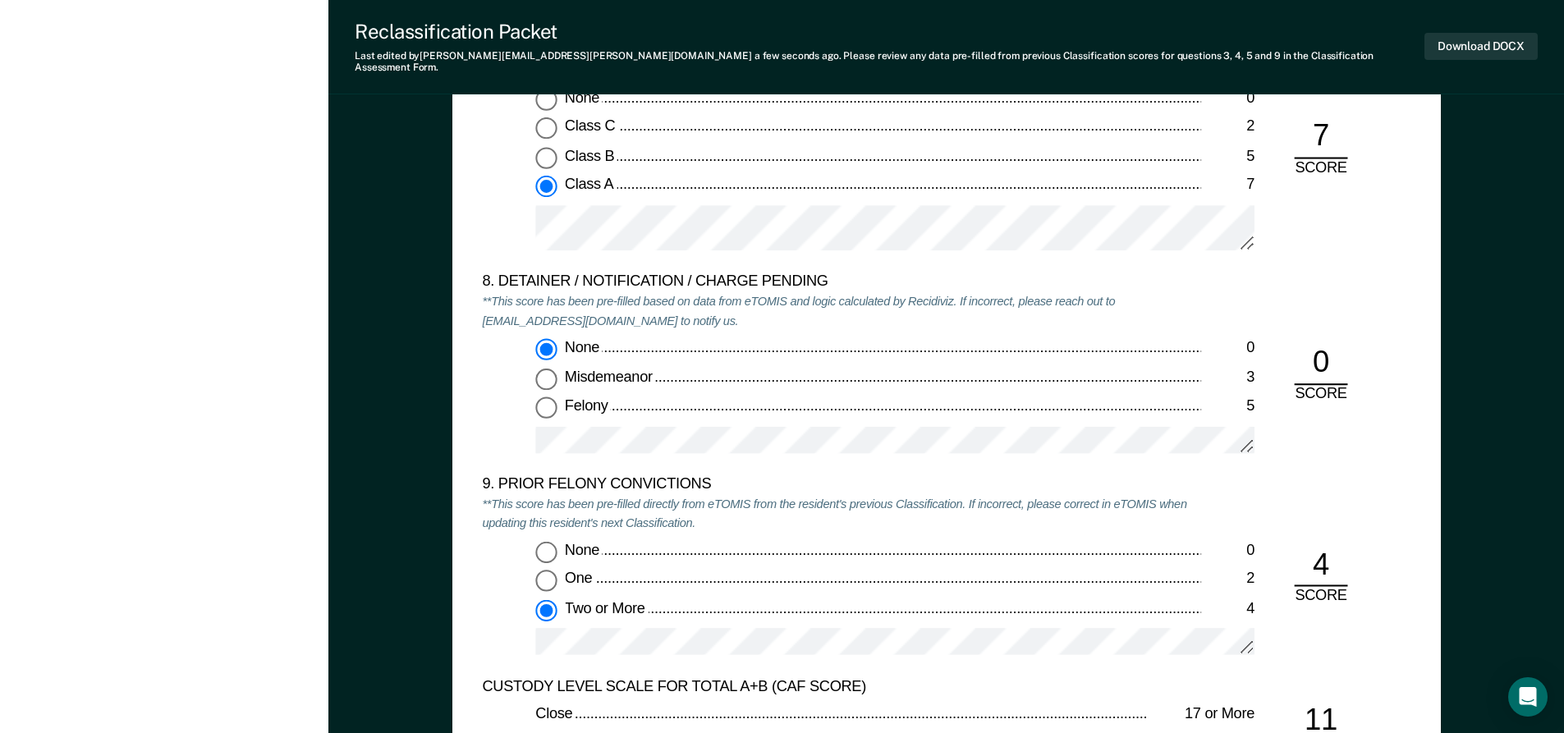
scroll to position [3366, 0]
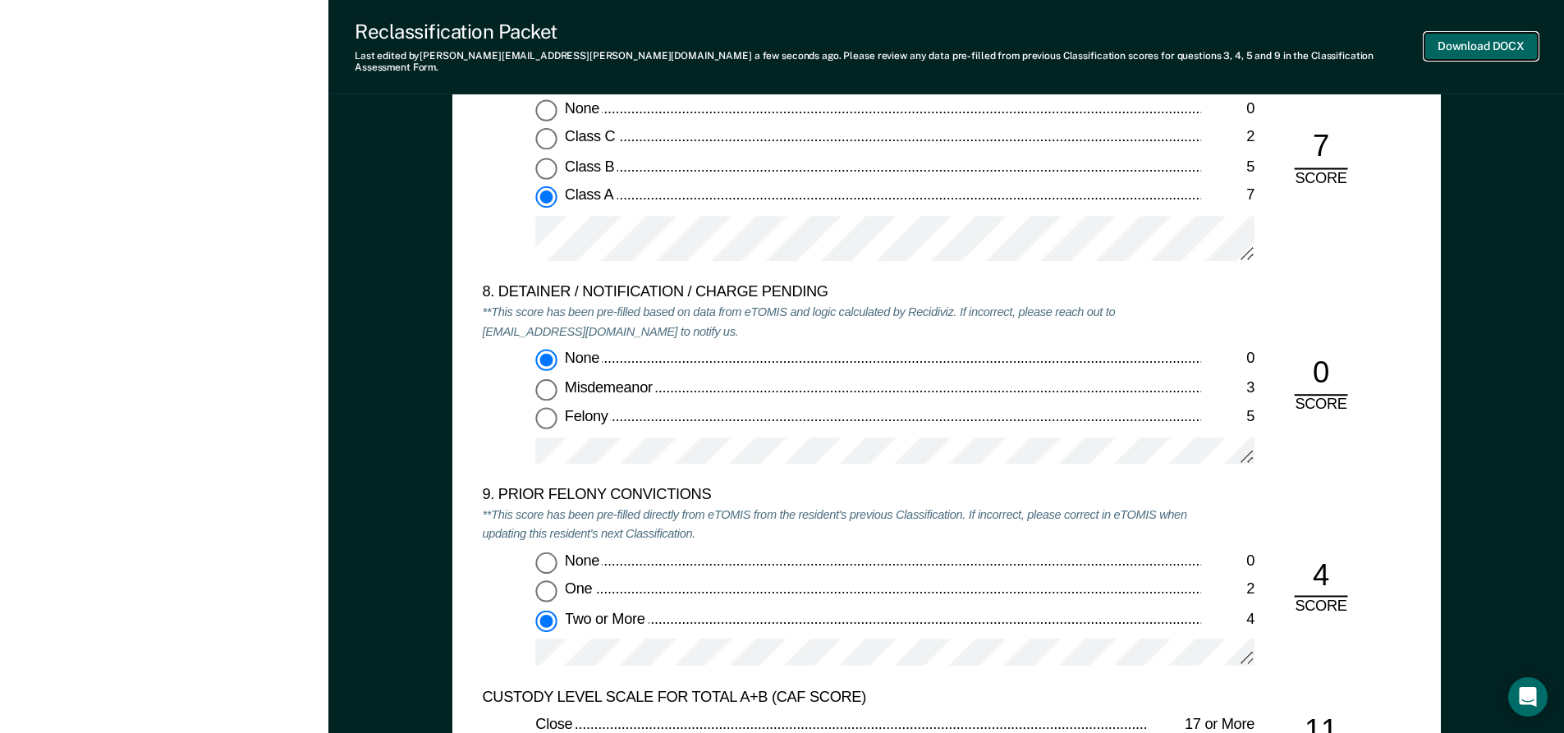
click at [1505, 38] on button "Download DOCX" at bounding box center [1480, 46] width 113 height 27
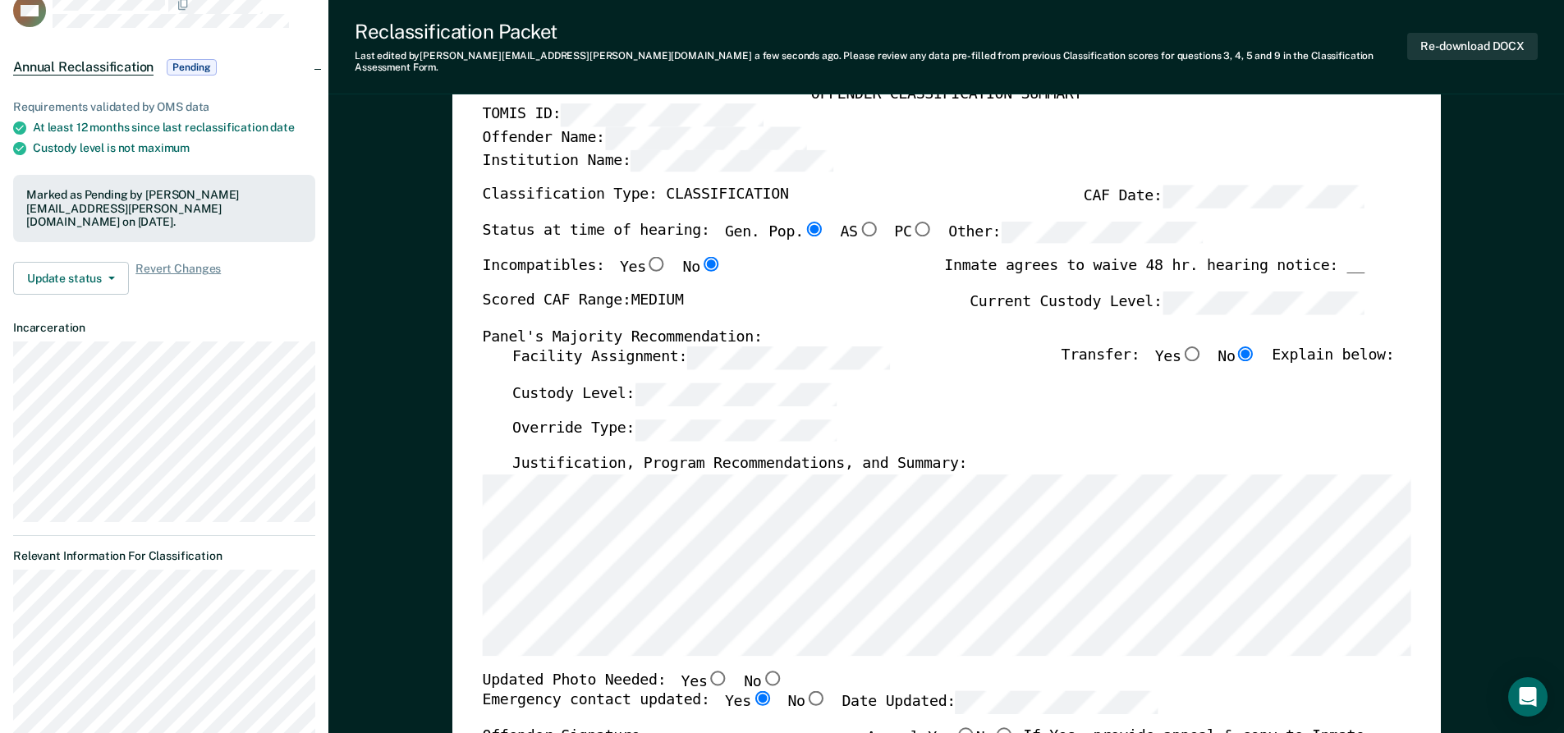
scroll to position [0, 0]
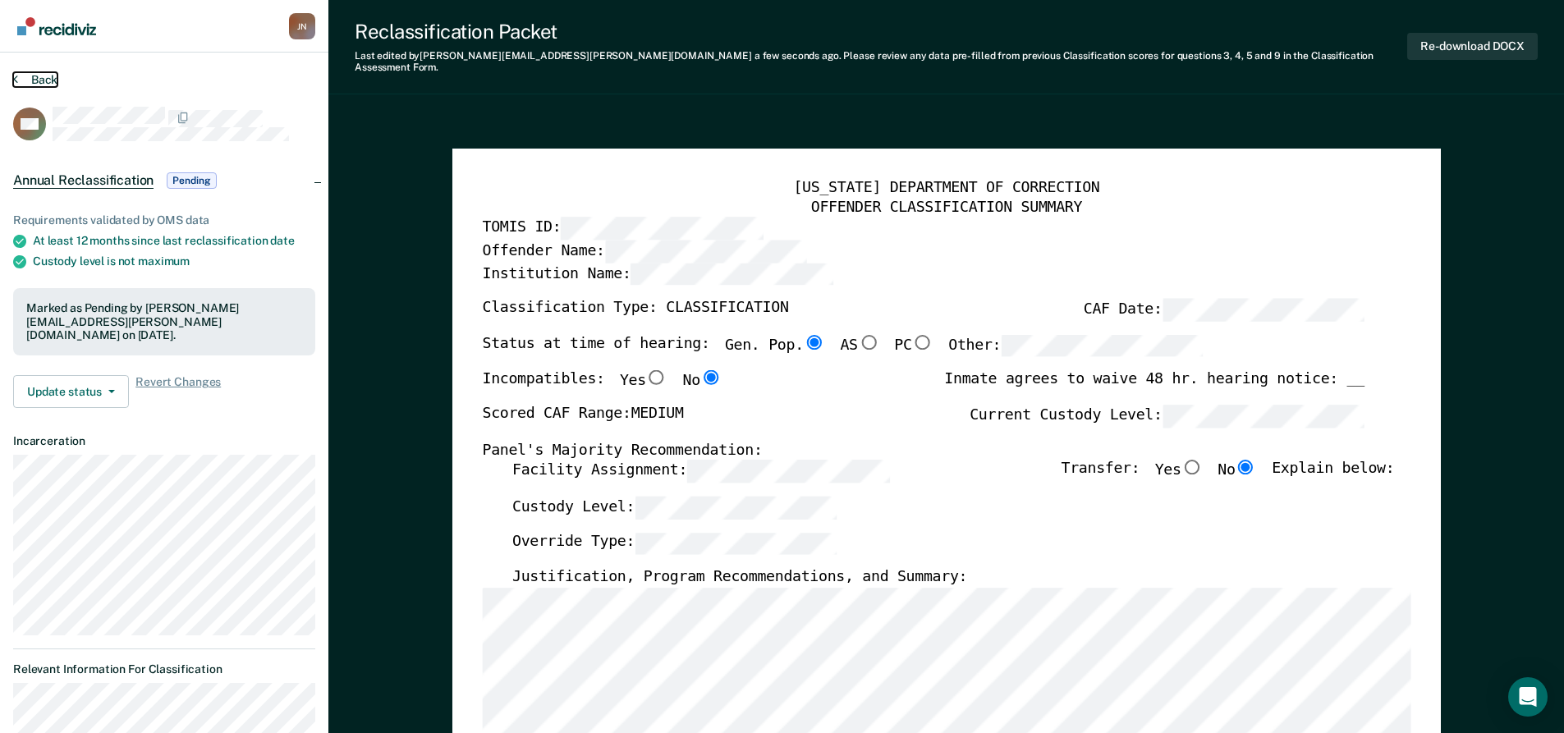
click at [33, 80] on button "Back" at bounding box center [35, 79] width 44 height 15
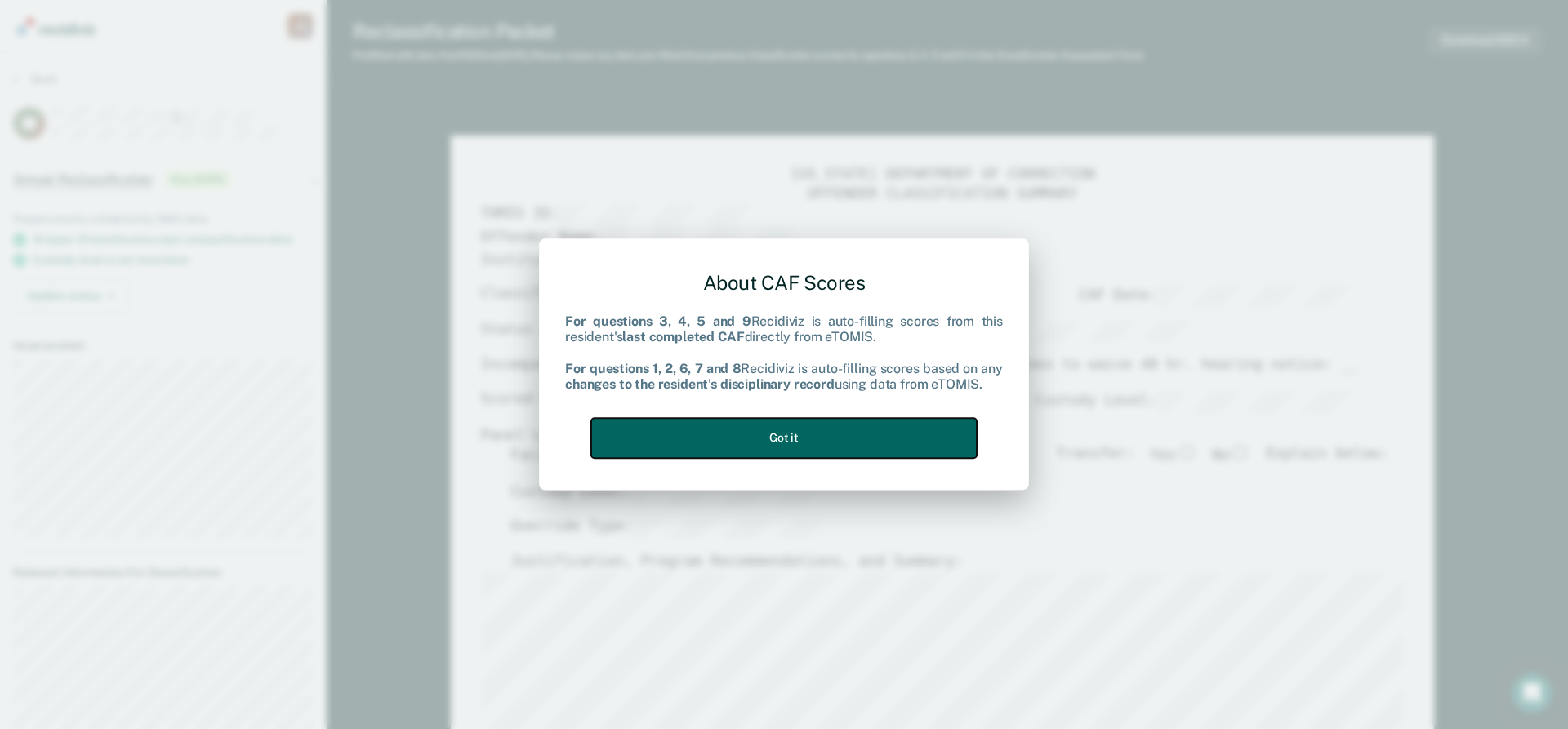
click at [810, 436] on button "Got it" at bounding box center [784, 438] width 386 height 40
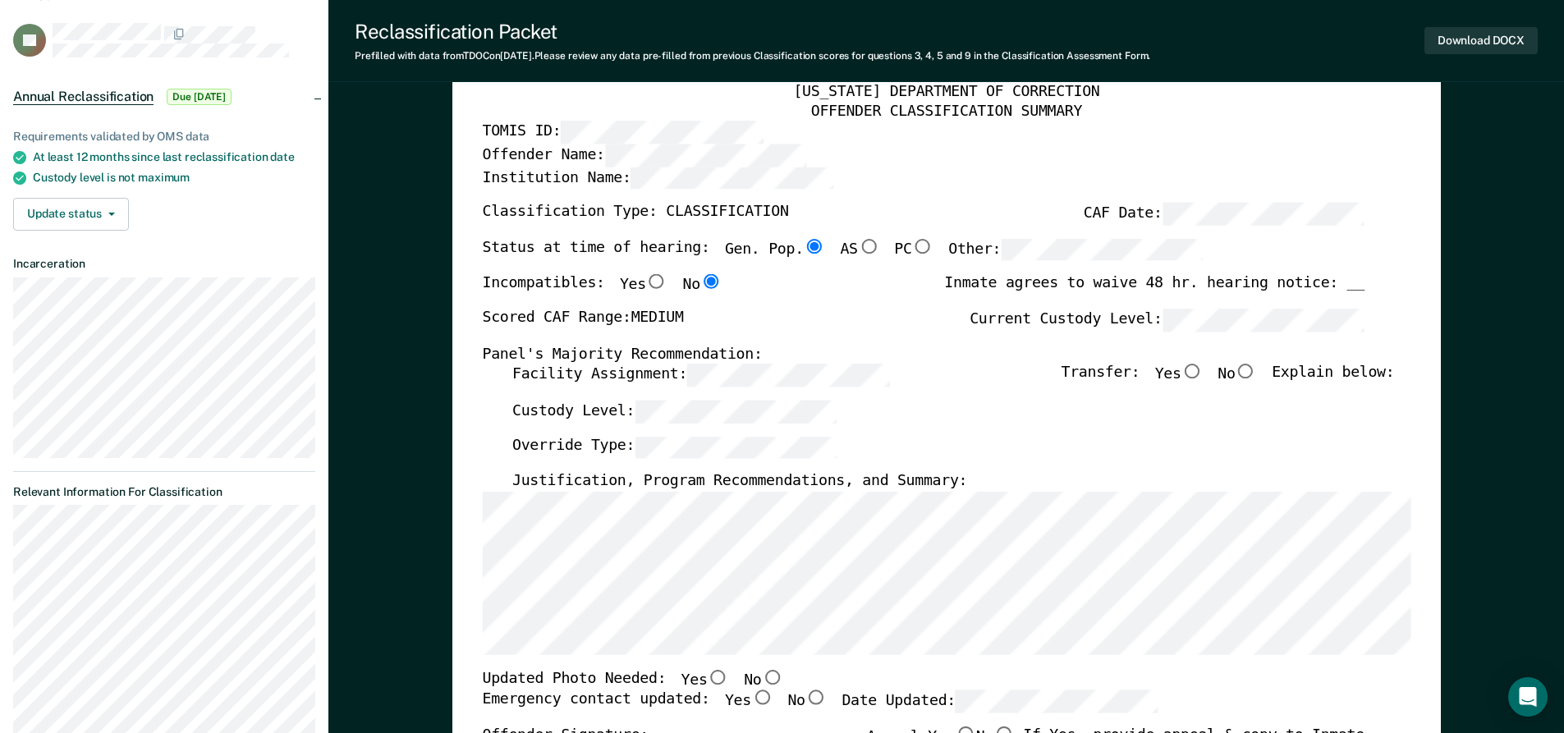
scroll to position [82, 0]
click at [1256, 377] on input "No" at bounding box center [1245, 373] width 21 height 15
type textarea "x"
radio input "true"
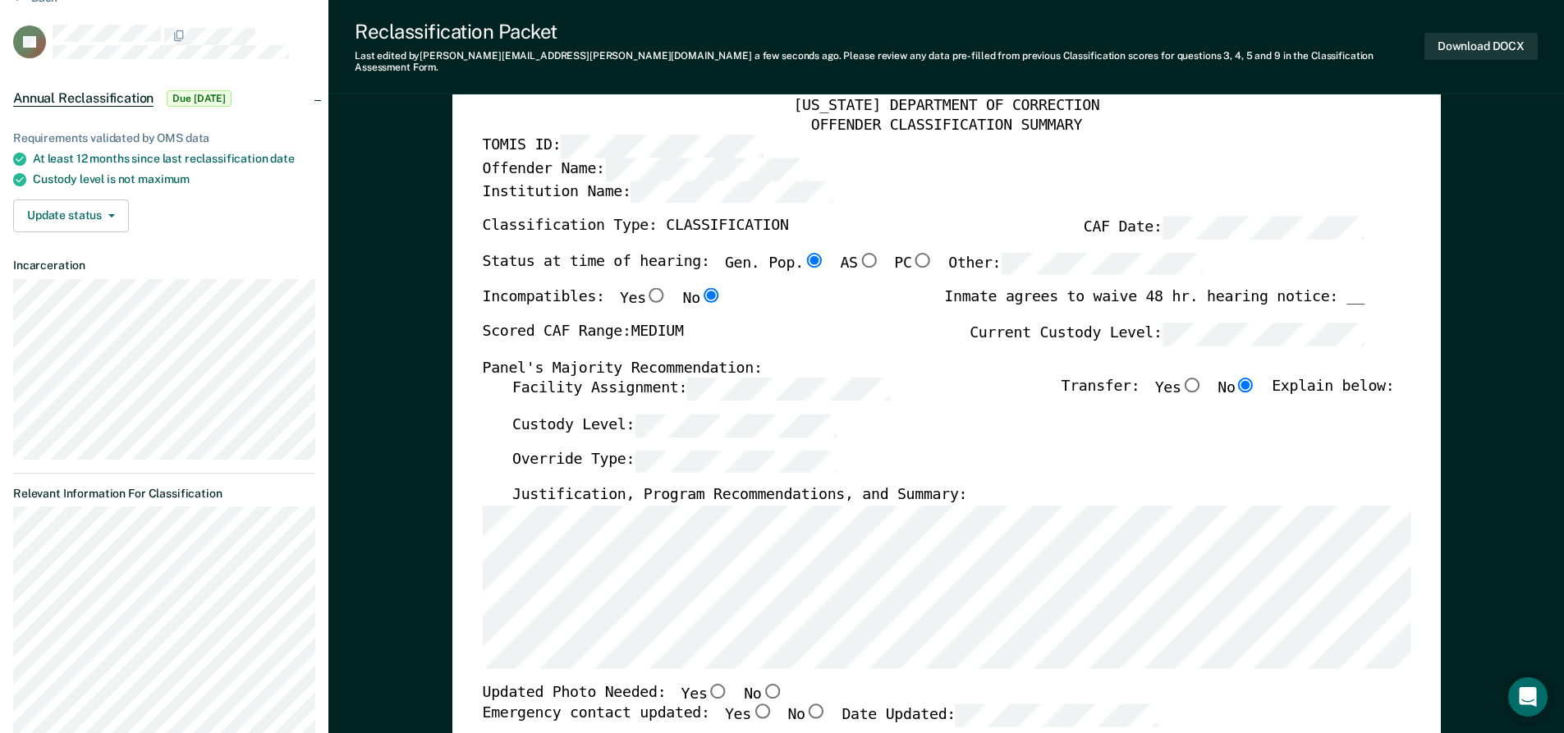
scroll to position [246, 0]
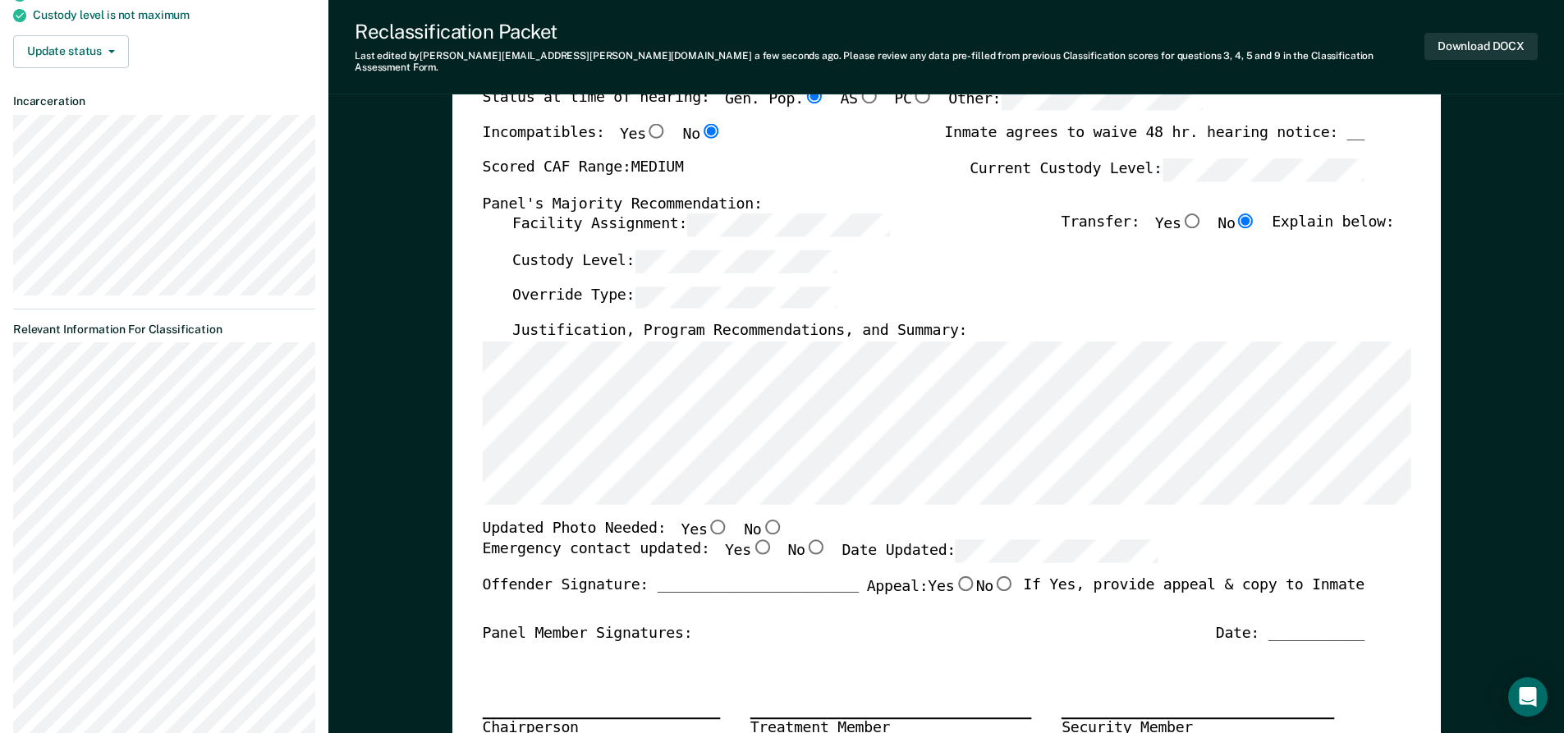
click at [750, 540] on input "Yes" at bounding box center [760, 547] width 21 height 15
type textarea "x"
radio input "true"
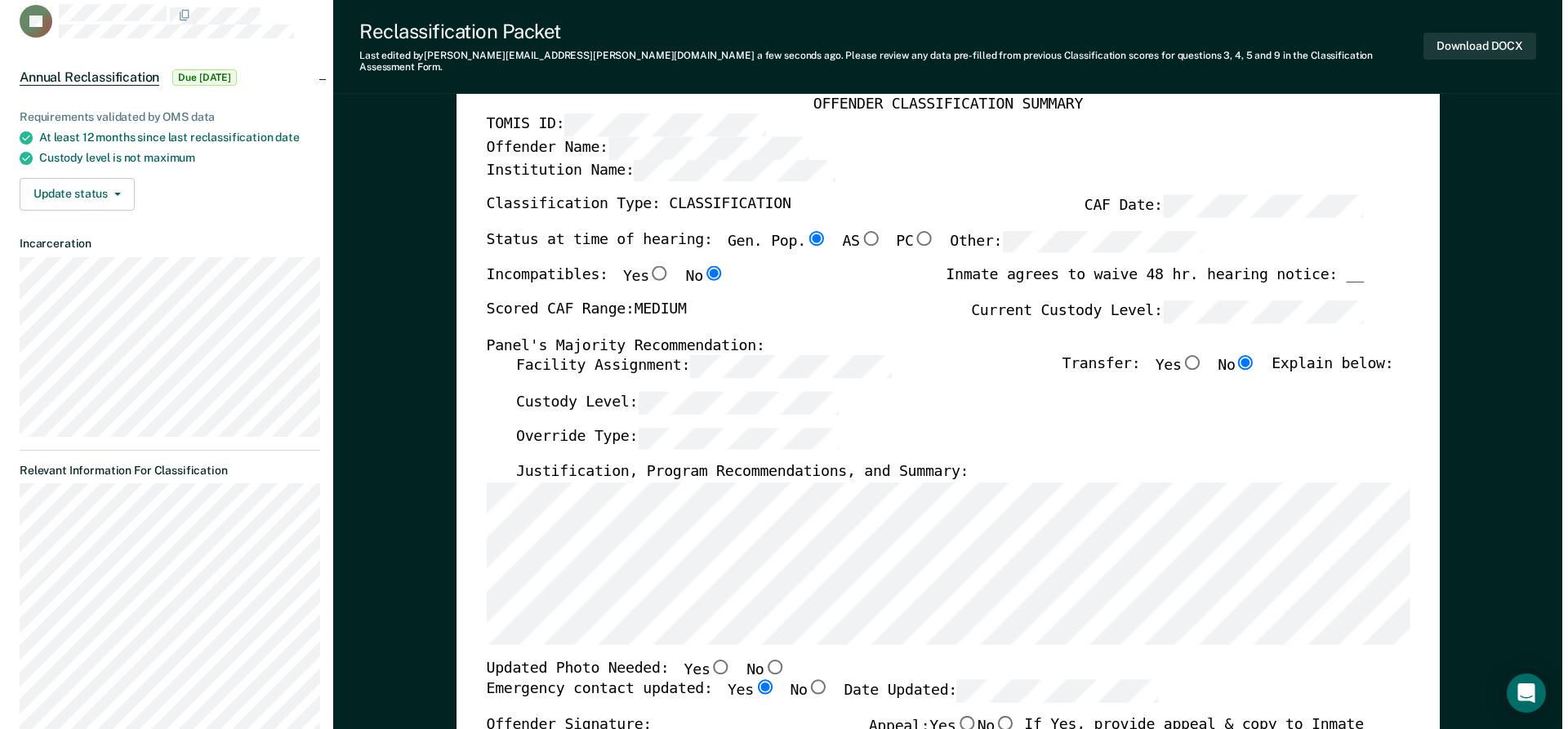
scroll to position [0, 0]
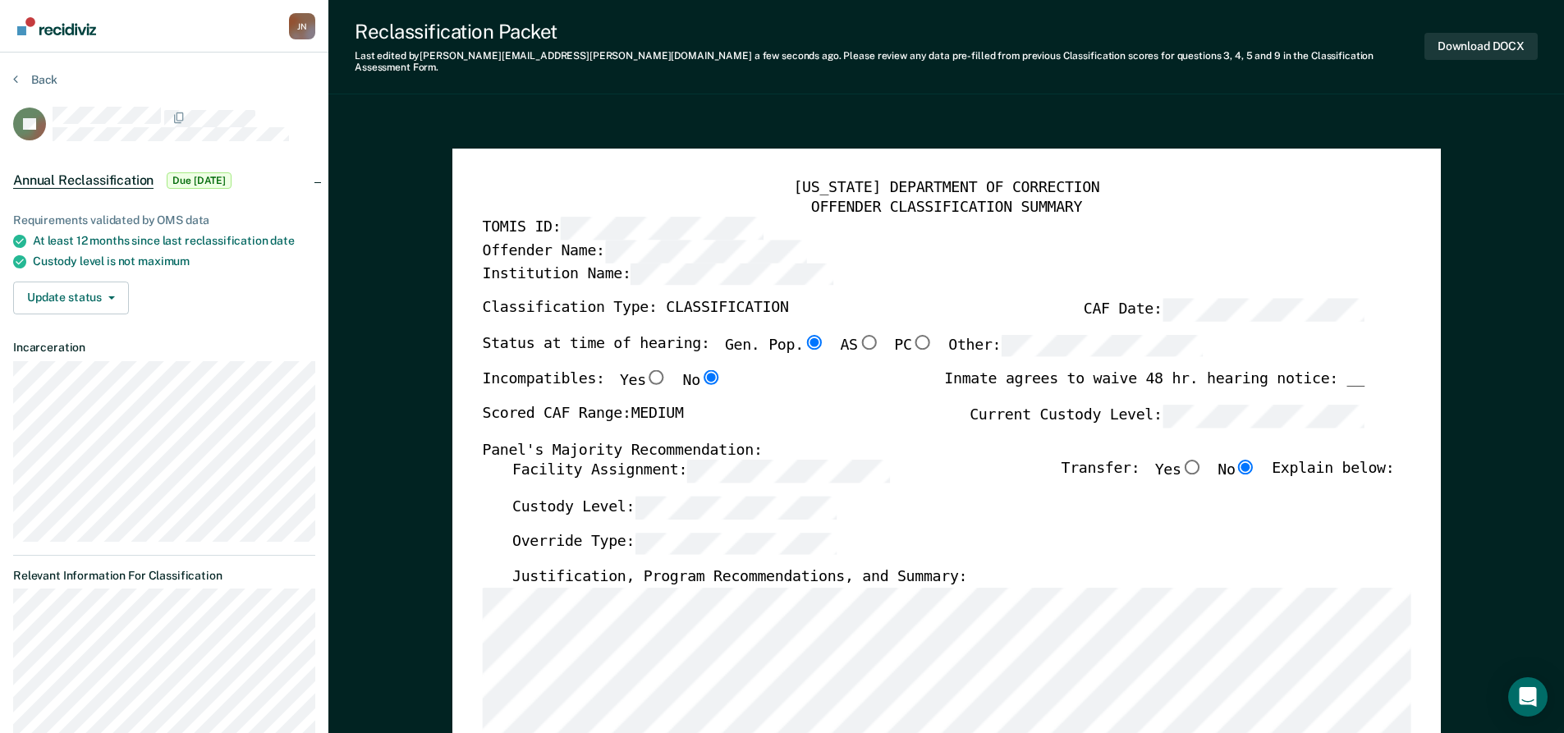
click at [1530, 63] on div "Reclassification Packet Last edited by Justin.T.Nave@tn.gov a few seconds ago .…" at bounding box center [946, 47] width 1236 height 94
click at [1517, 33] on button "Download DOCX" at bounding box center [1480, 46] width 113 height 27
type textarea "x"
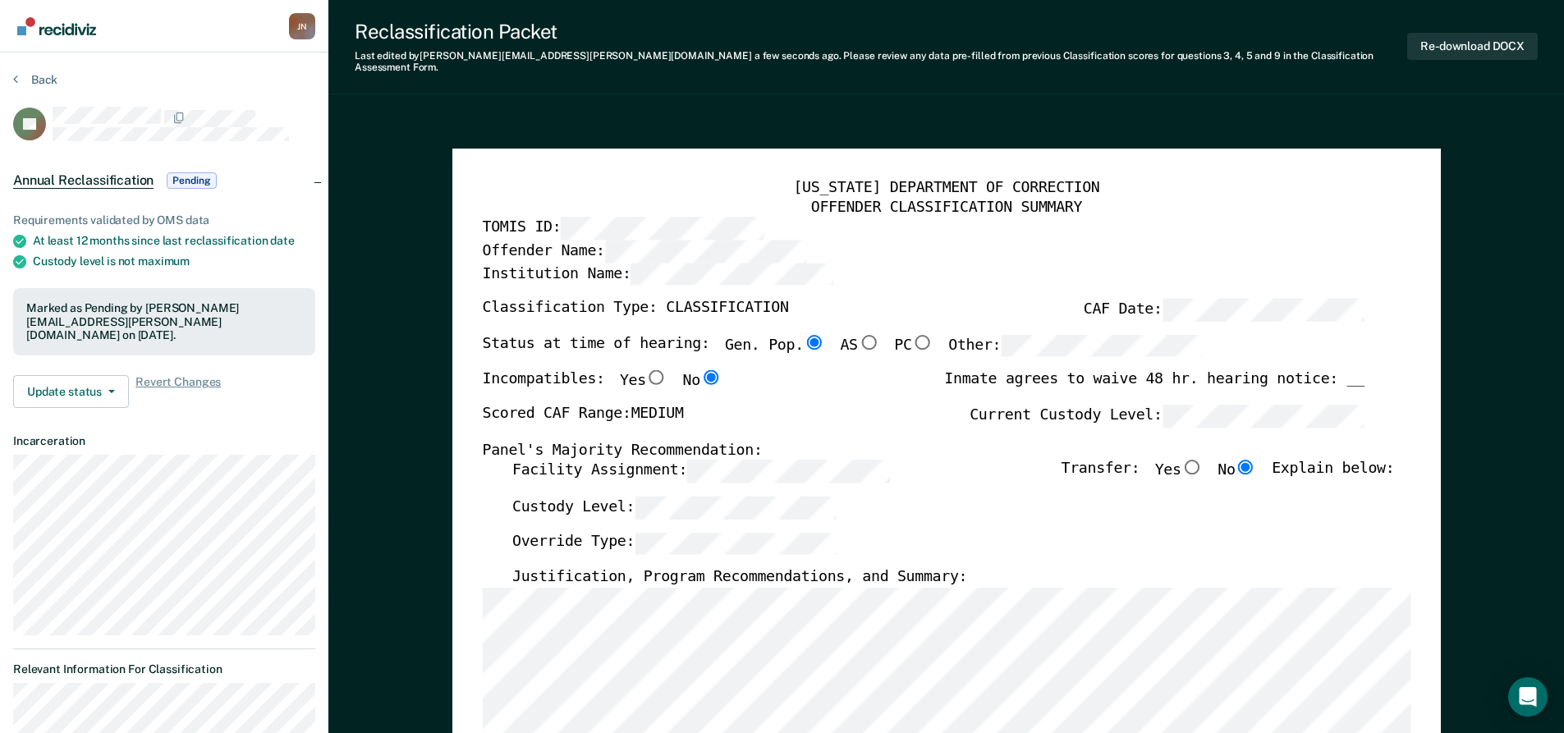
drag, startPoint x: 25, startPoint y: 67, endPoint x: 25, endPoint y: 76, distance: 9.0
click at [56, 80] on button "Back" at bounding box center [35, 79] width 44 height 15
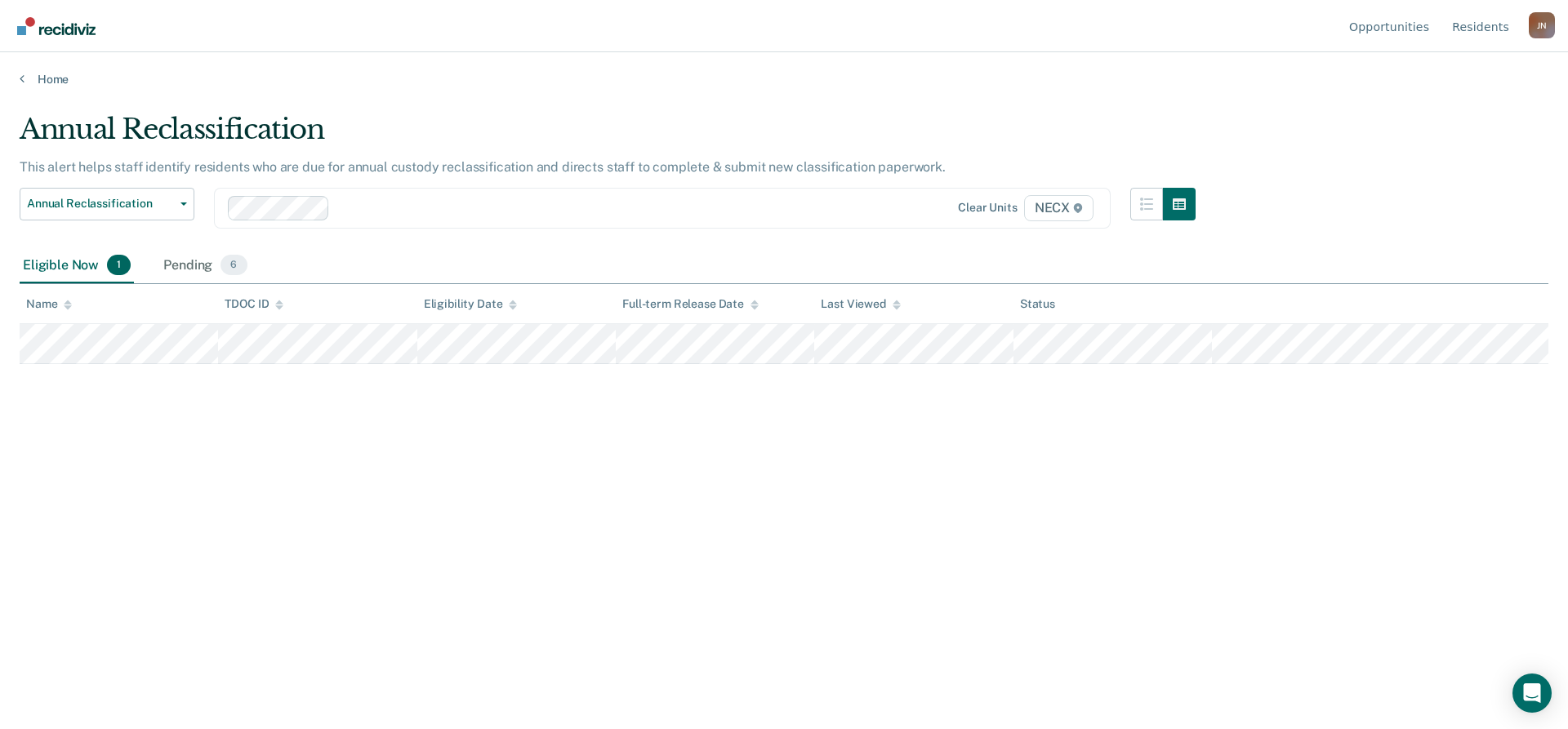
click at [1122, 556] on div "Annual Reclassification This alert helps staff identify residents who are due f…" at bounding box center [784, 359] width 1529 height 494
